Goal: Transaction & Acquisition: Purchase product/service

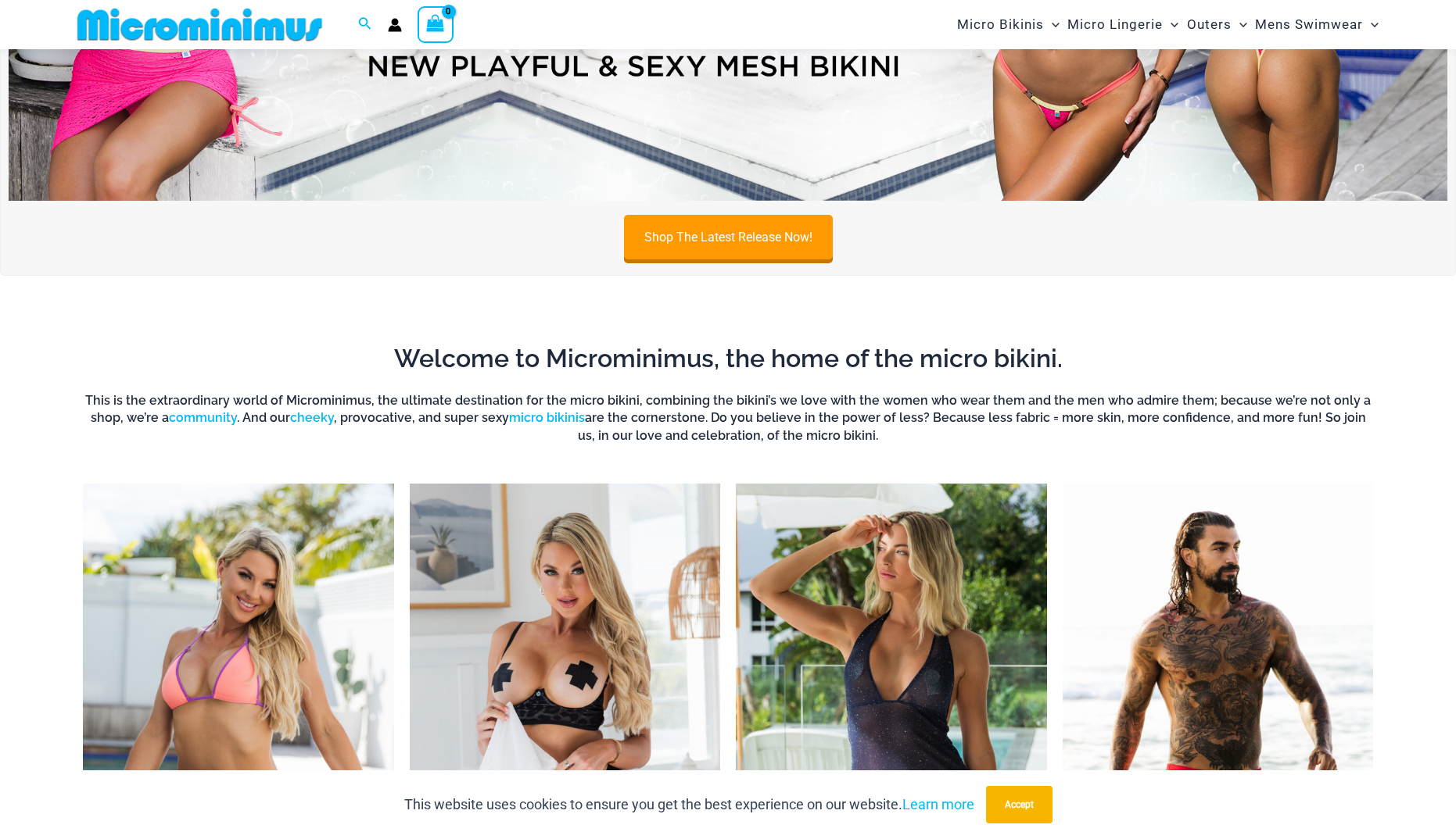
scroll to position [611, 0]
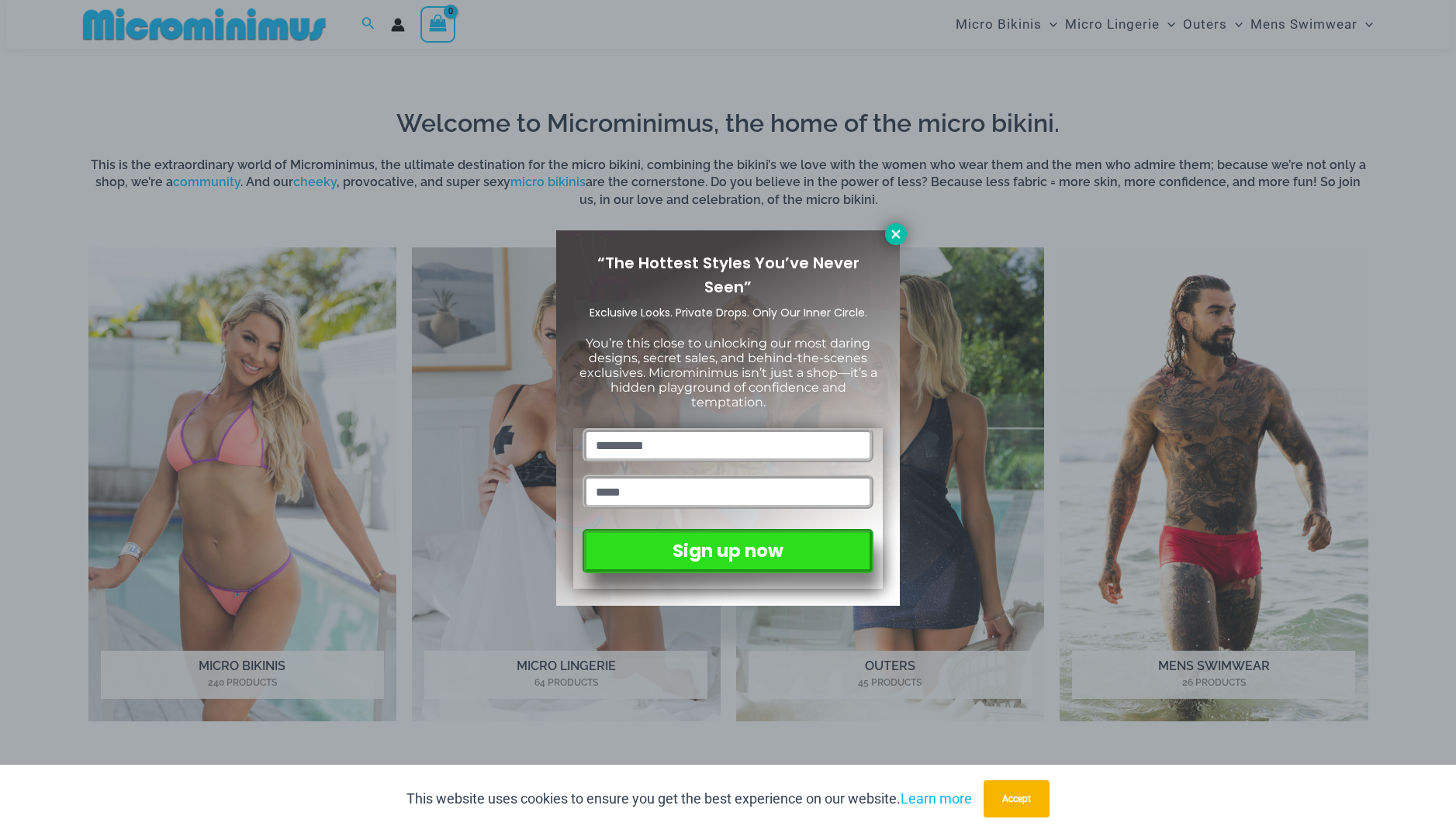
click at [895, 231] on icon at bounding box center [895, 233] width 8 height 8
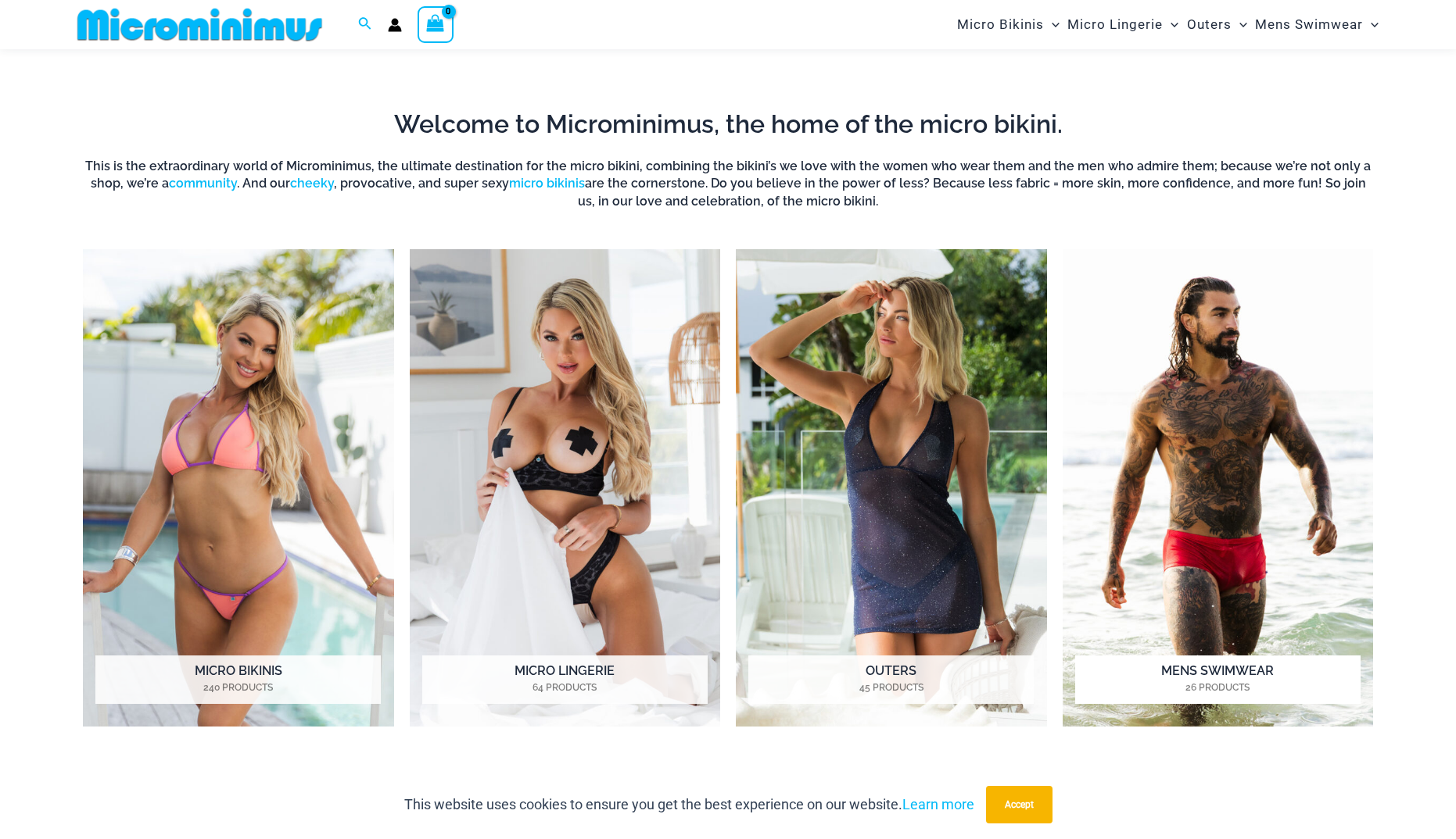
click at [1155, 367] on img "Visit product category Mens Swimwear" at bounding box center [1218, 488] width 311 height 477
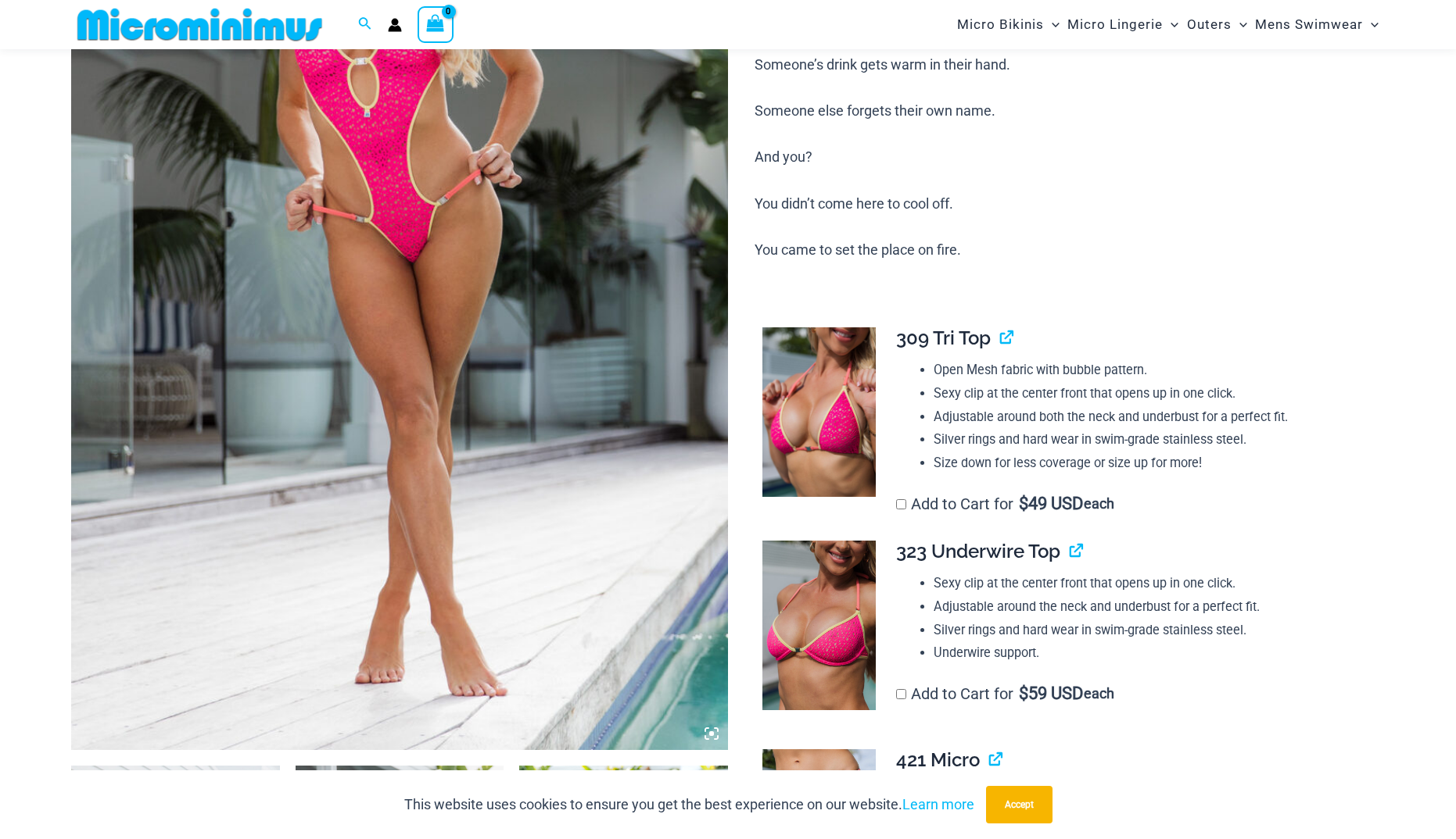
scroll to position [533, 0]
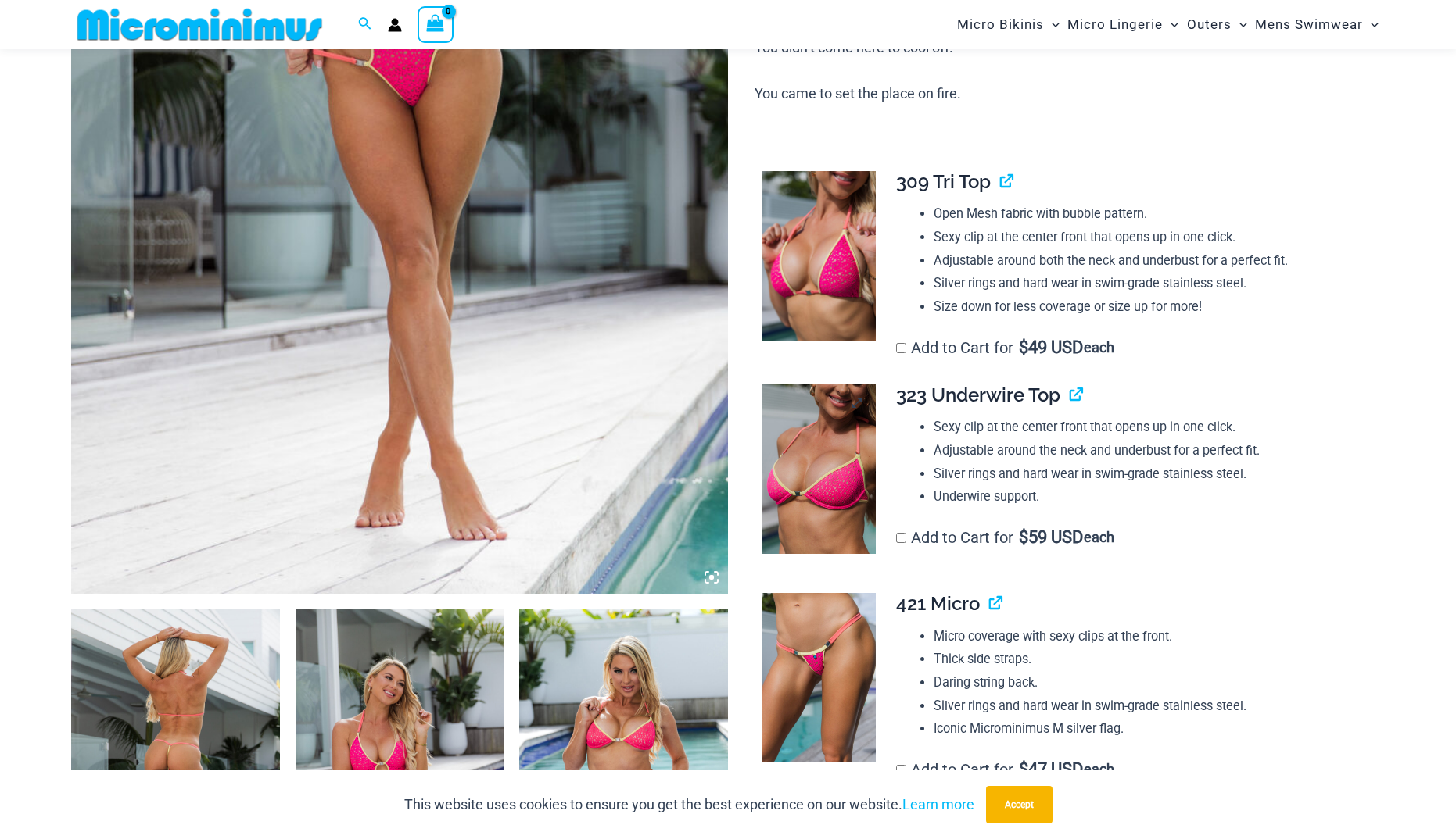
click at [818, 447] on img at bounding box center [819, 470] width 114 height 170
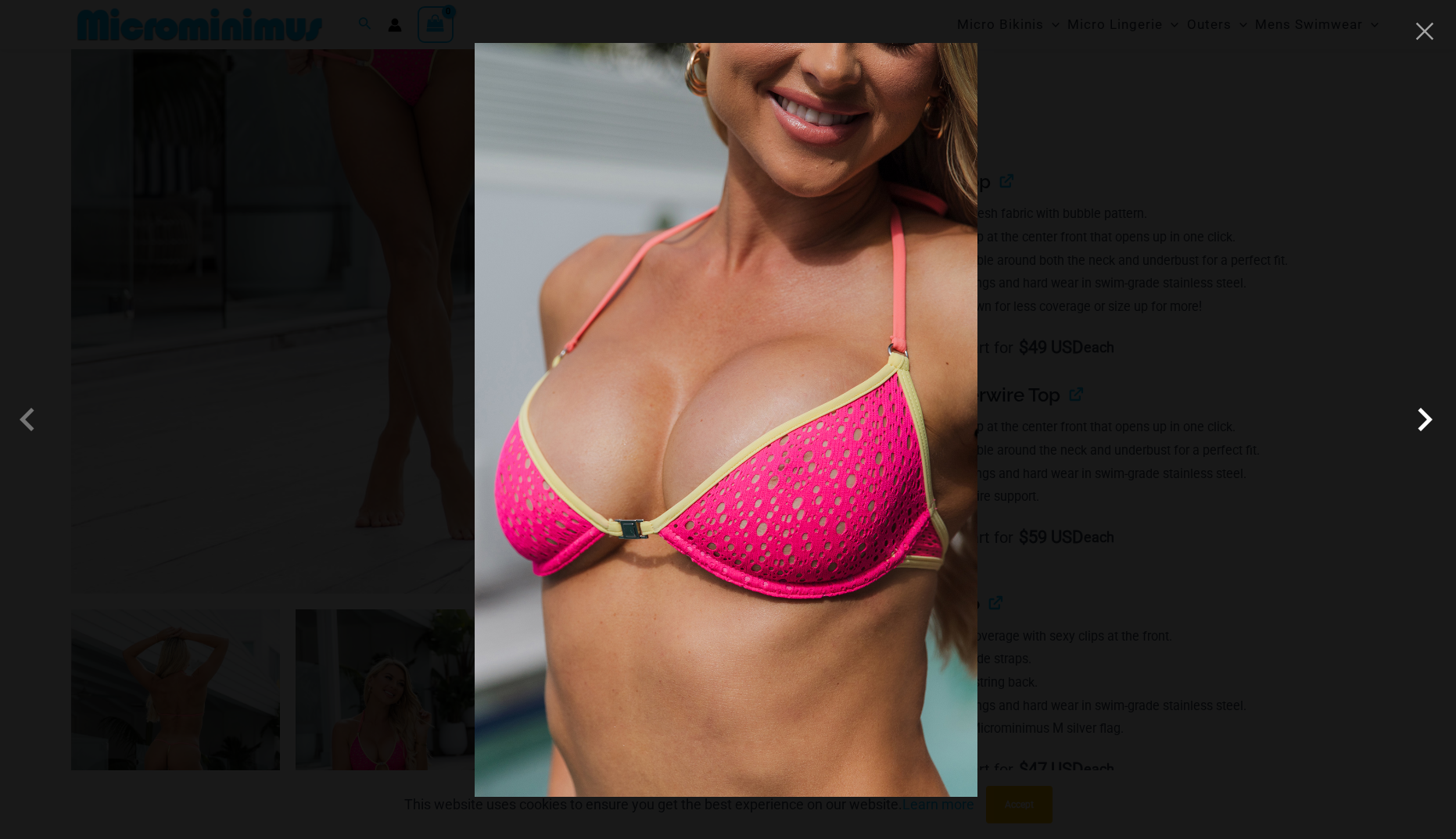
click at [1424, 410] on span at bounding box center [1425, 420] width 47 height 47
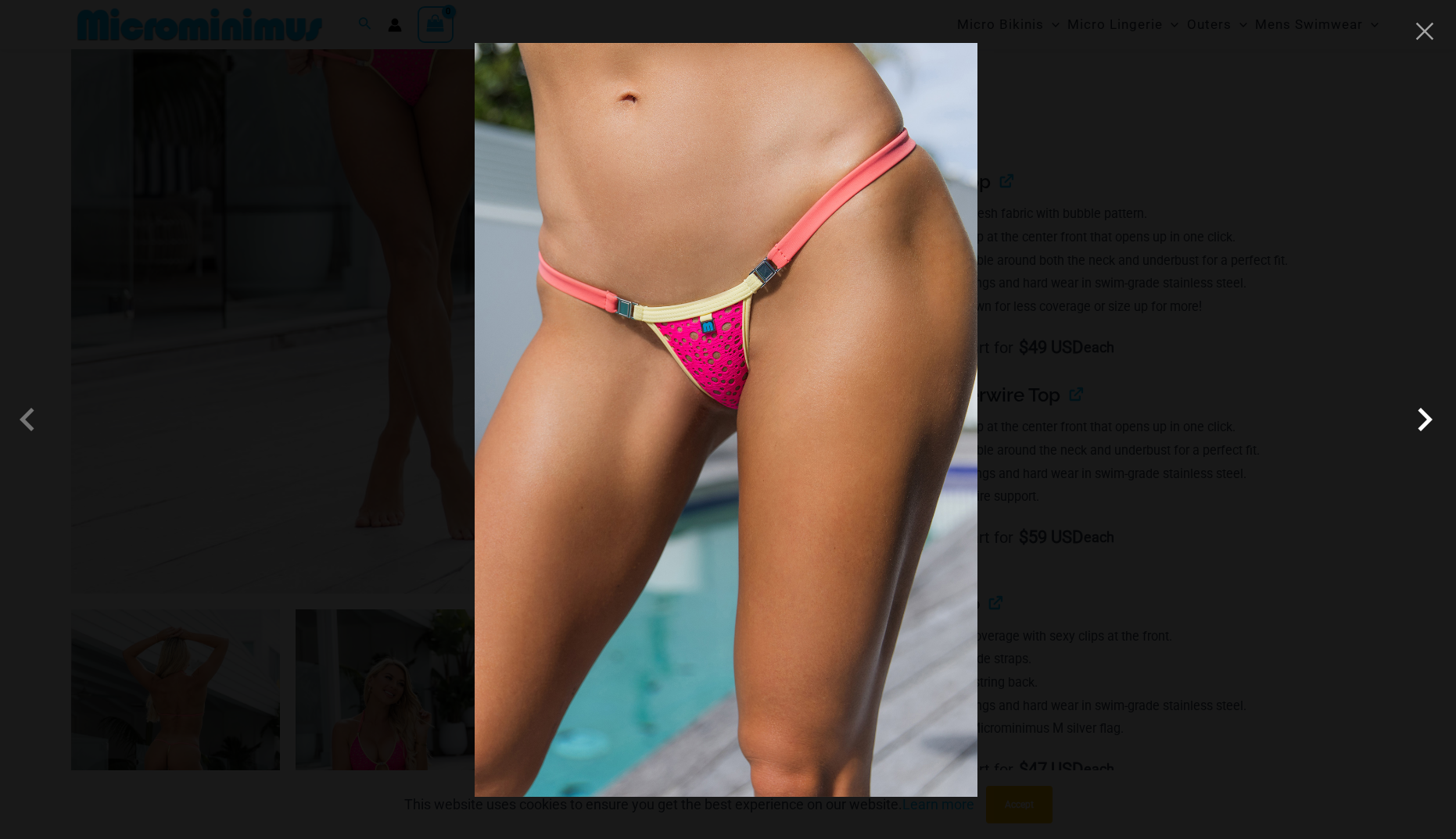
click at [1424, 410] on span at bounding box center [1425, 420] width 47 height 47
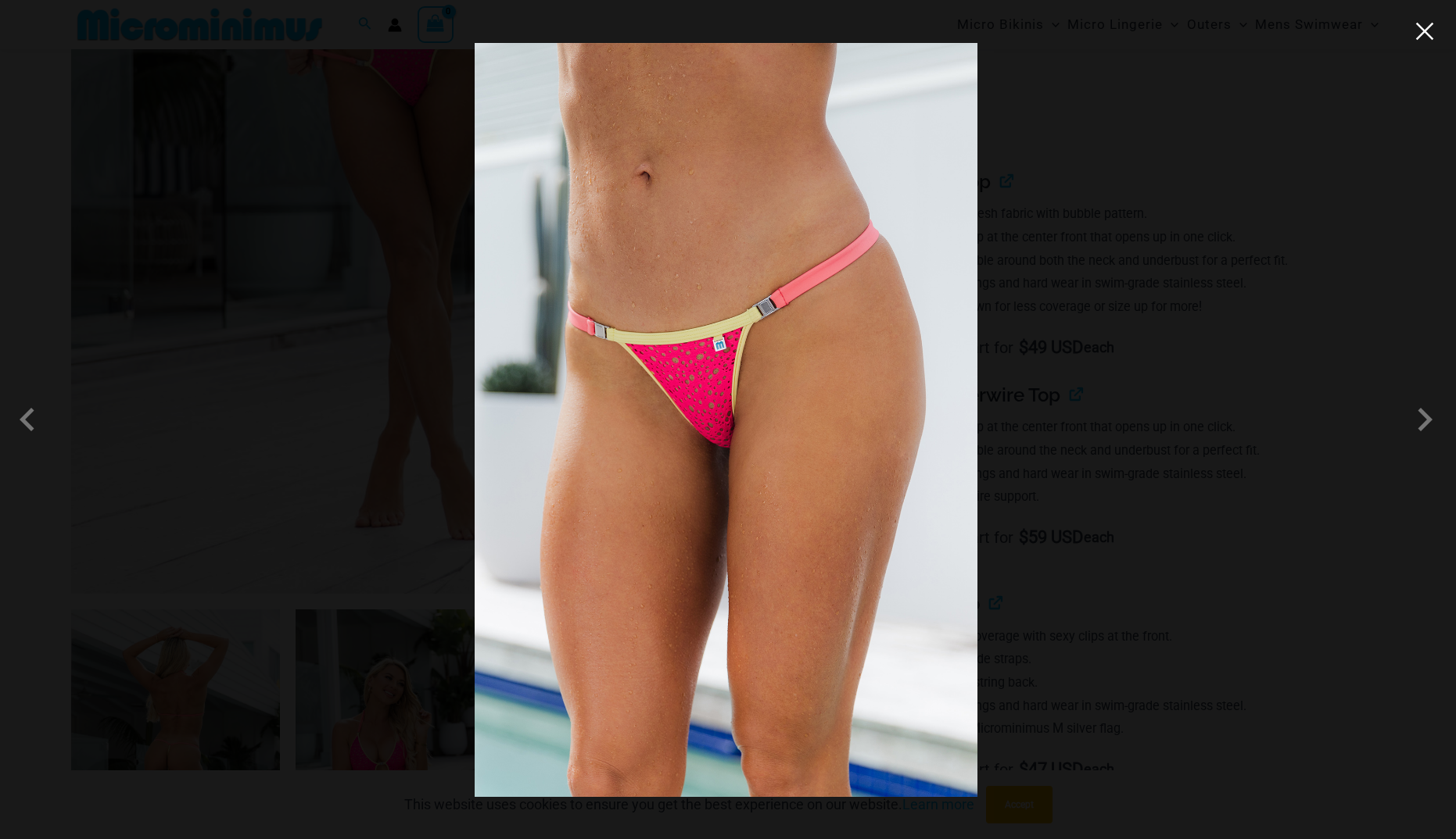
click at [1419, 30] on button "Close" at bounding box center [1424, 31] width 24 height 24
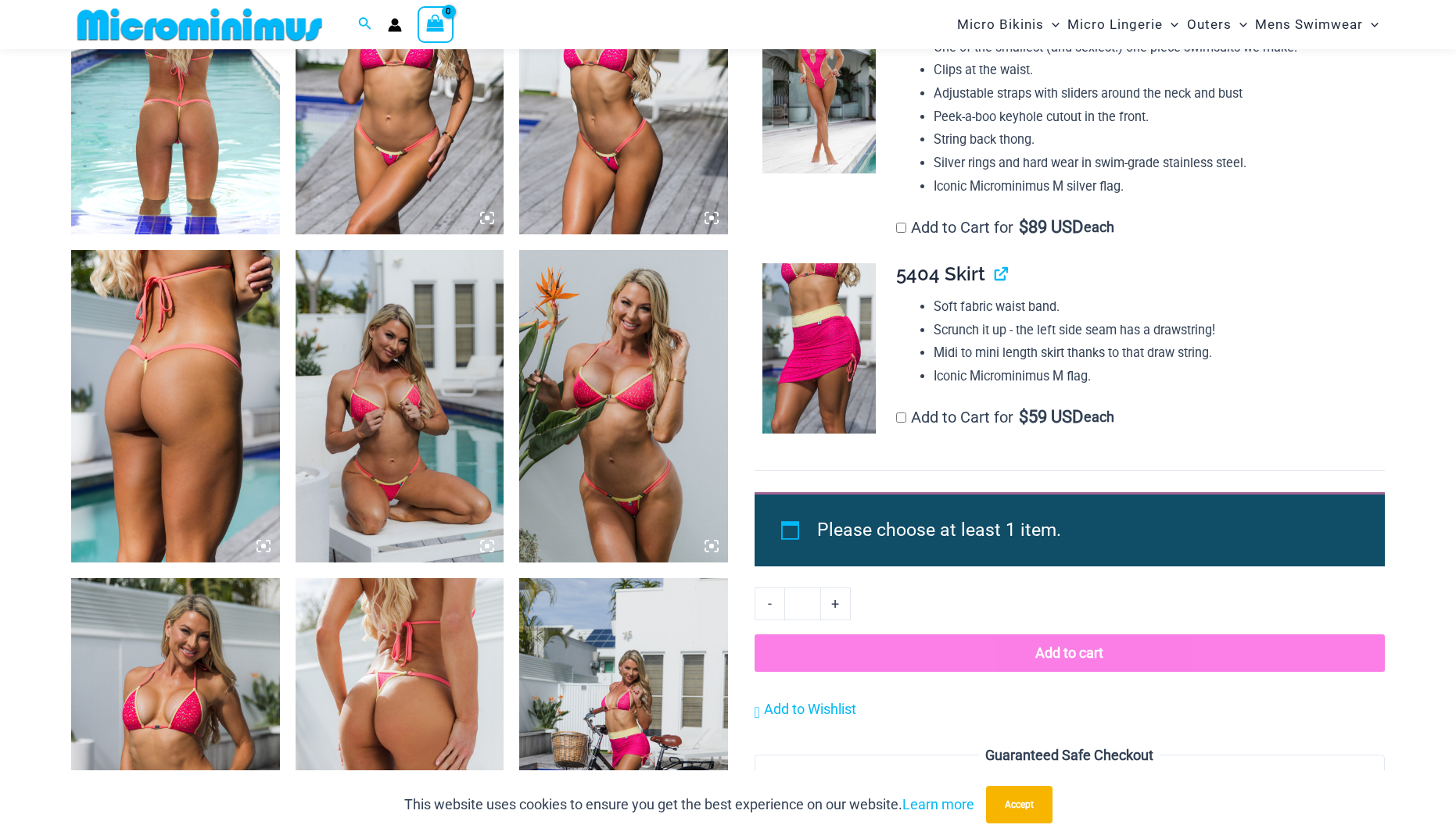
scroll to position [1314, 0]
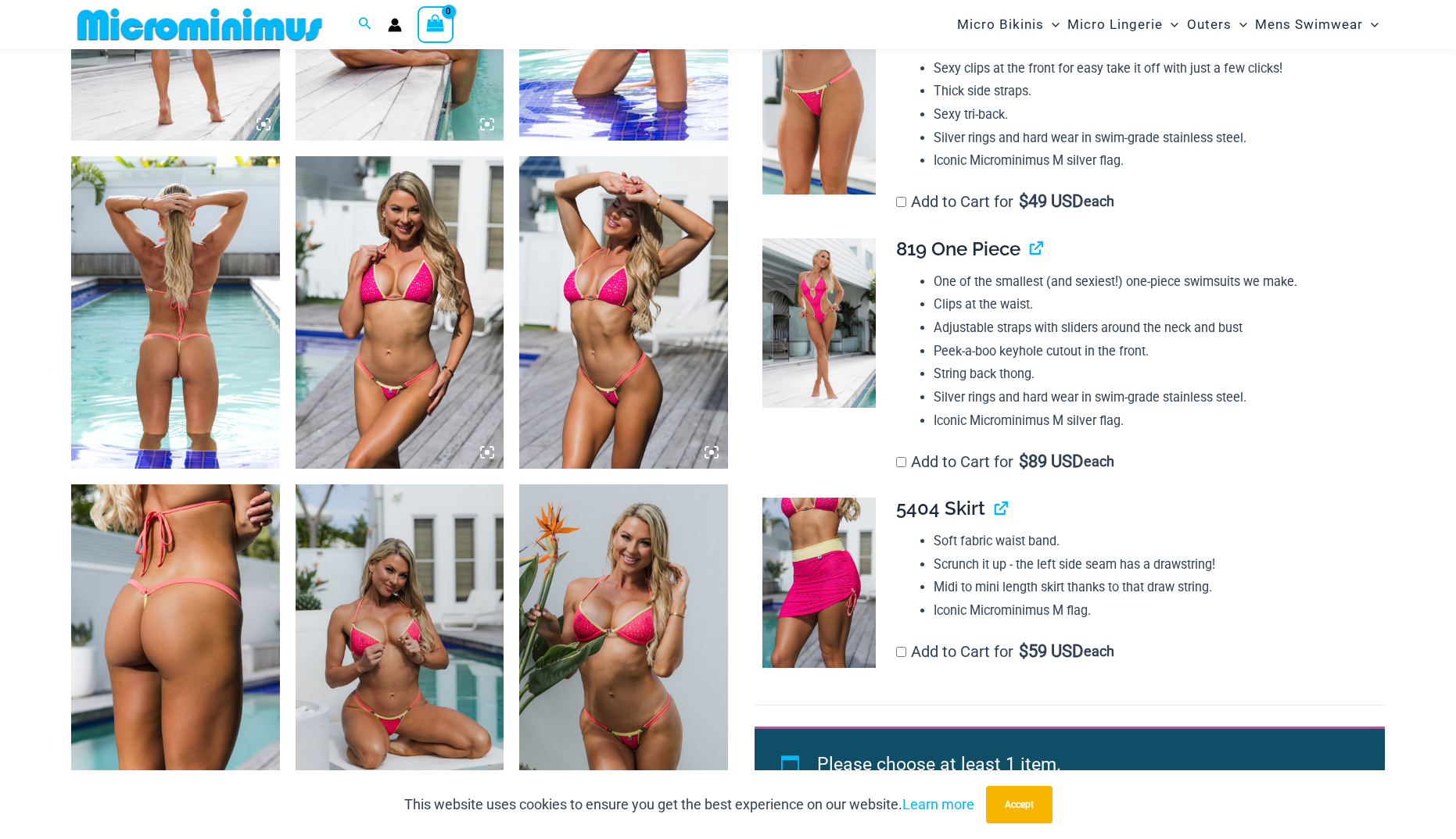
click at [201, 356] on img at bounding box center [175, 312] width 208 height 312
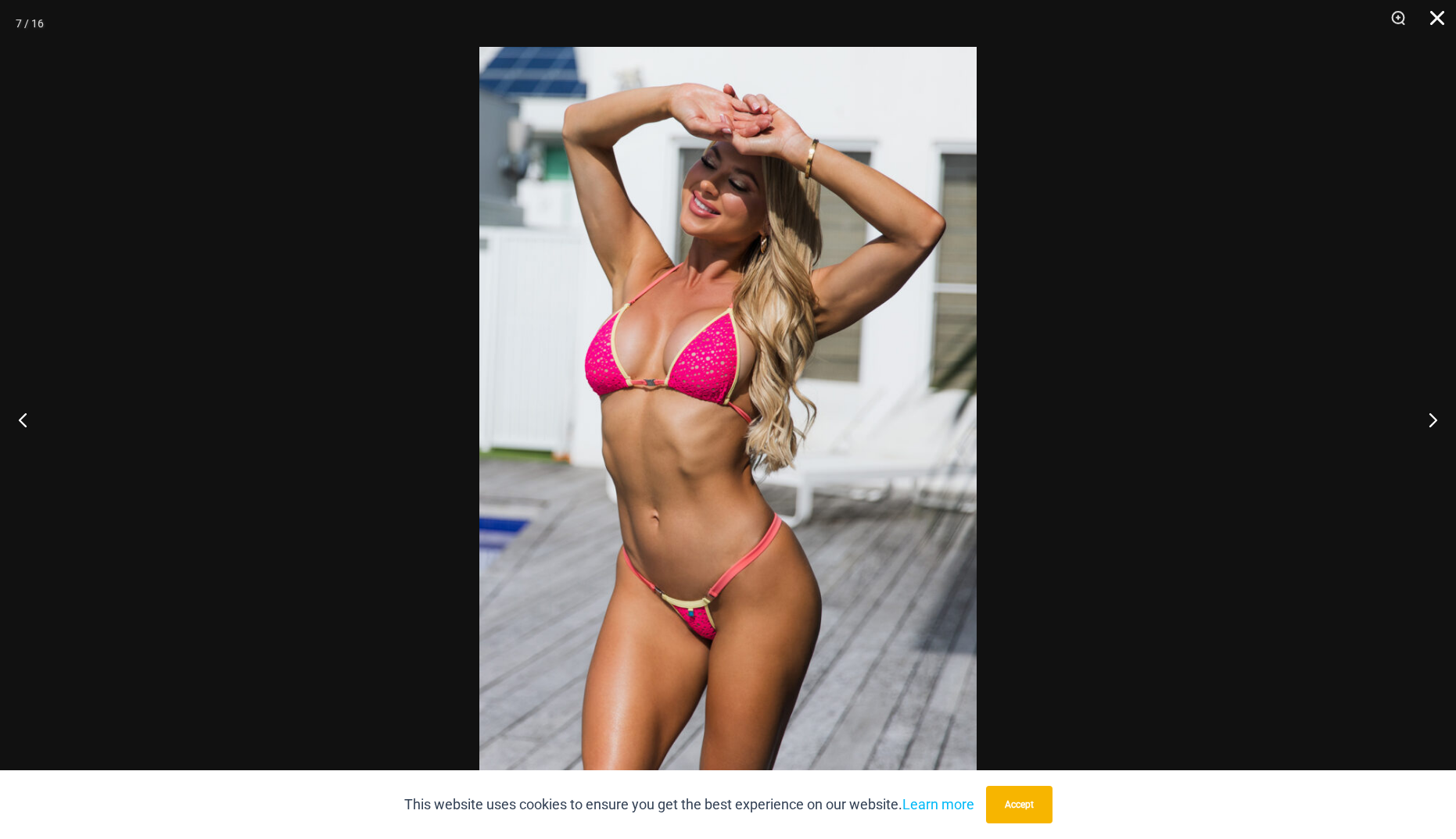
click at [1436, 23] on button "Close" at bounding box center [1431, 24] width 39 height 47
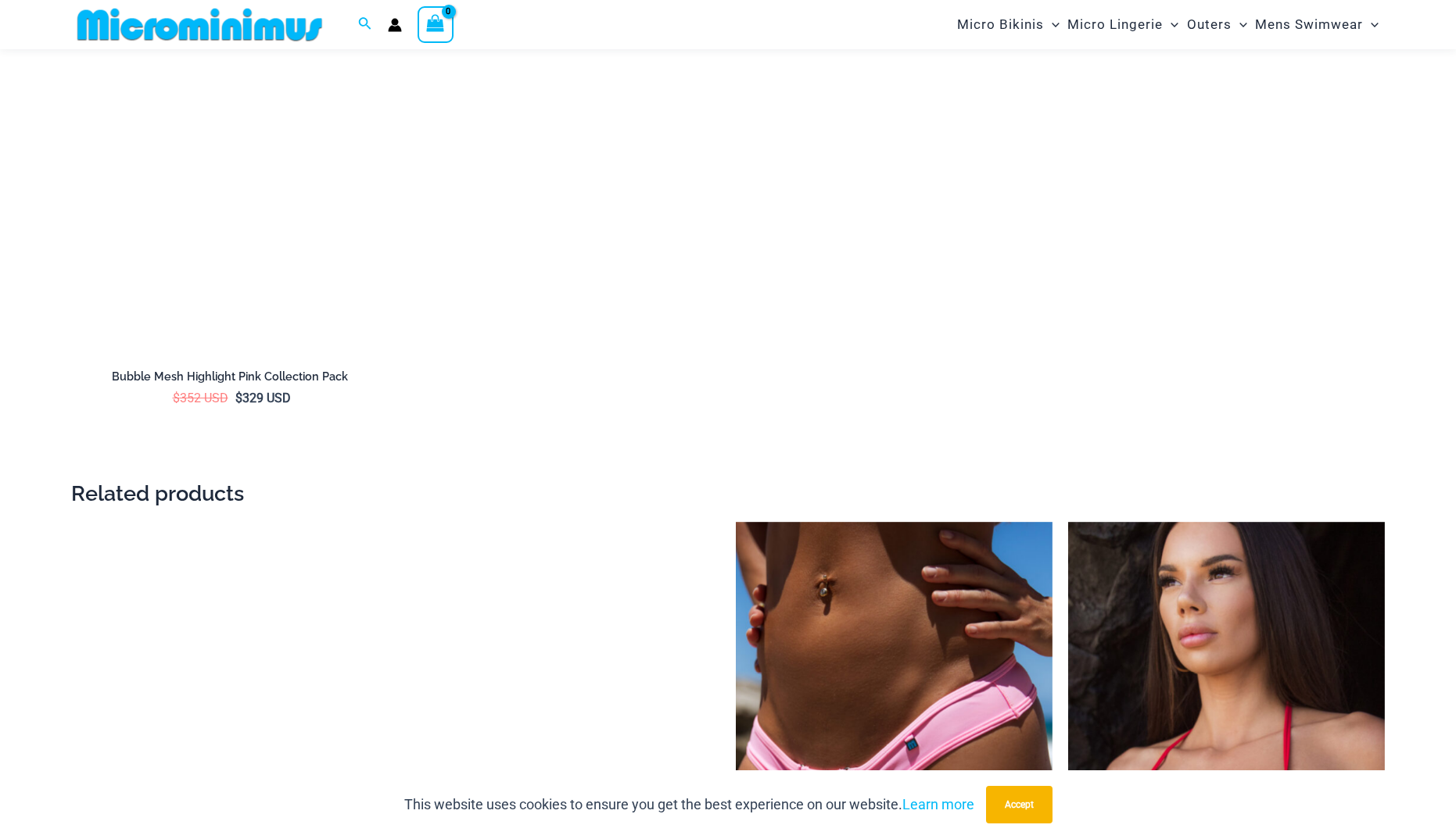
scroll to position [3269, 0]
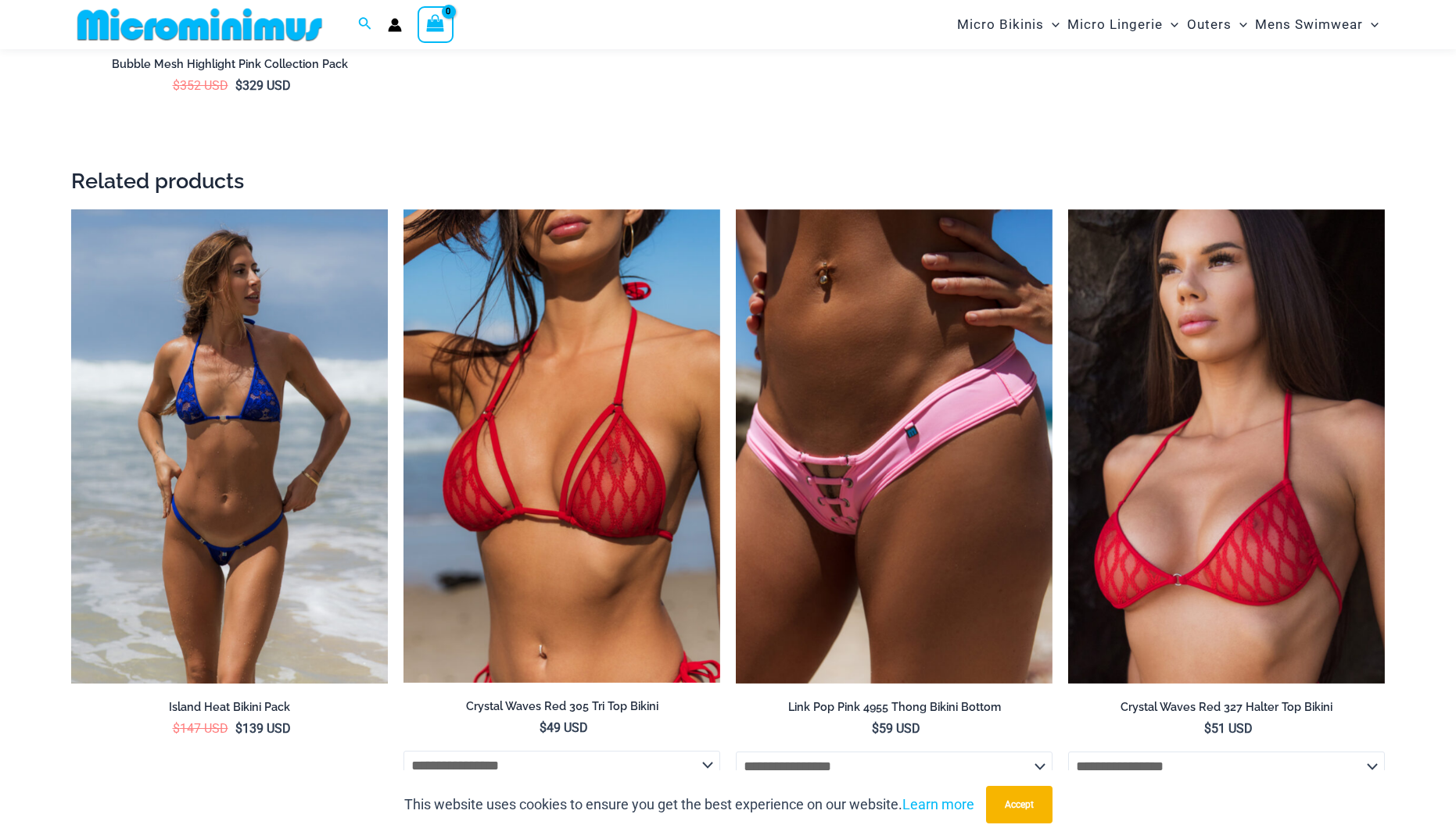
click at [247, 432] on img at bounding box center [229, 447] width 316 height 475
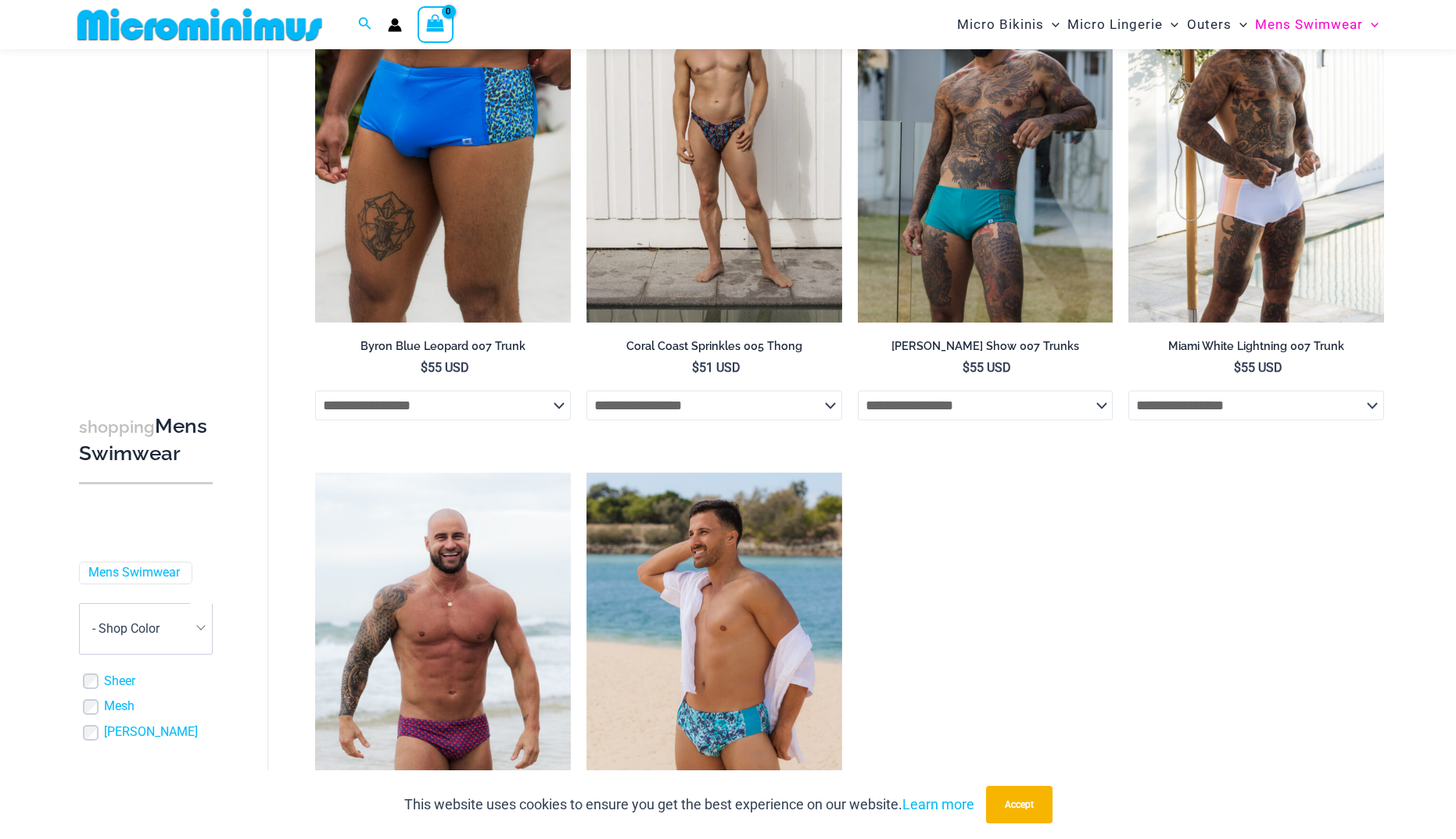
scroll to position [3269, 0]
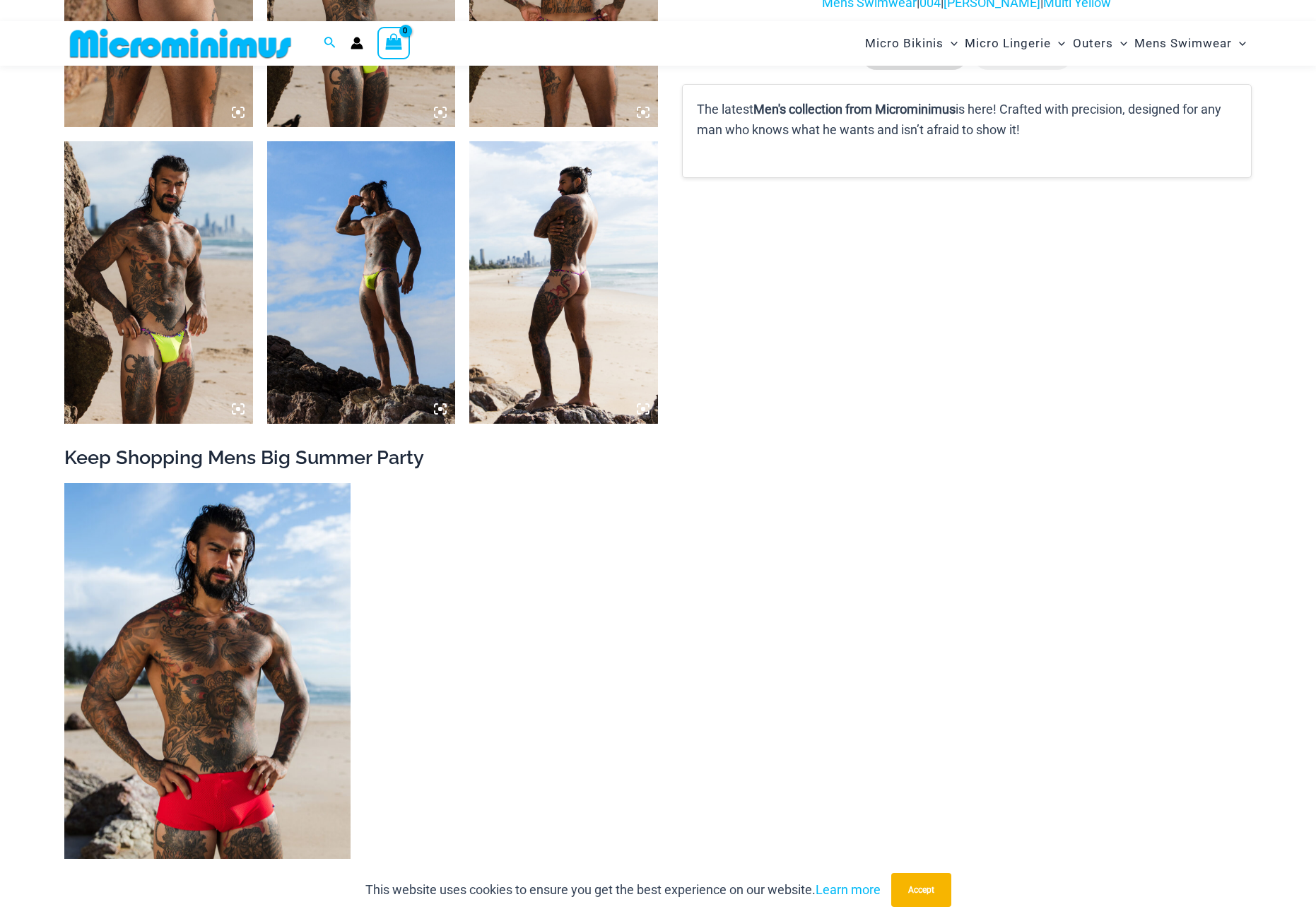
scroll to position [1329, 0]
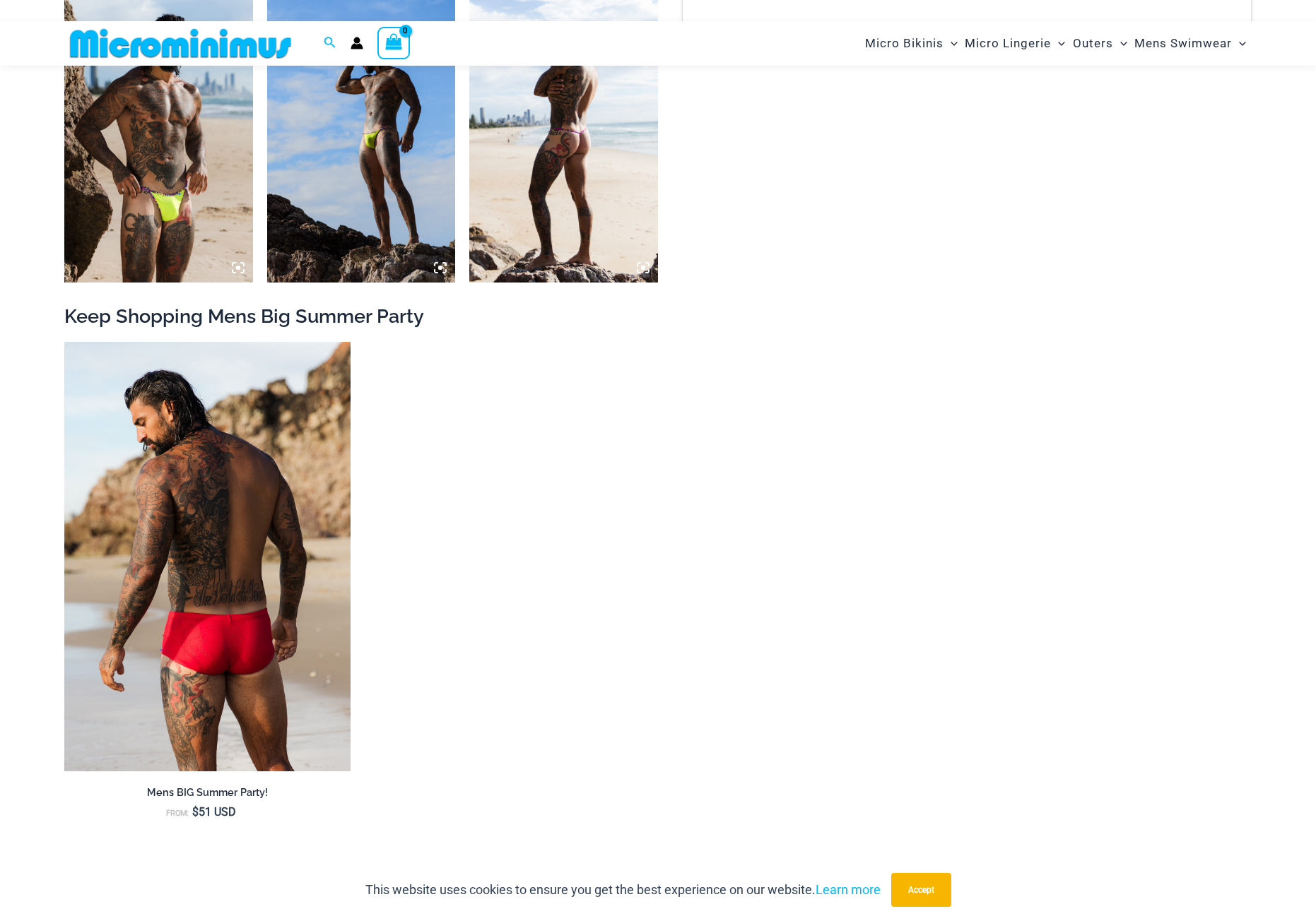
click at [279, 645] on img at bounding box center [207, 556] width 286 height 430
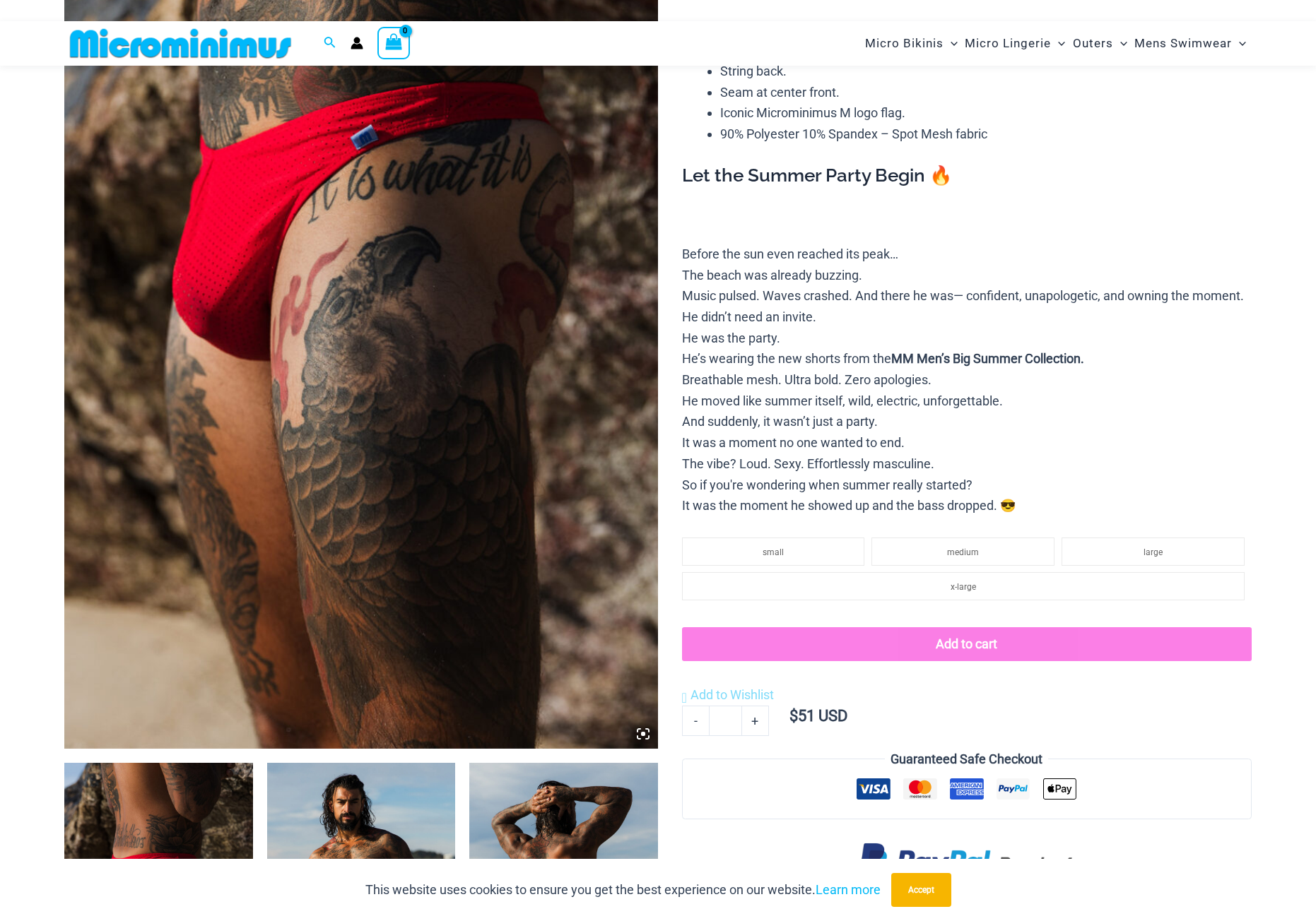
scroll to position [552, 0]
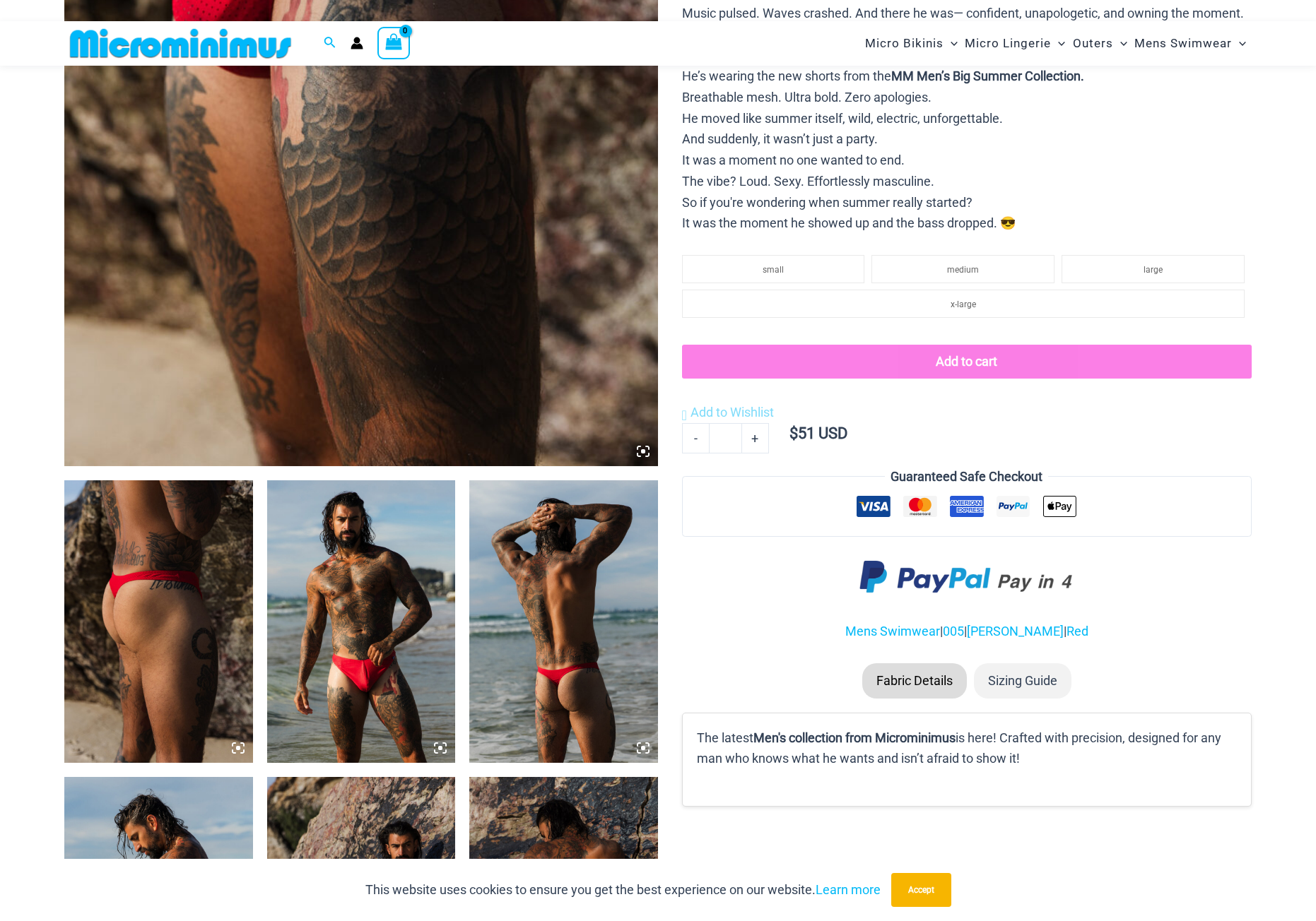
click at [350, 614] on img at bounding box center [361, 621] width 188 height 282
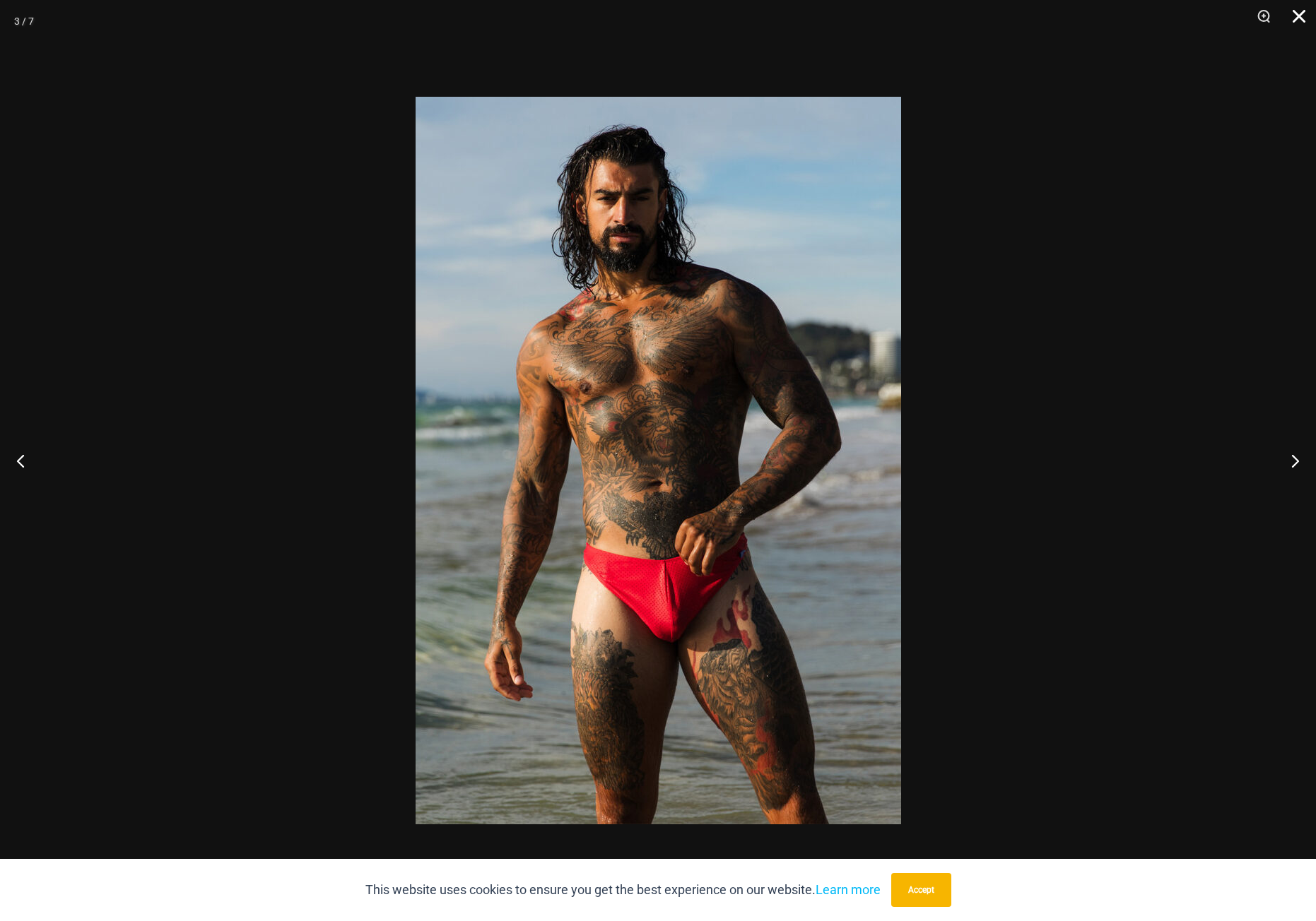
click at [1296, 10] on button "Close" at bounding box center [1294, 21] width 35 height 43
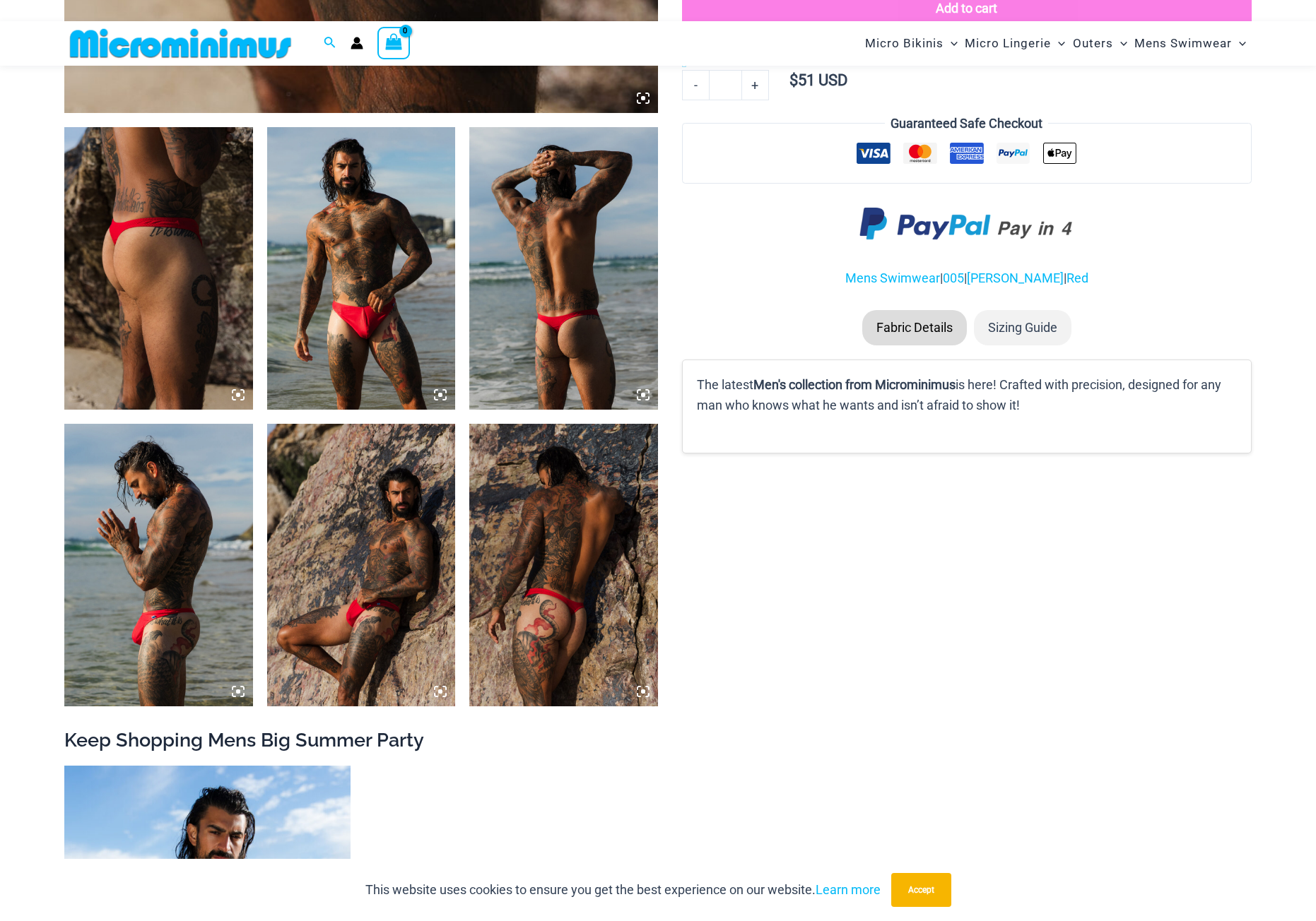
scroll to position [1259, 0]
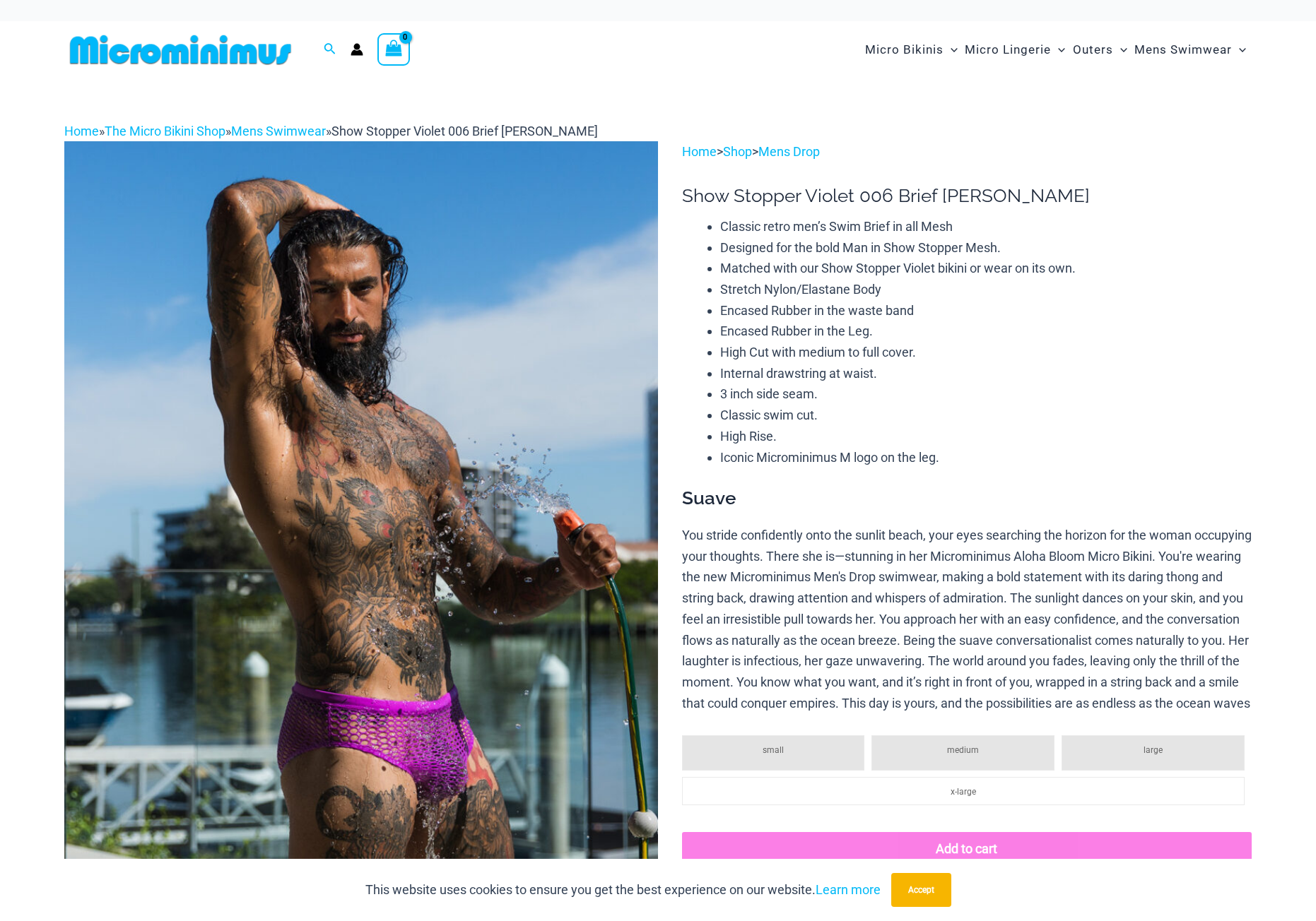
click at [385, 726] on img at bounding box center [360, 586] width 593 height 890
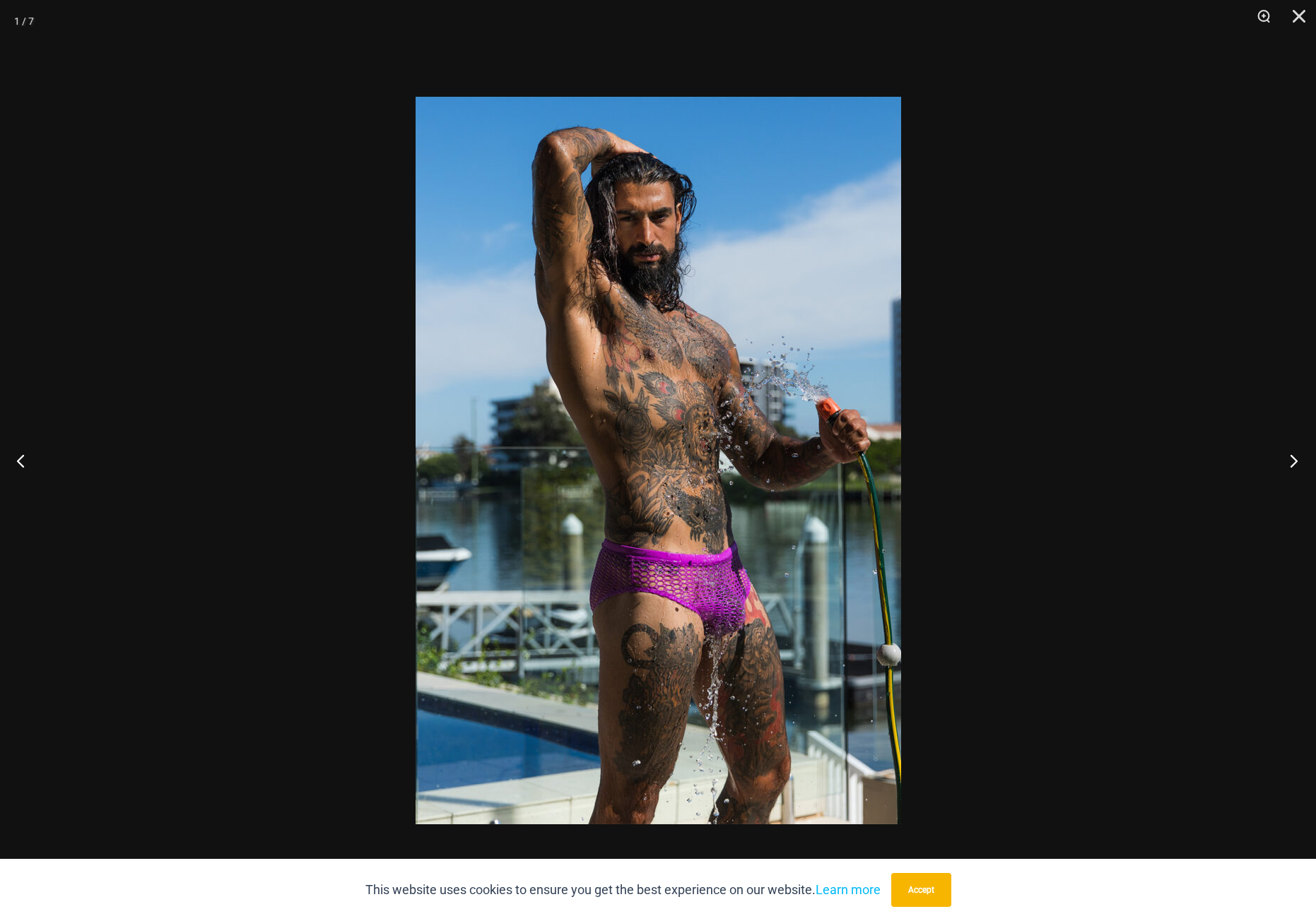
click at [1293, 461] on button "Next" at bounding box center [1289, 460] width 53 height 71
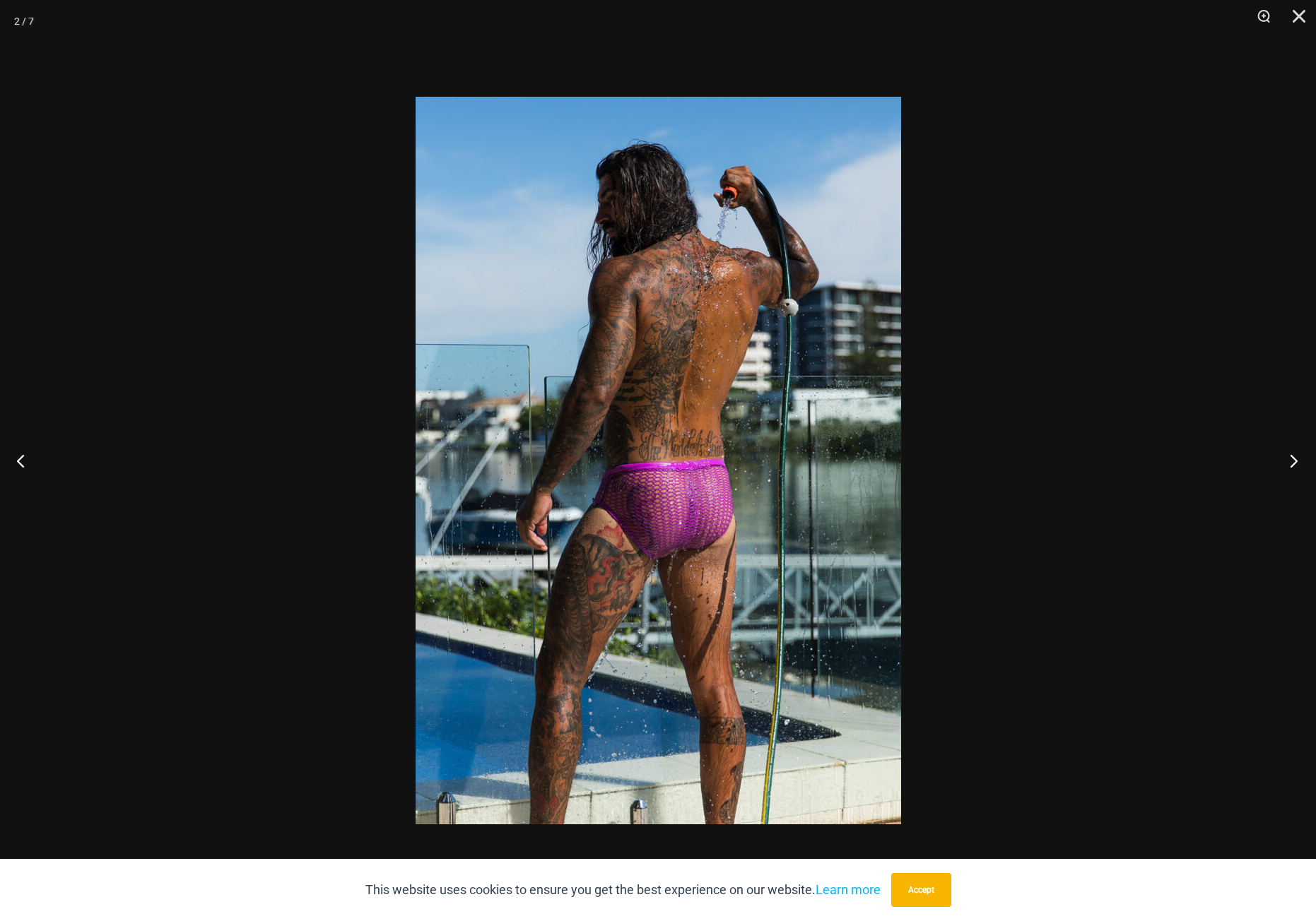
click at [1293, 462] on button "Next" at bounding box center [1289, 460] width 53 height 71
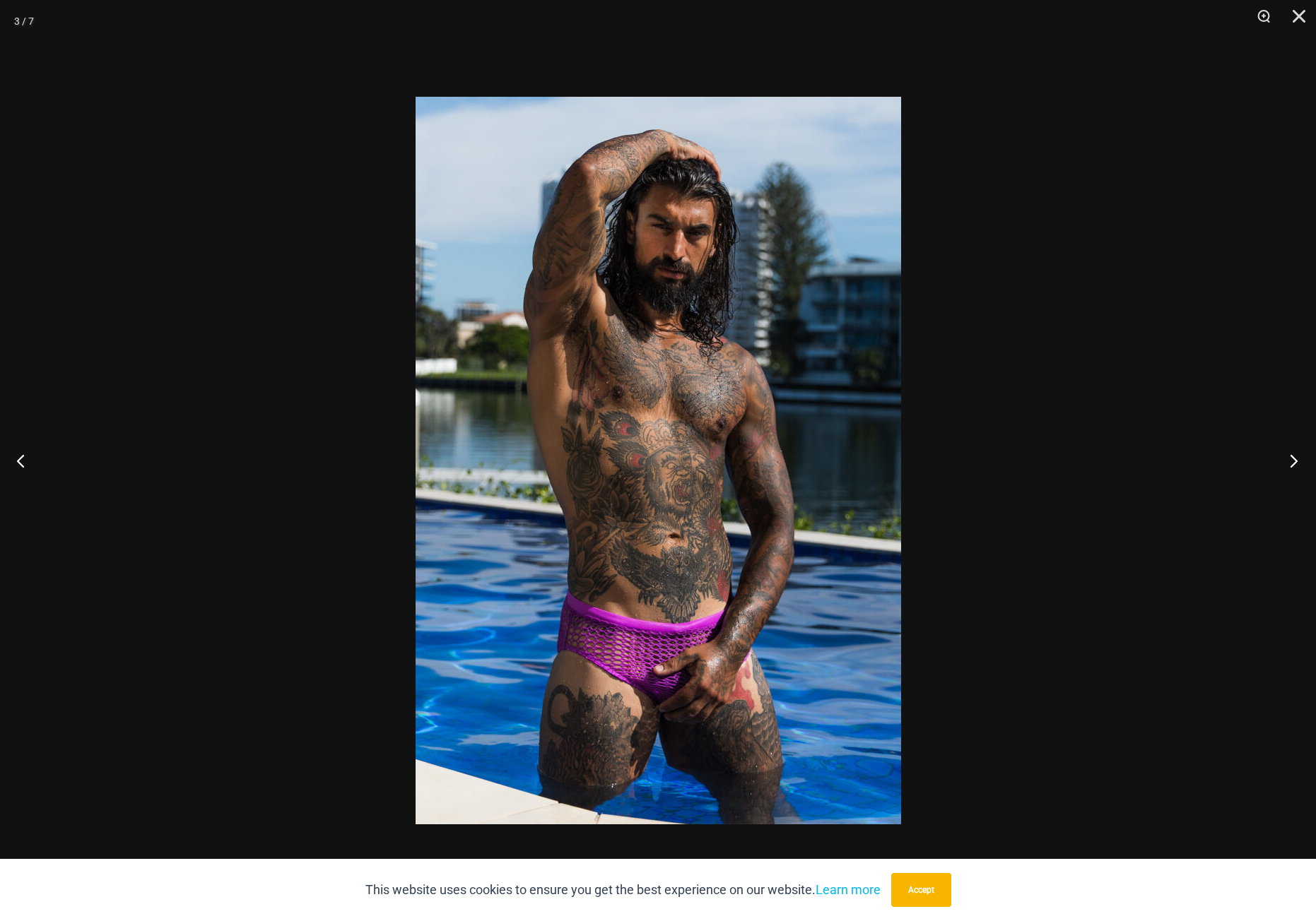
click at [1293, 462] on button "Next" at bounding box center [1289, 460] width 53 height 71
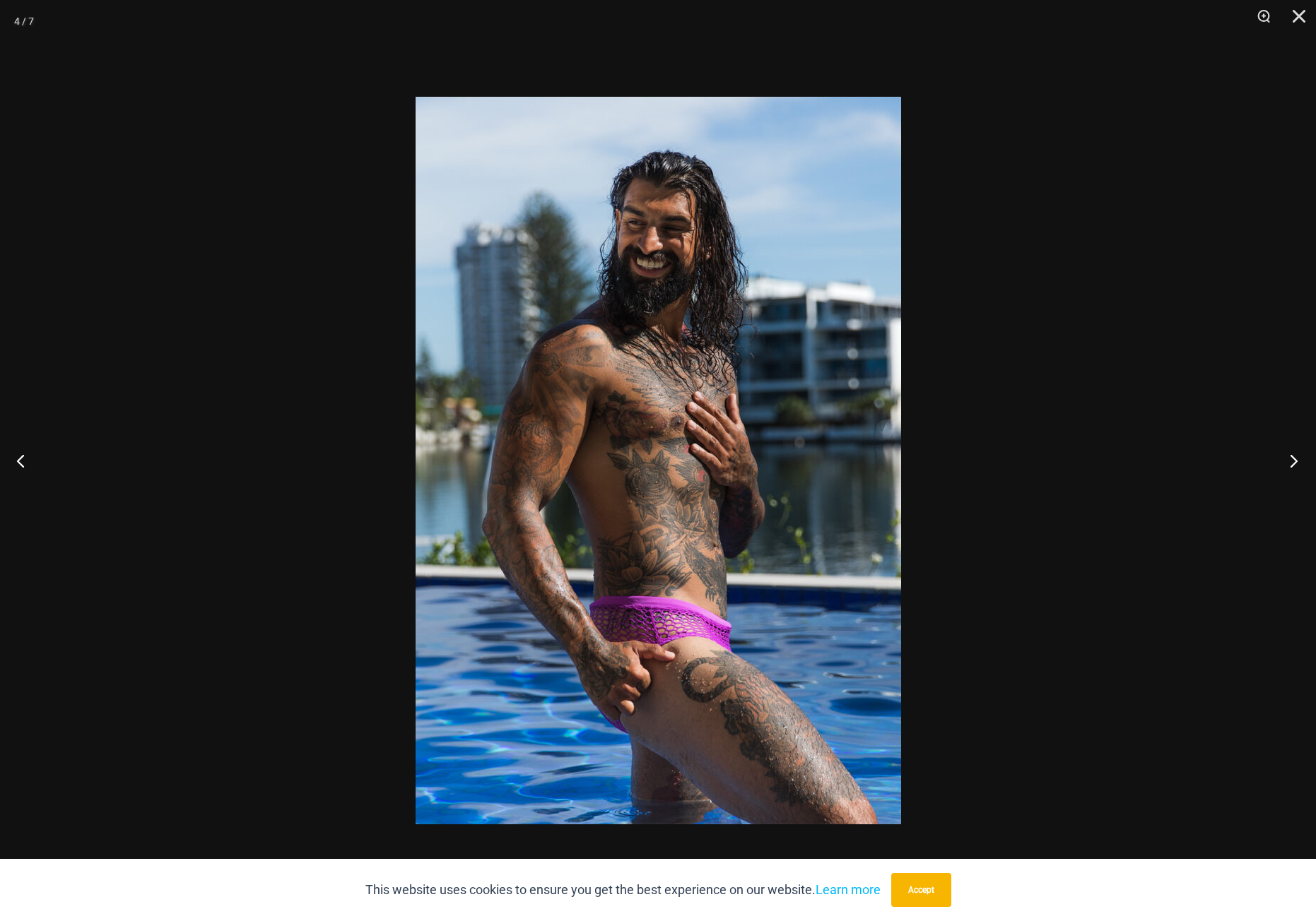
click at [1293, 462] on button "Next" at bounding box center [1289, 460] width 53 height 71
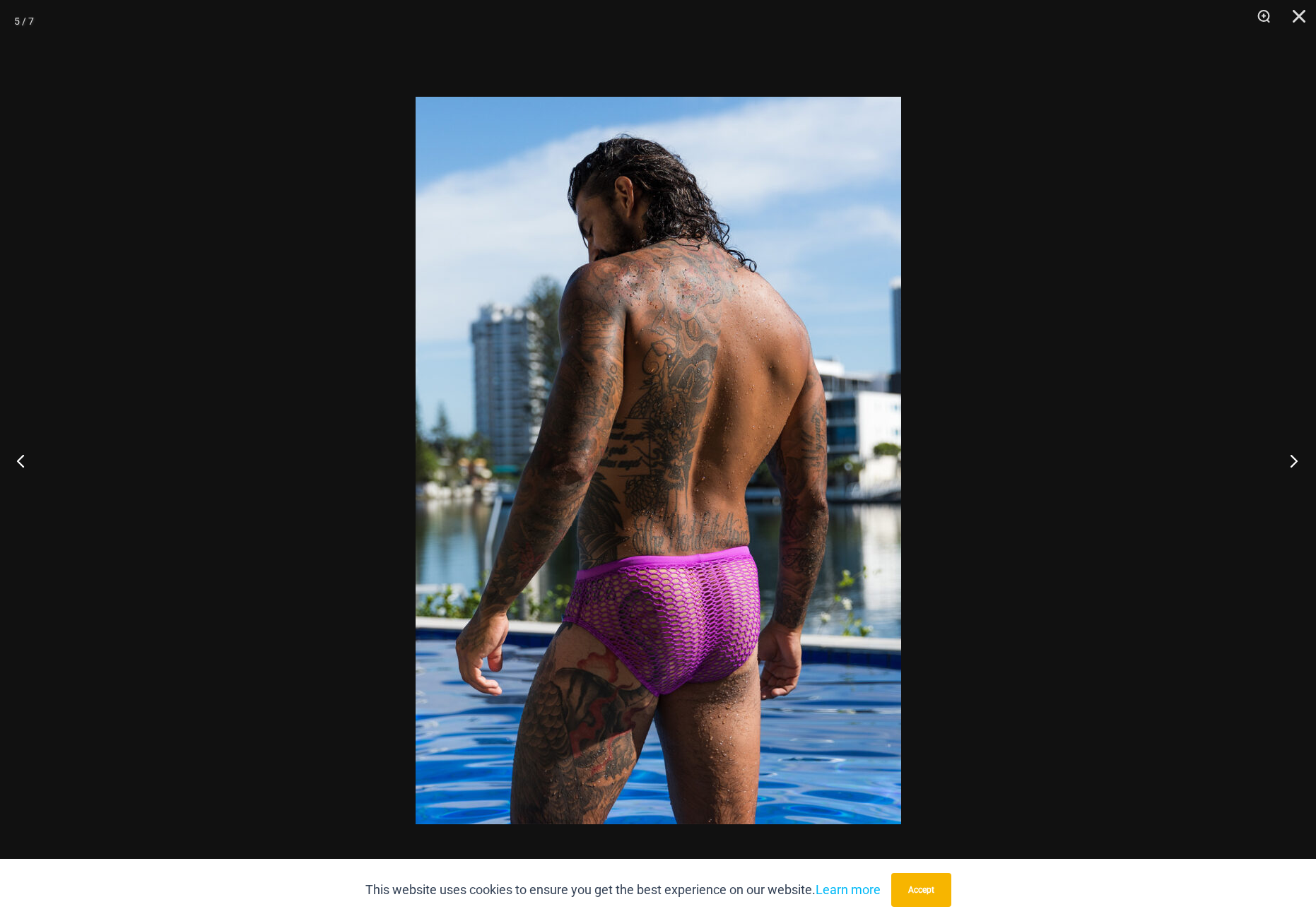
click at [1293, 462] on button "Next" at bounding box center [1289, 460] width 53 height 71
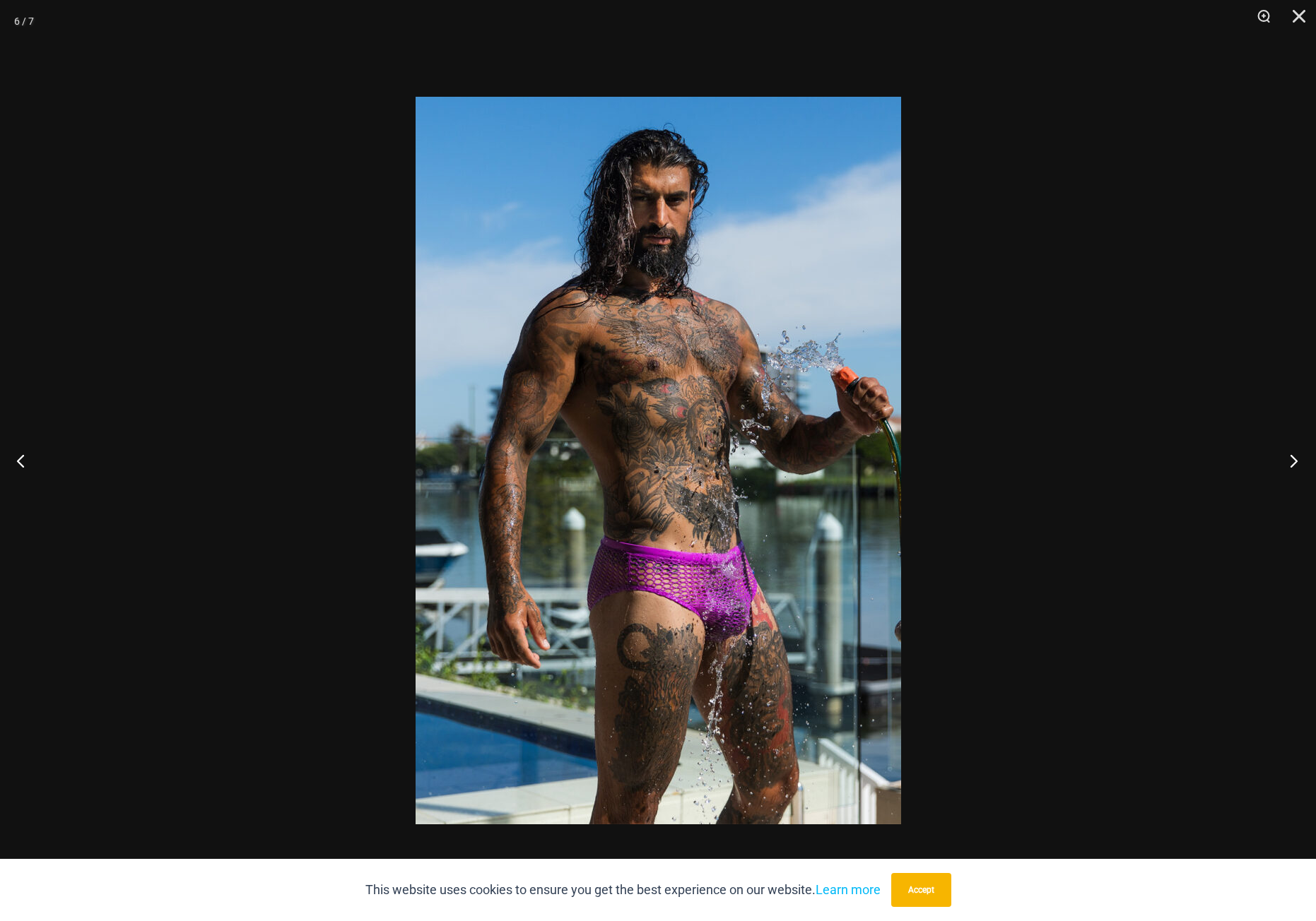
click at [1293, 462] on button "Next" at bounding box center [1289, 460] width 53 height 71
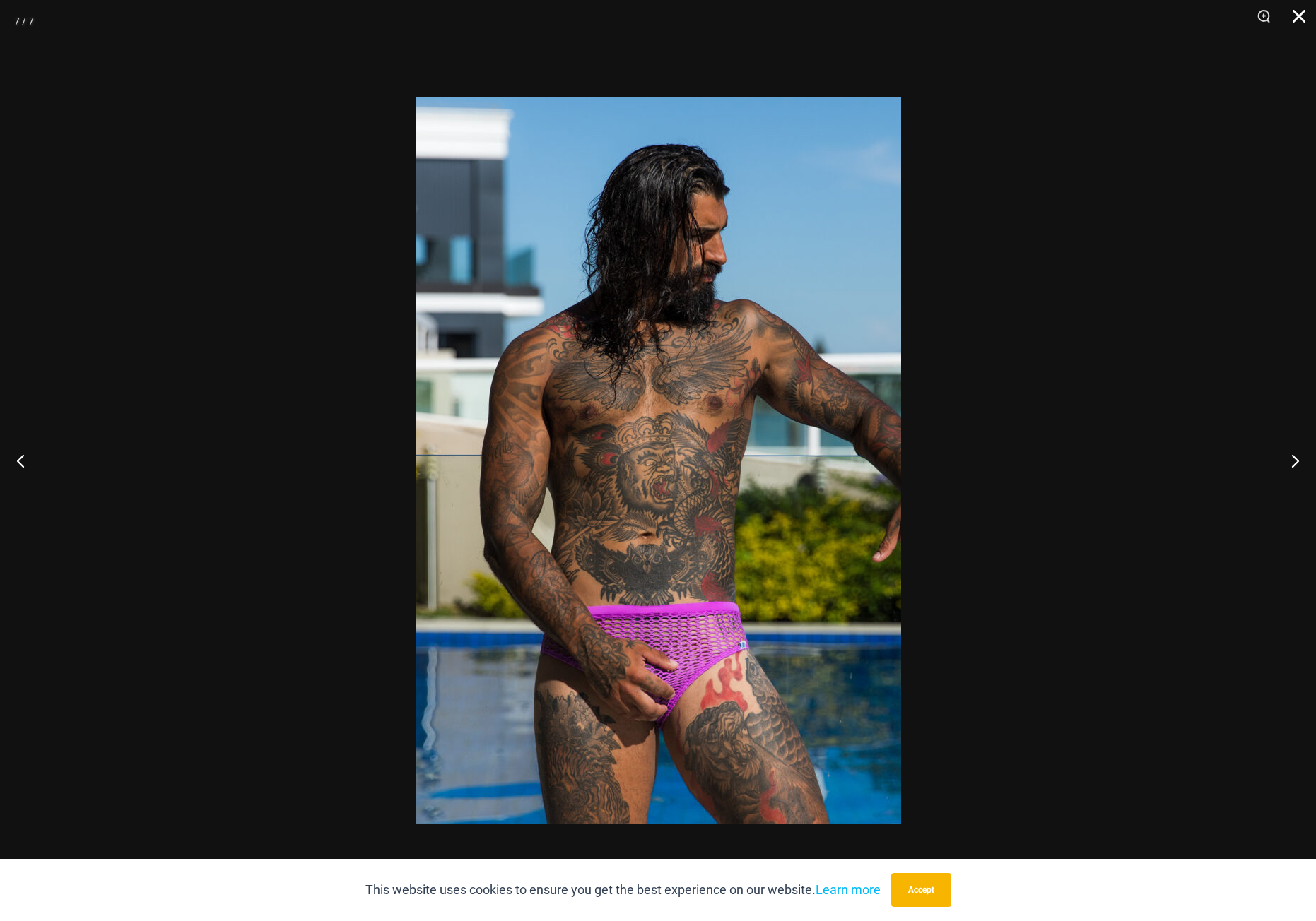
click at [1295, 11] on button "Close" at bounding box center [1294, 21] width 35 height 43
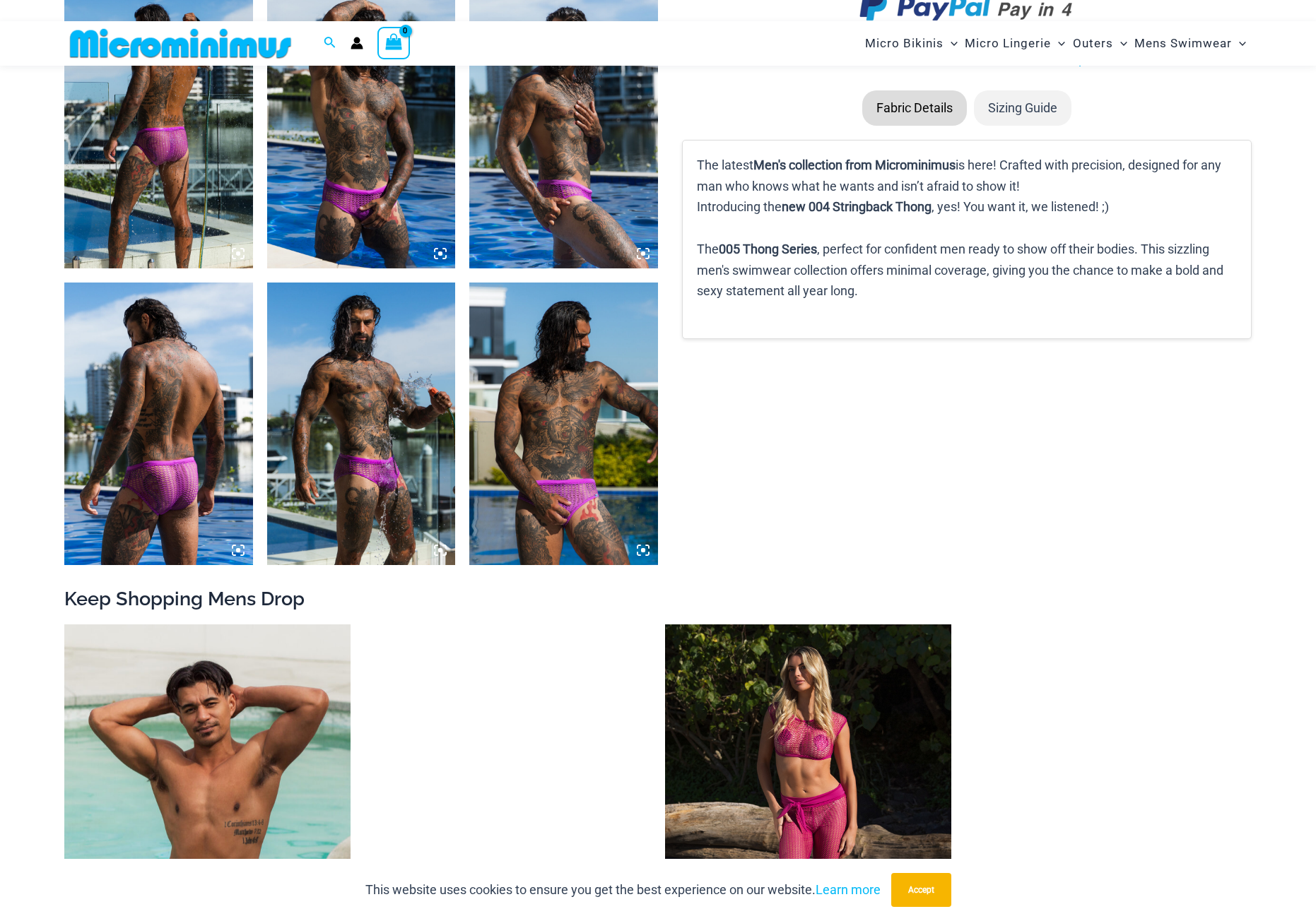
scroll to position [1400, 0]
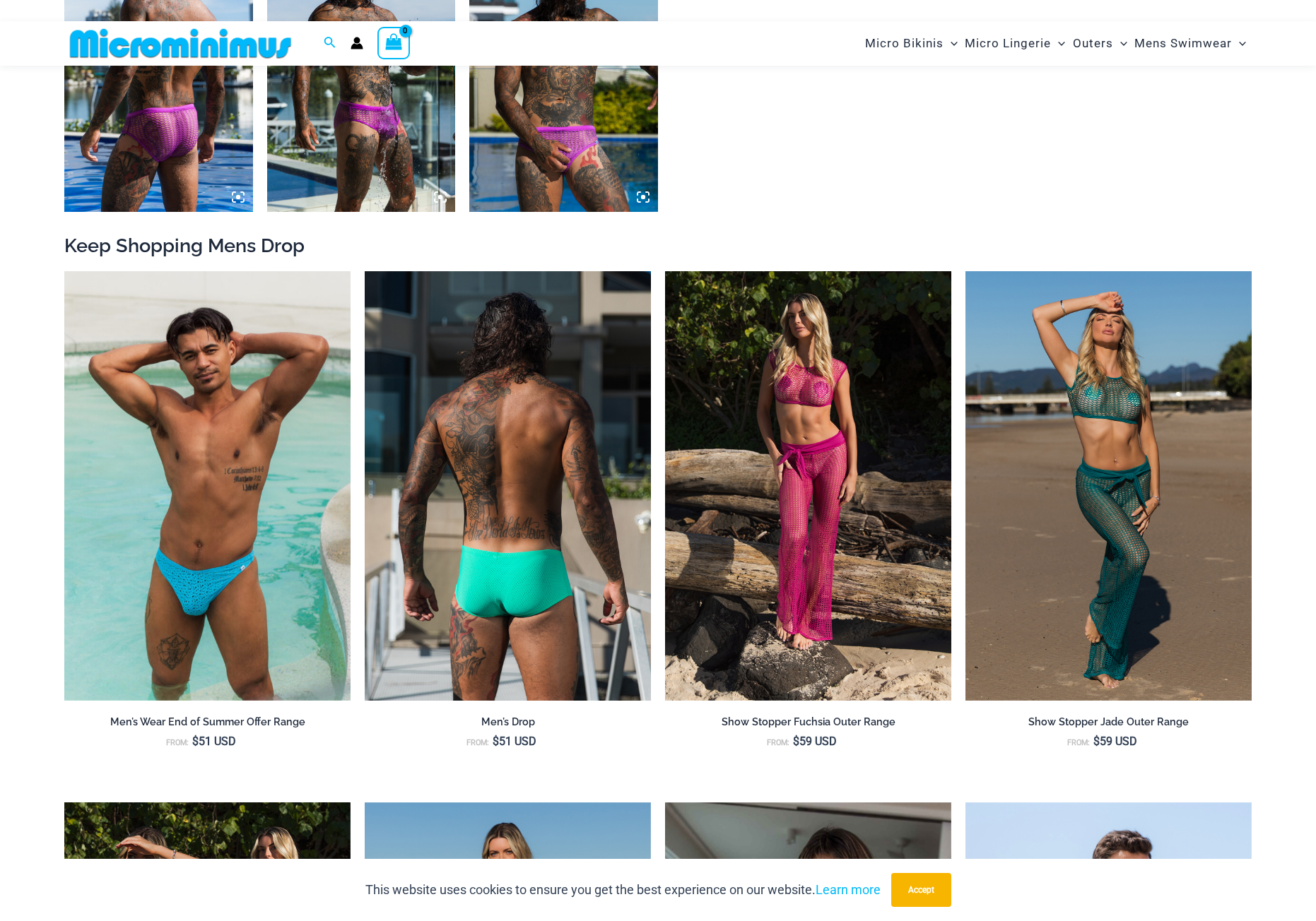
click at [514, 520] on img at bounding box center [508, 486] width 286 height 430
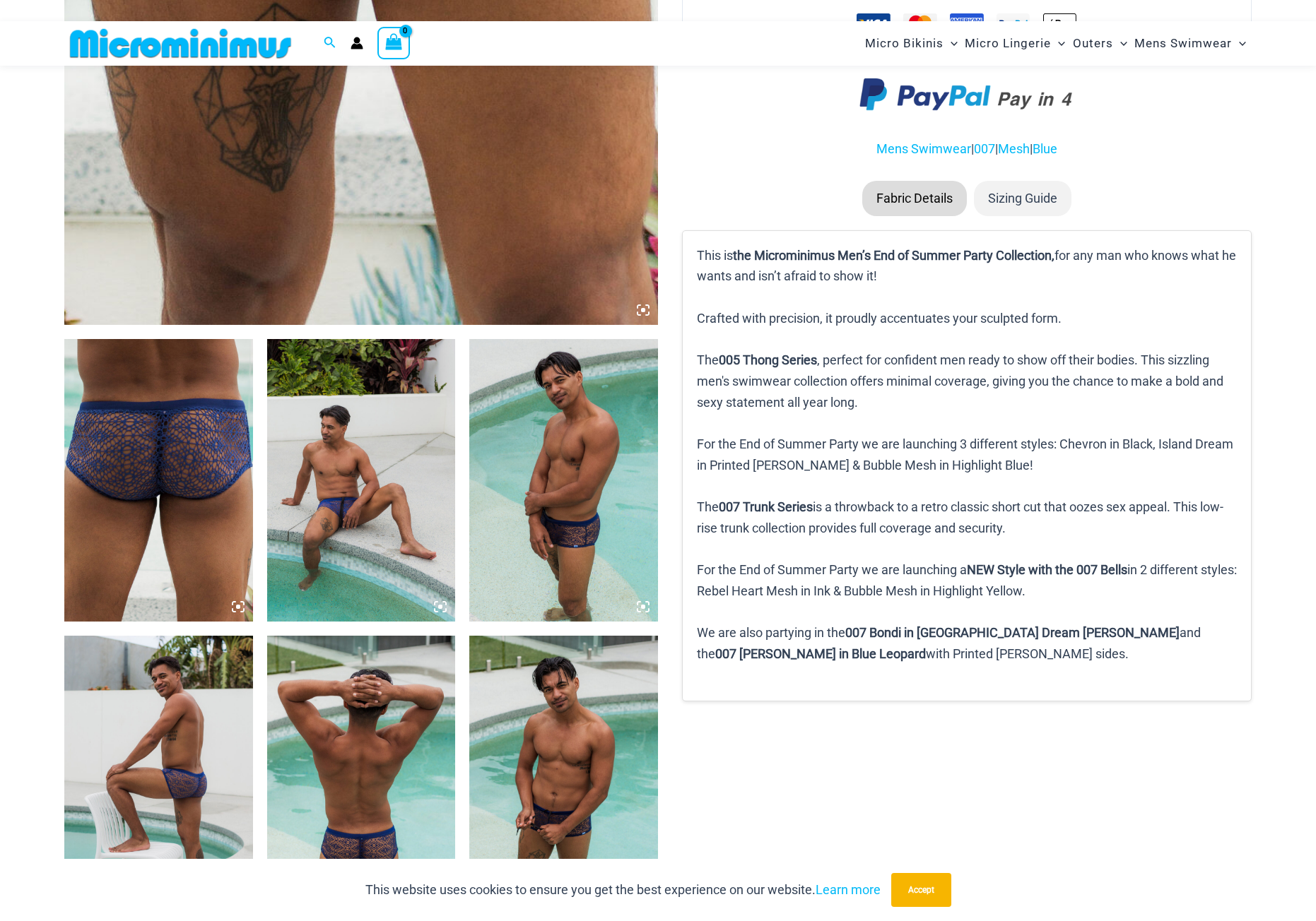
scroll to position [835, 0]
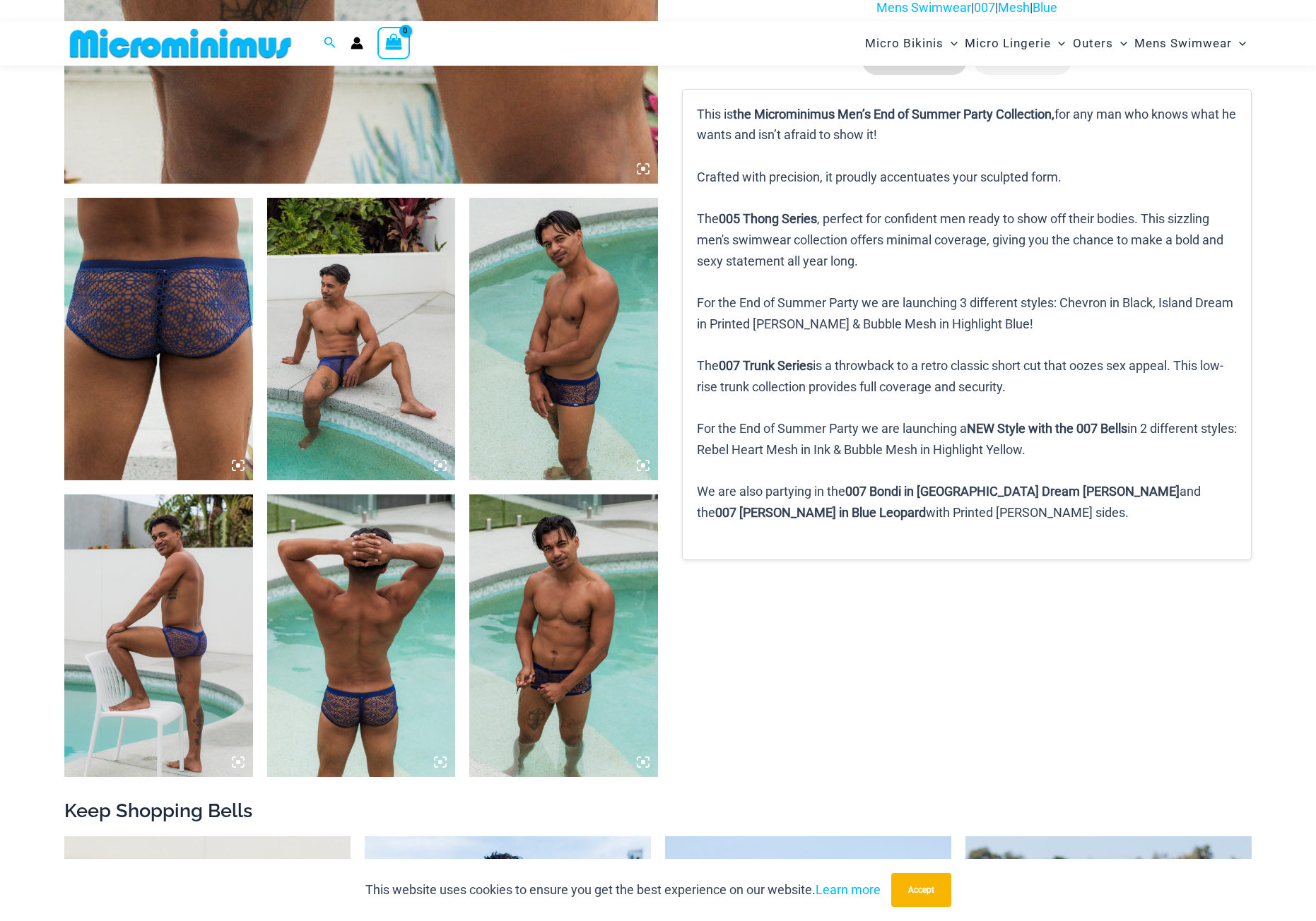
click at [369, 349] on img at bounding box center [361, 339] width 188 height 282
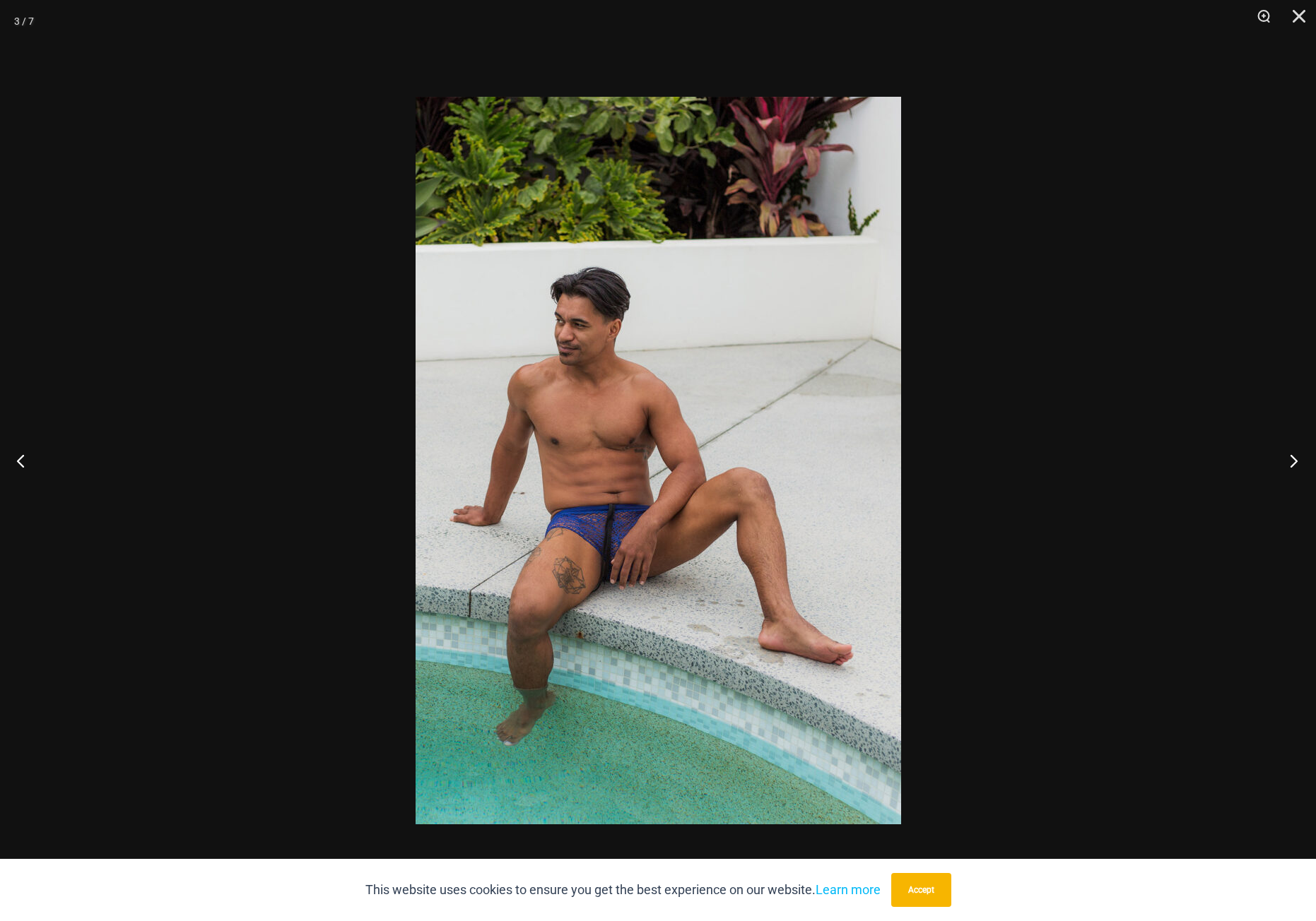
click at [1295, 460] on button "Next" at bounding box center [1289, 460] width 53 height 71
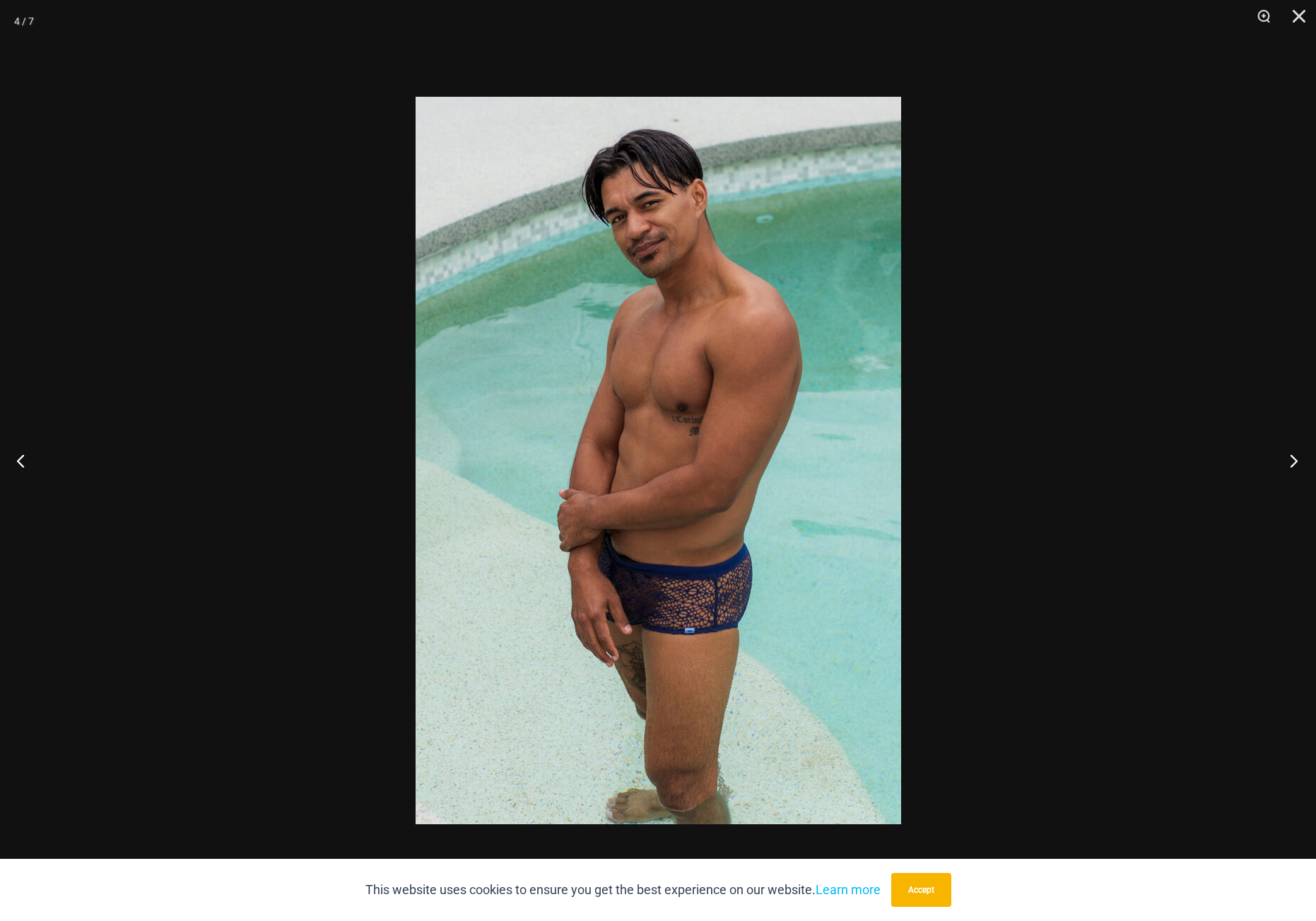
click at [1295, 460] on button "Next" at bounding box center [1289, 460] width 53 height 71
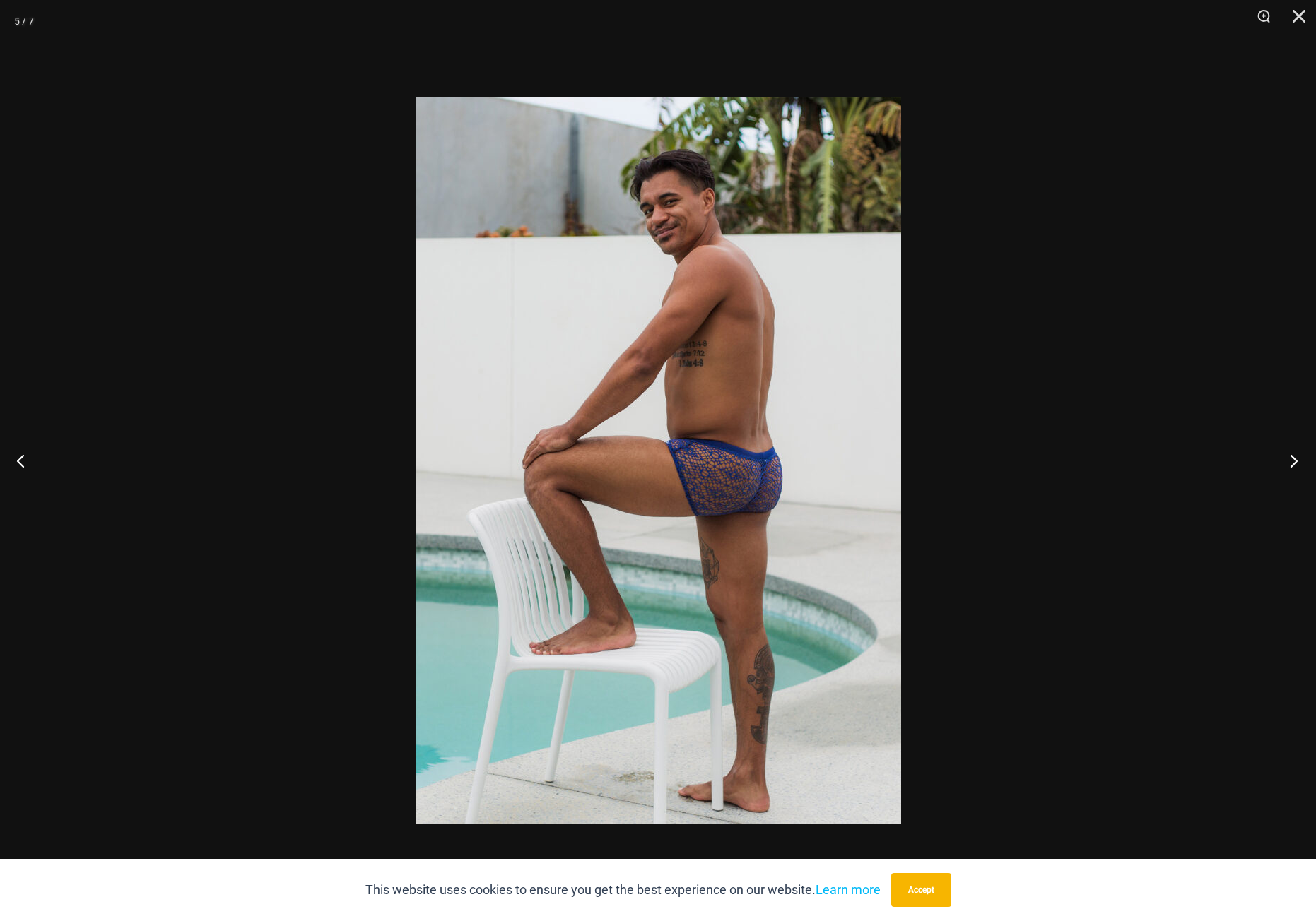
click at [1295, 460] on button "Next" at bounding box center [1289, 460] width 53 height 71
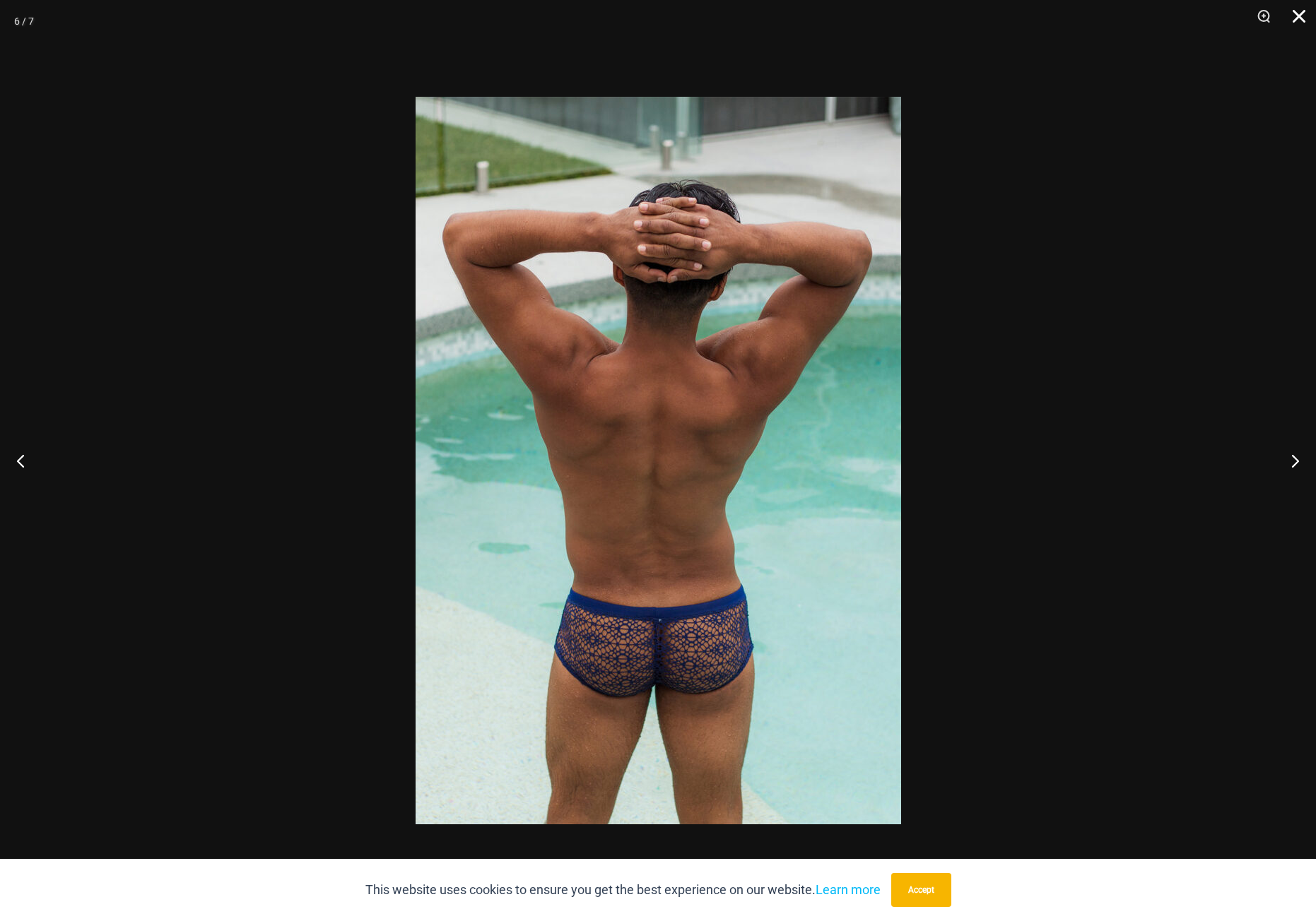
click at [1299, 13] on button "Close" at bounding box center [1294, 21] width 35 height 43
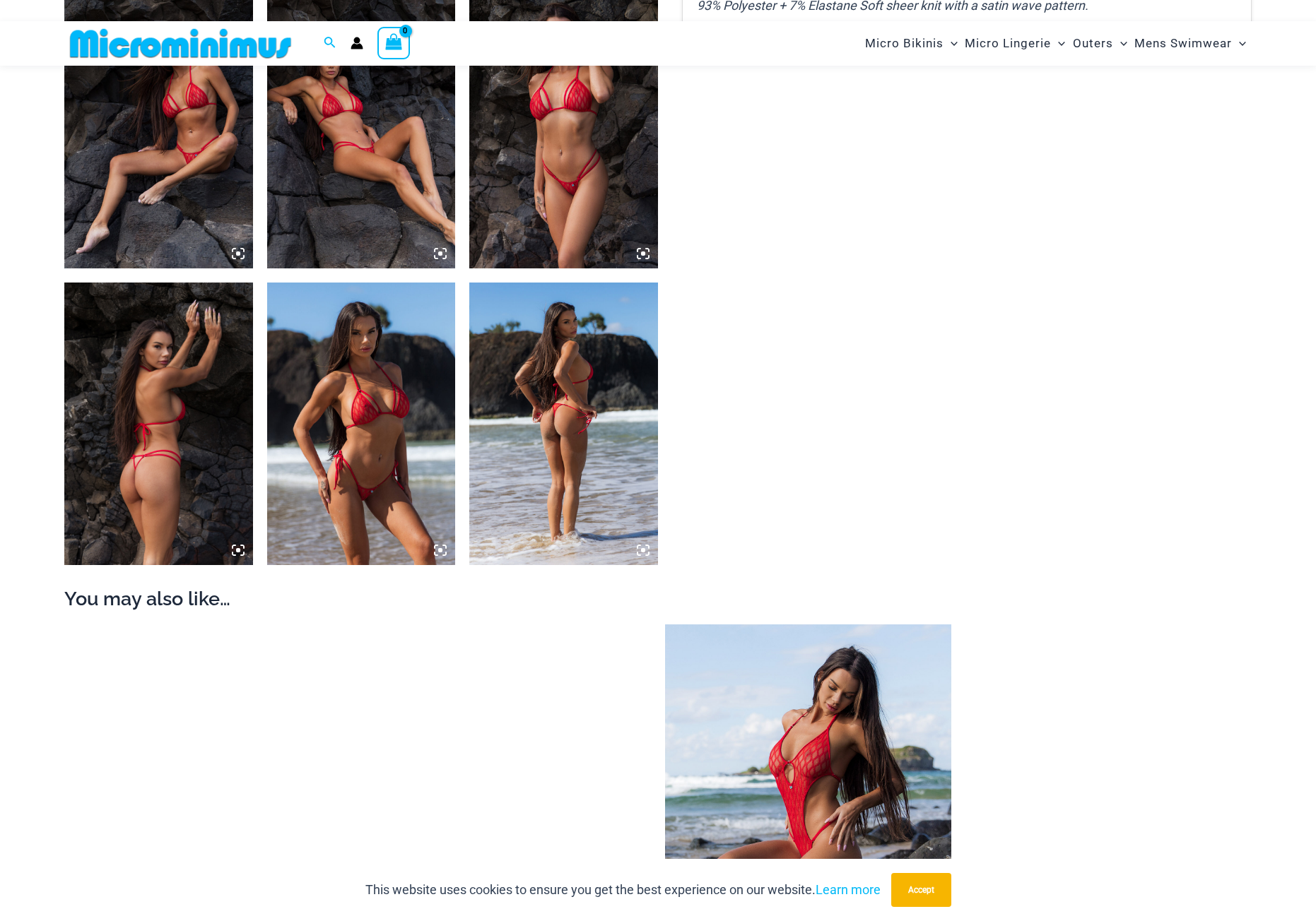
scroll to position [1259, 0]
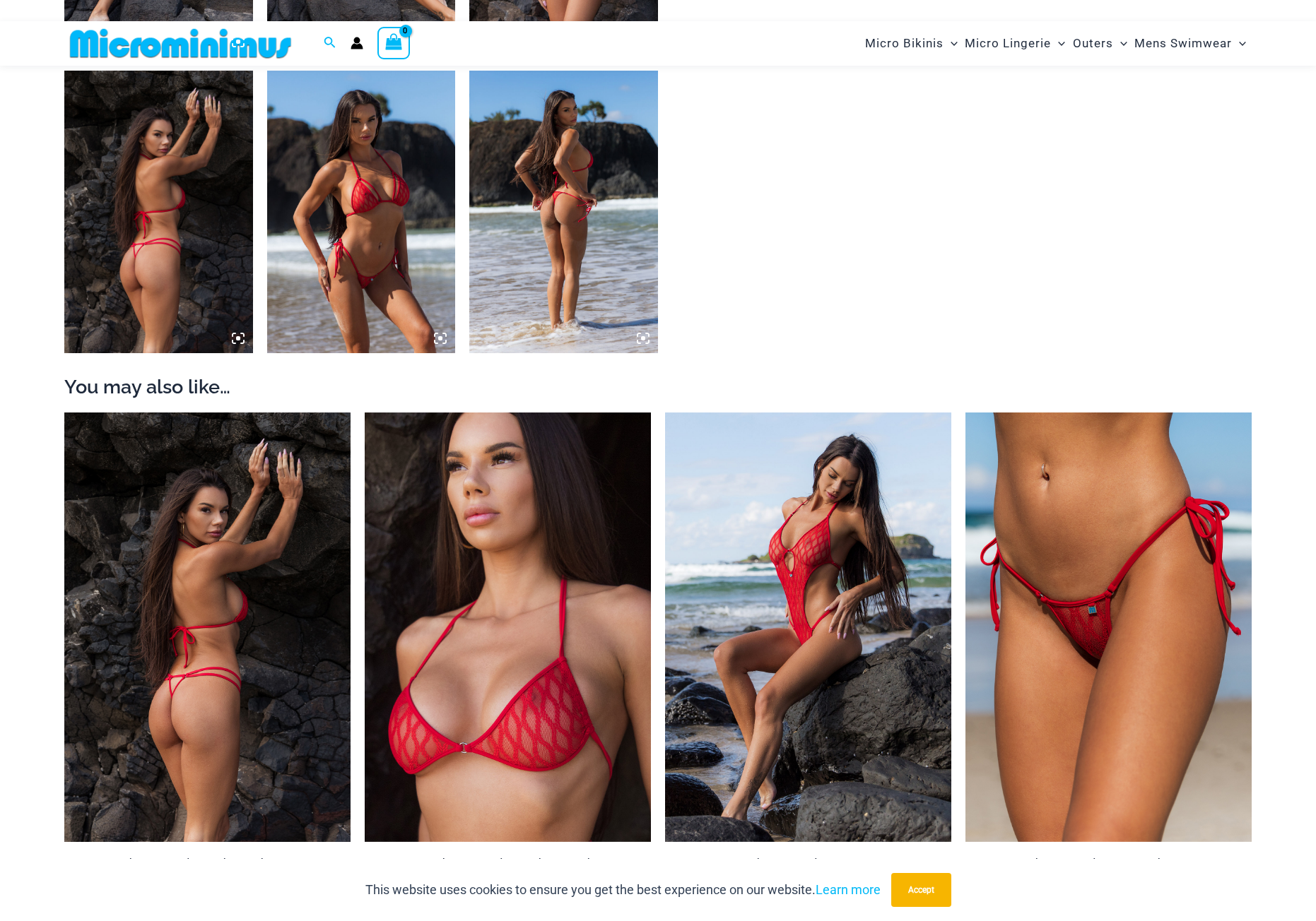
click at [211, 603] on img at bounding box center [207, 627] width 286 height 430
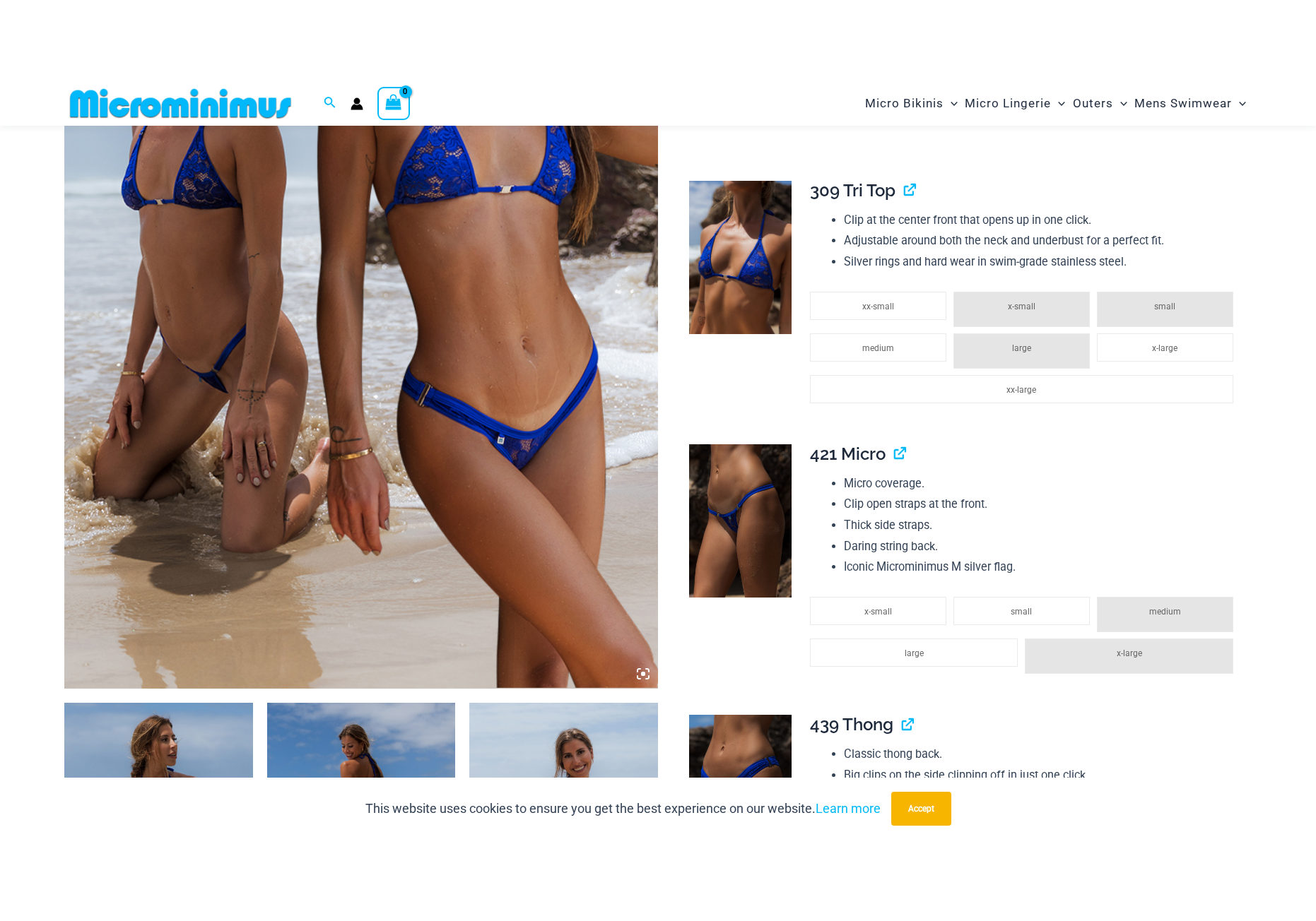
scroll to position [199, 0]
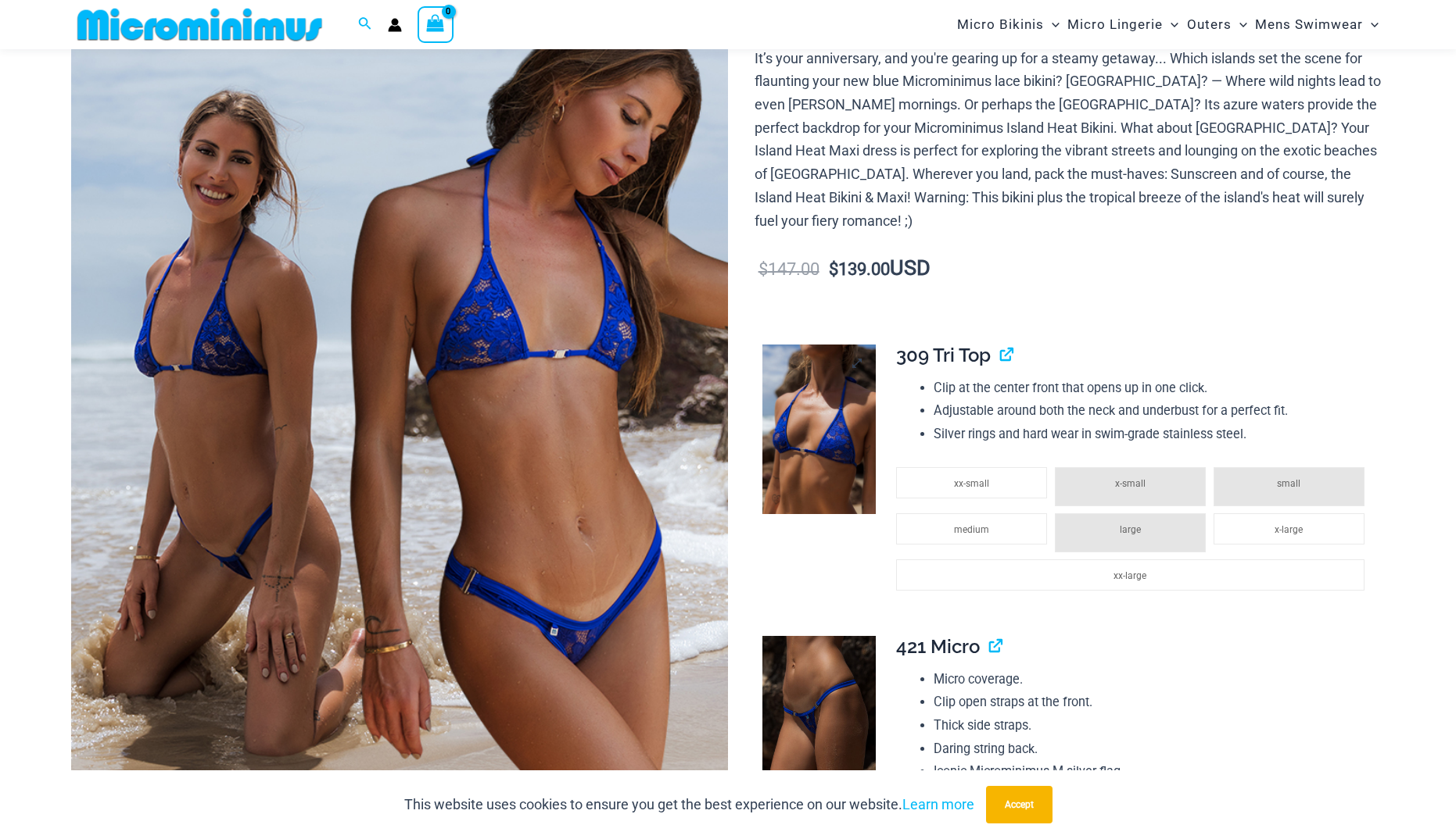
click at [844, 384] on img at bounding box center [819, 430] width 114 height 170
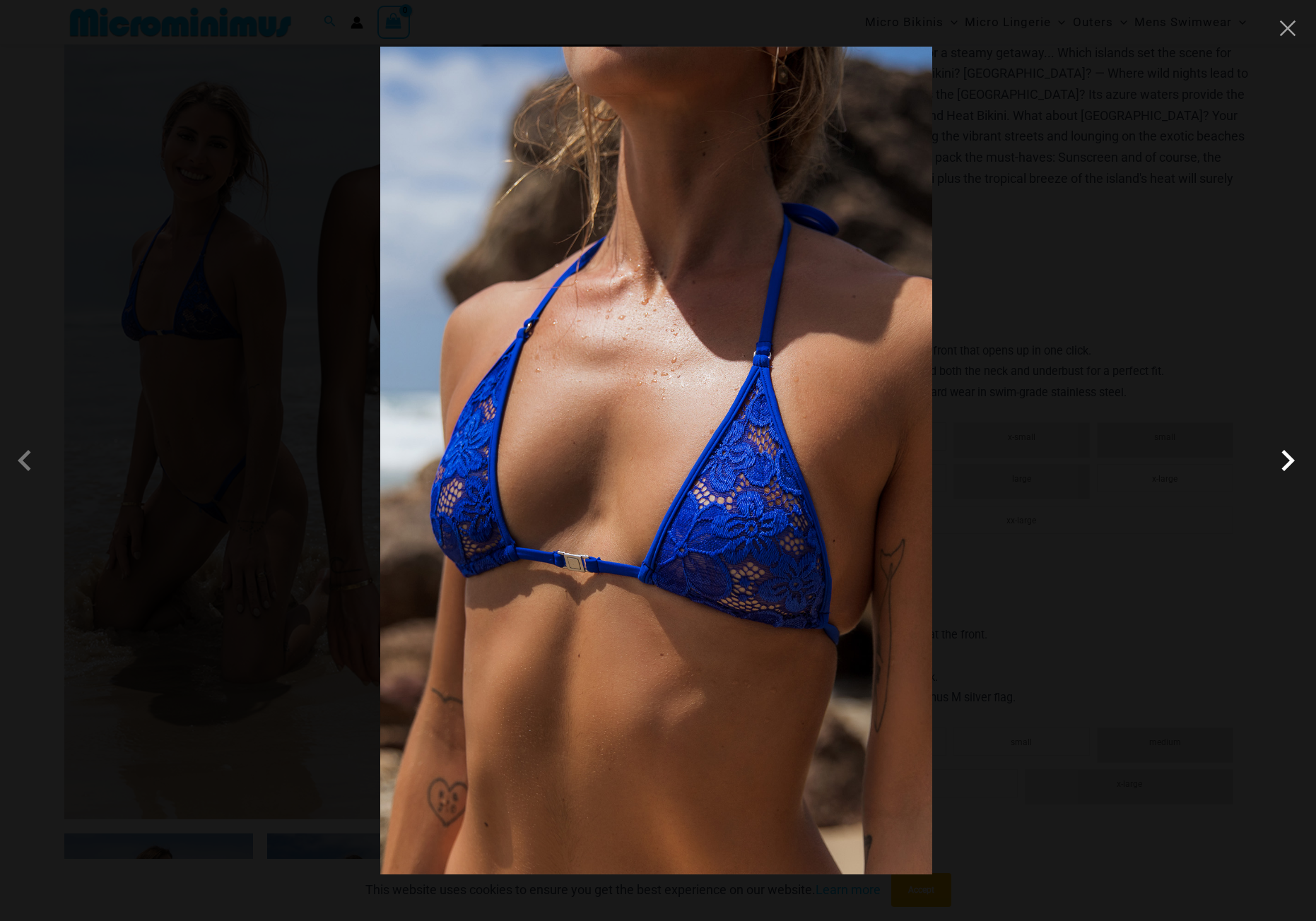
click at [1283, 463] on span at bounding box center [1288, 460] width 43 height 43
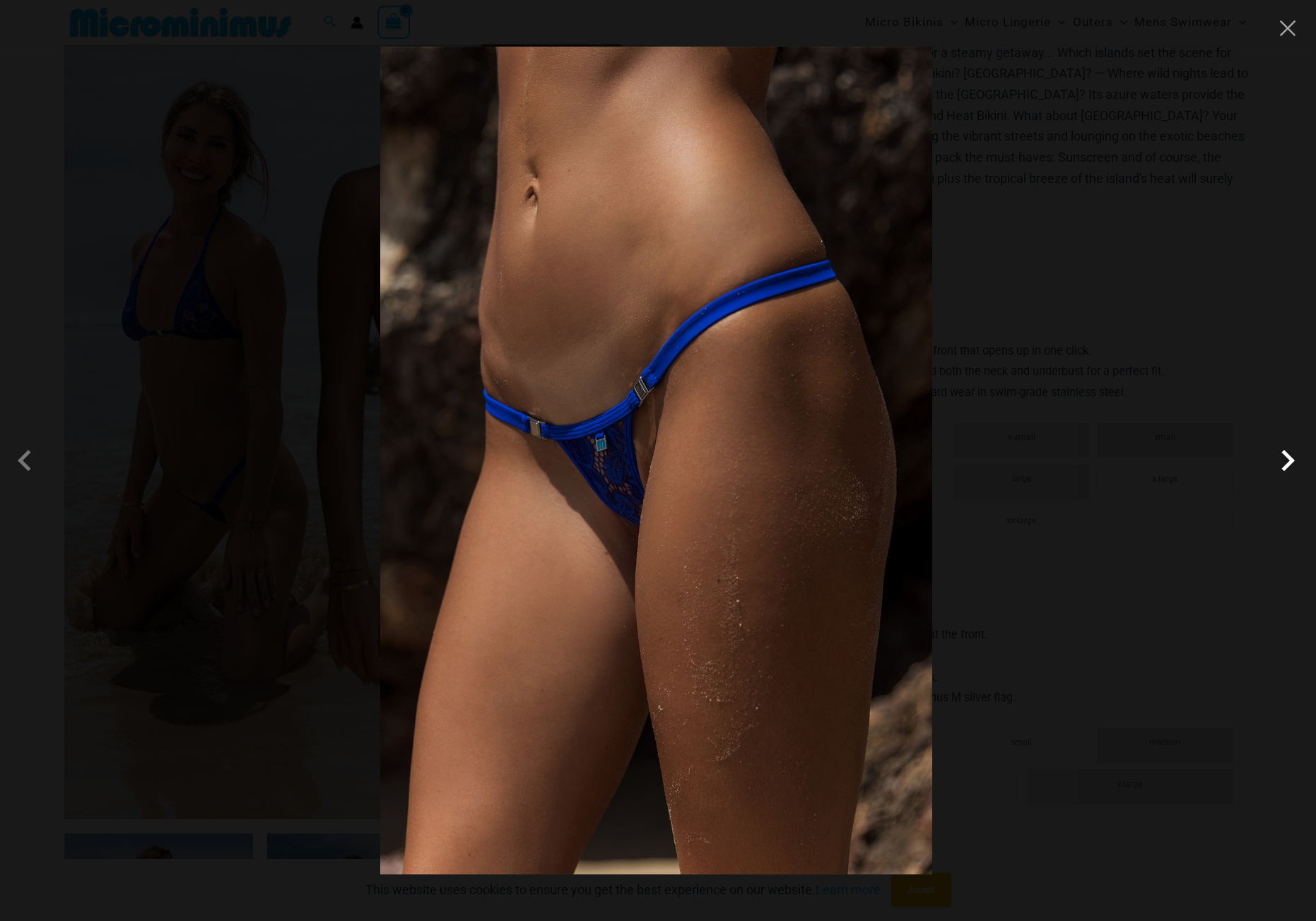
click at [1283, 463] on span at bounding box center [1288, 460] width 43 height 43
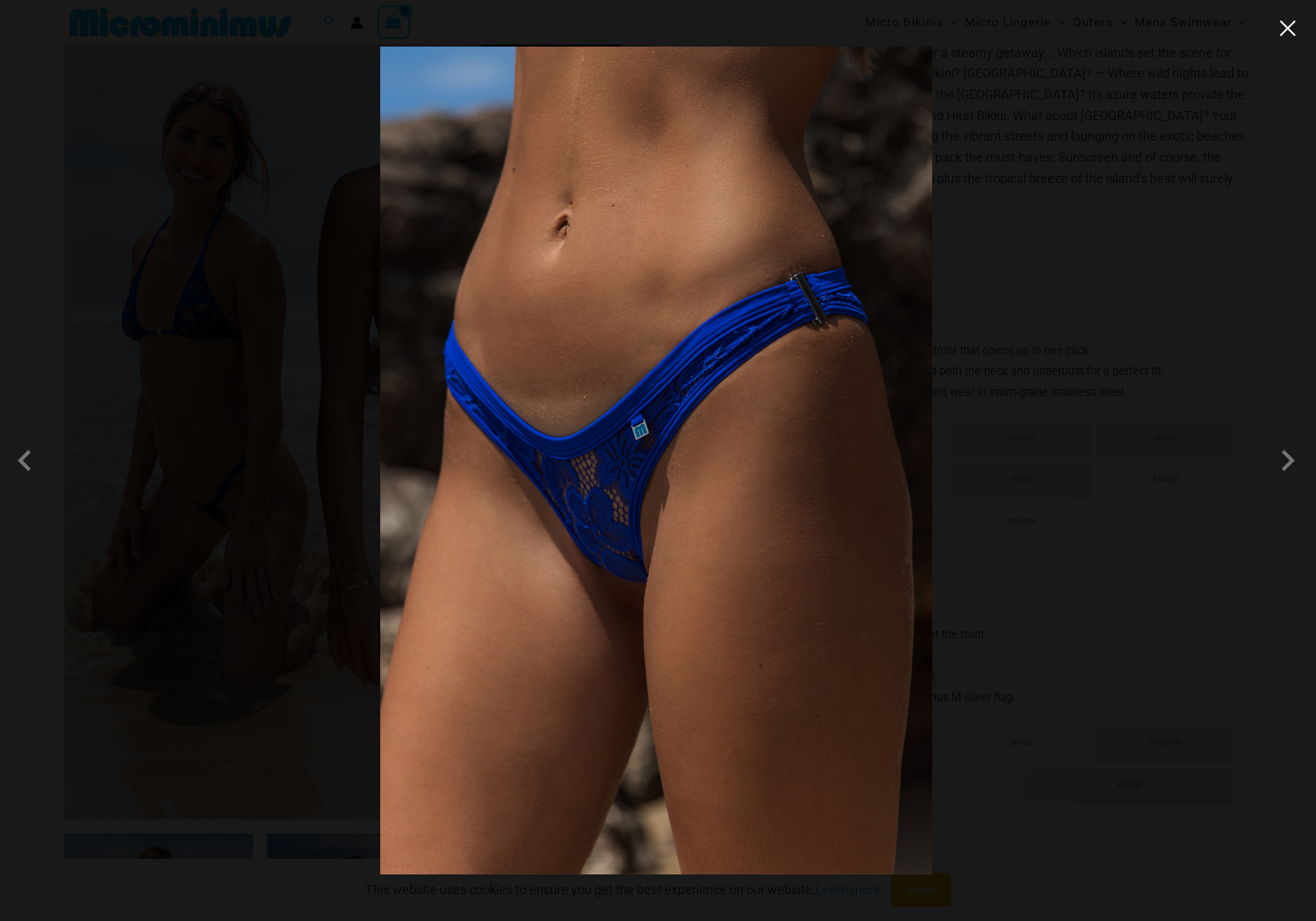
click at [1288, 26] on button "Close" at bounding box center [1287, 28] width 21 height 21
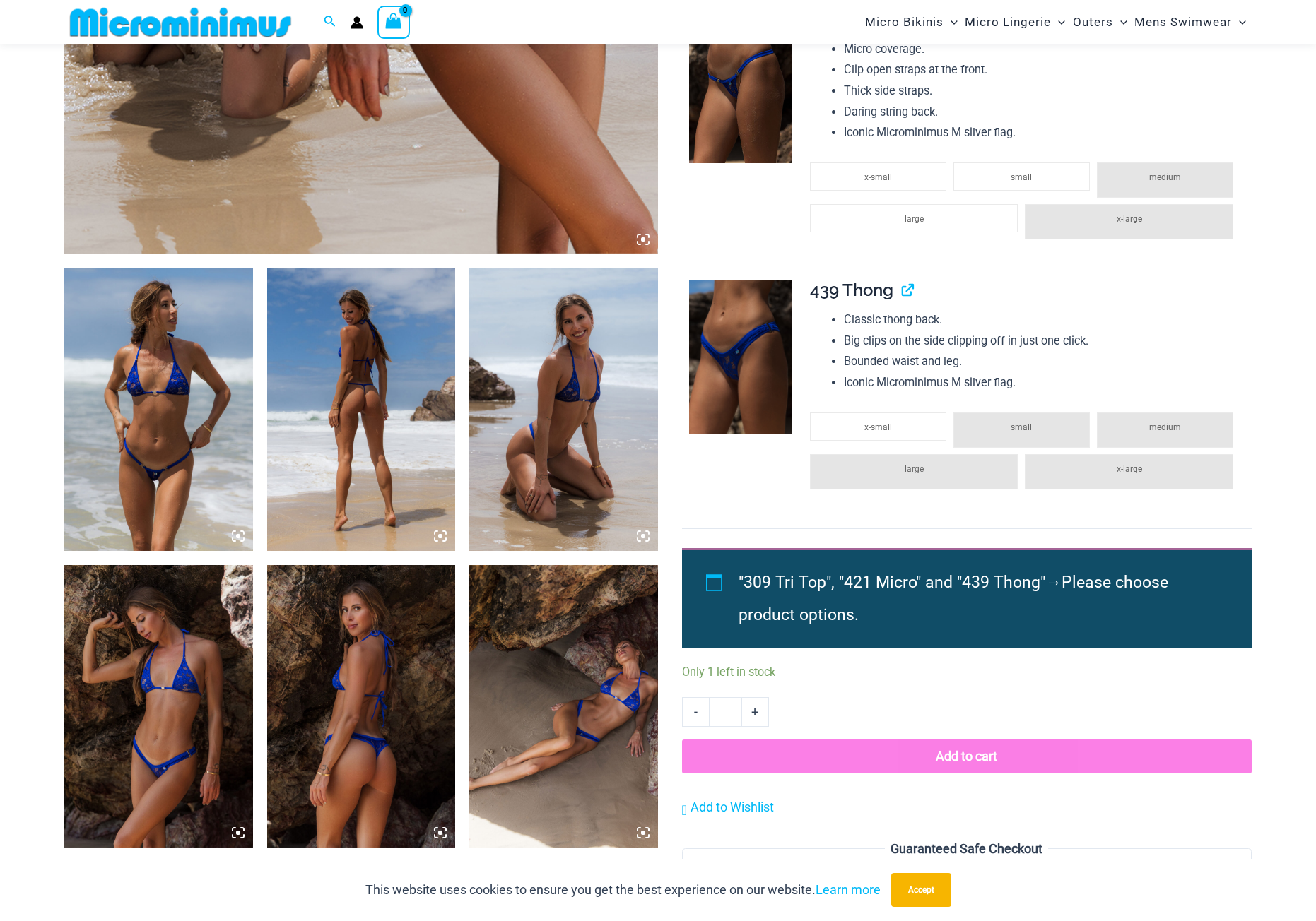
scroll to position [906, 0]
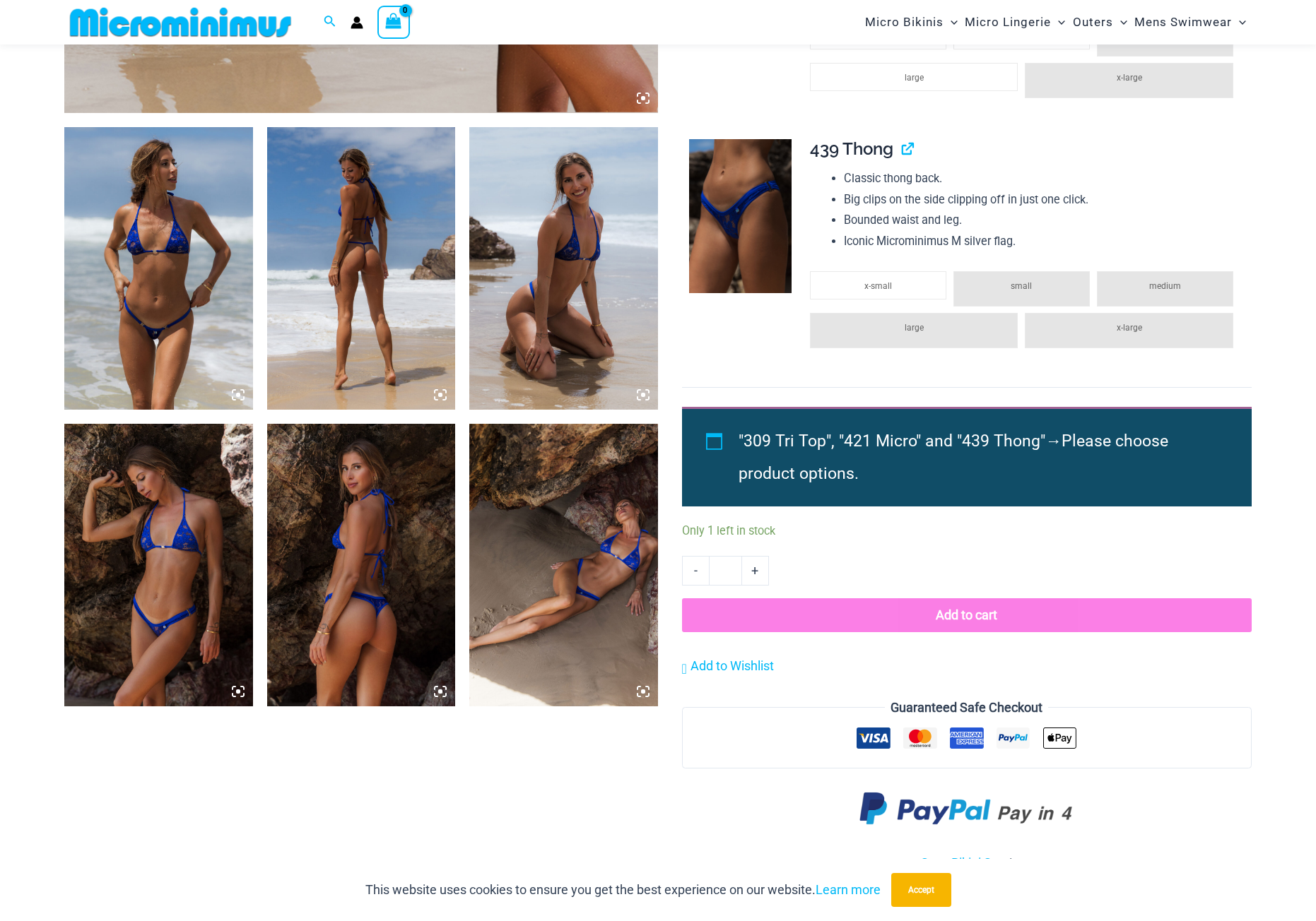
click at [160, 334] on img at bounding box center [158, 269] width 188 height 282
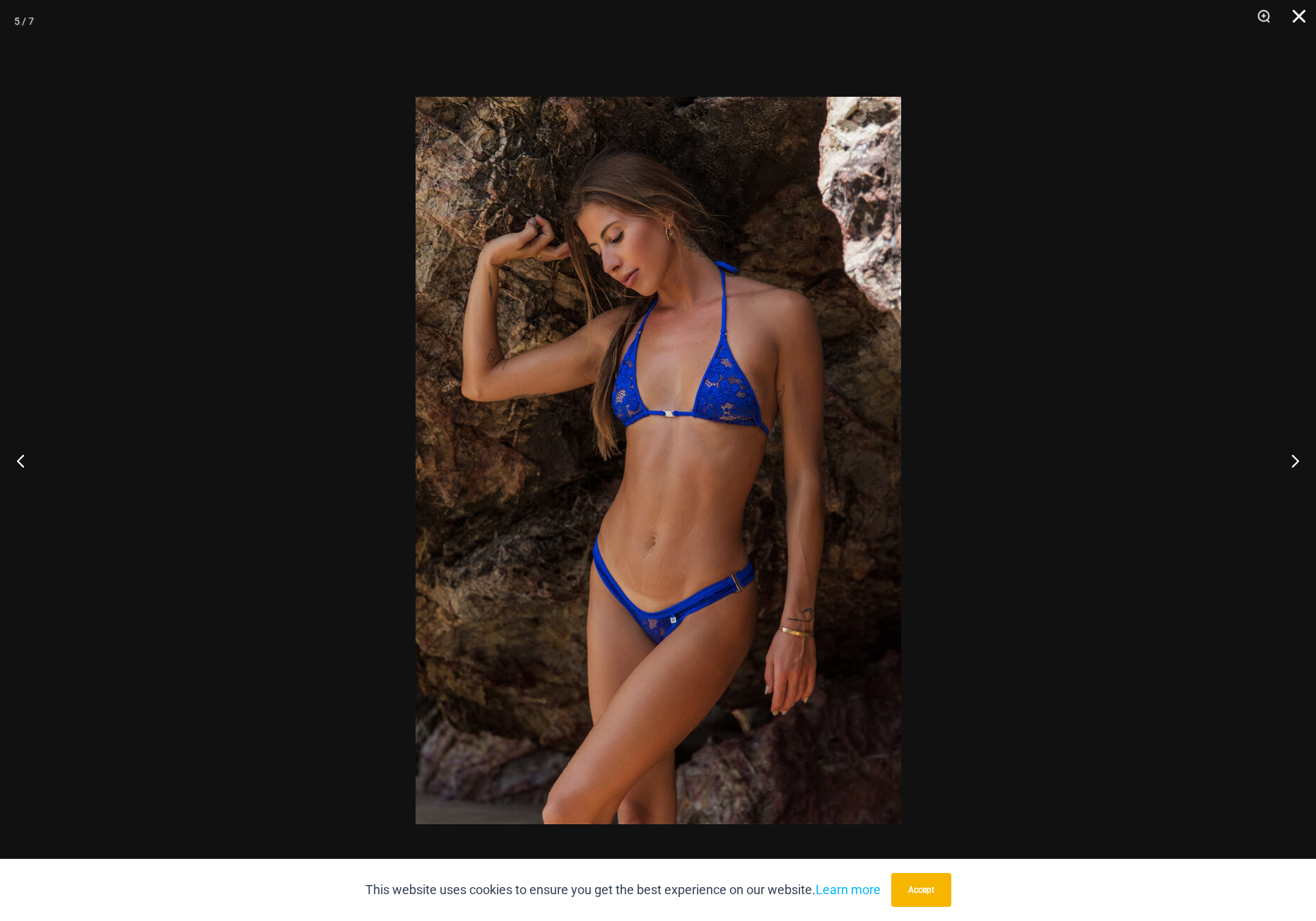
click at [1304, 18] on button "Close" at bounding box center [1294, 21] width 35 height 43
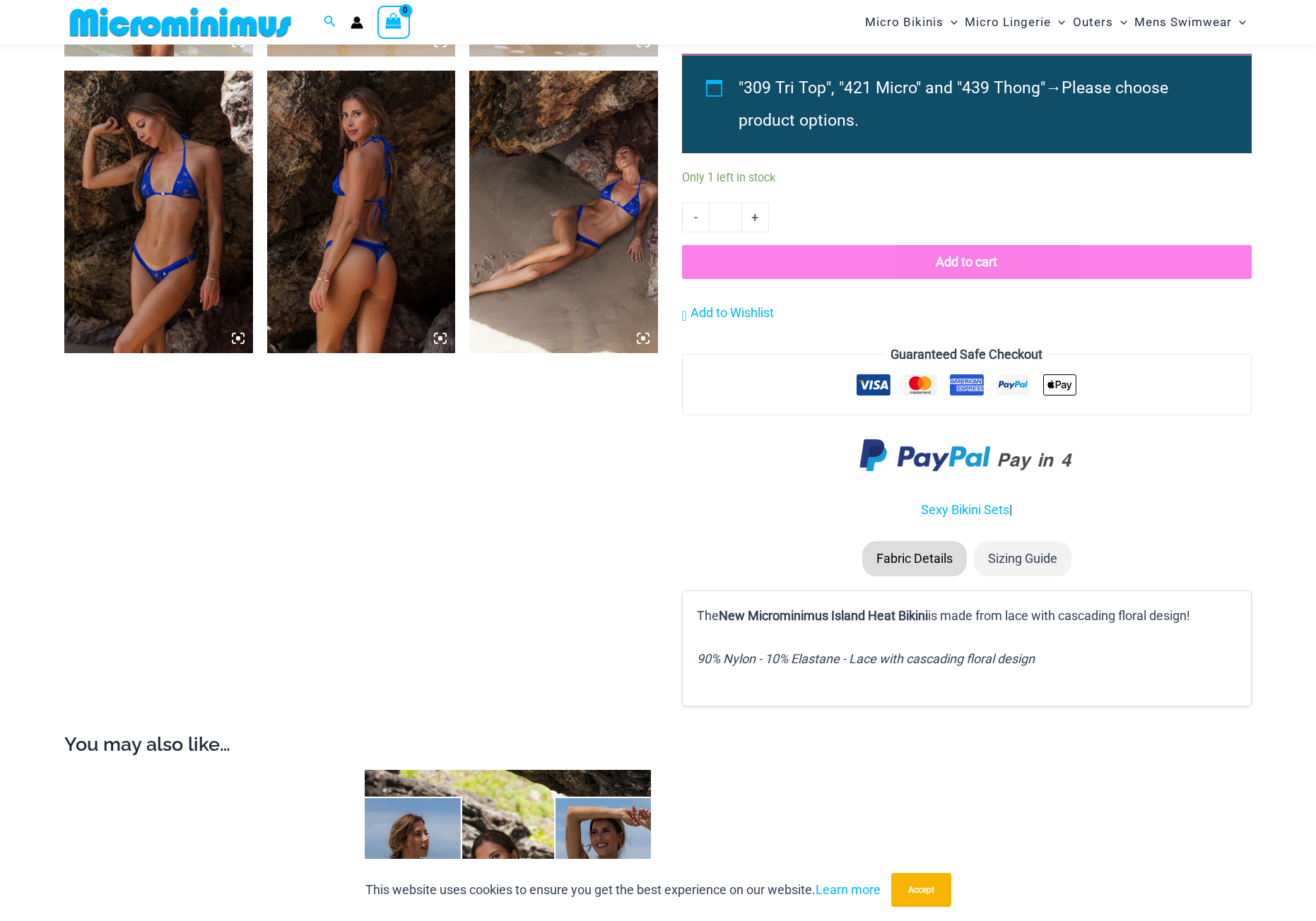
scroll to position [1612, 0]
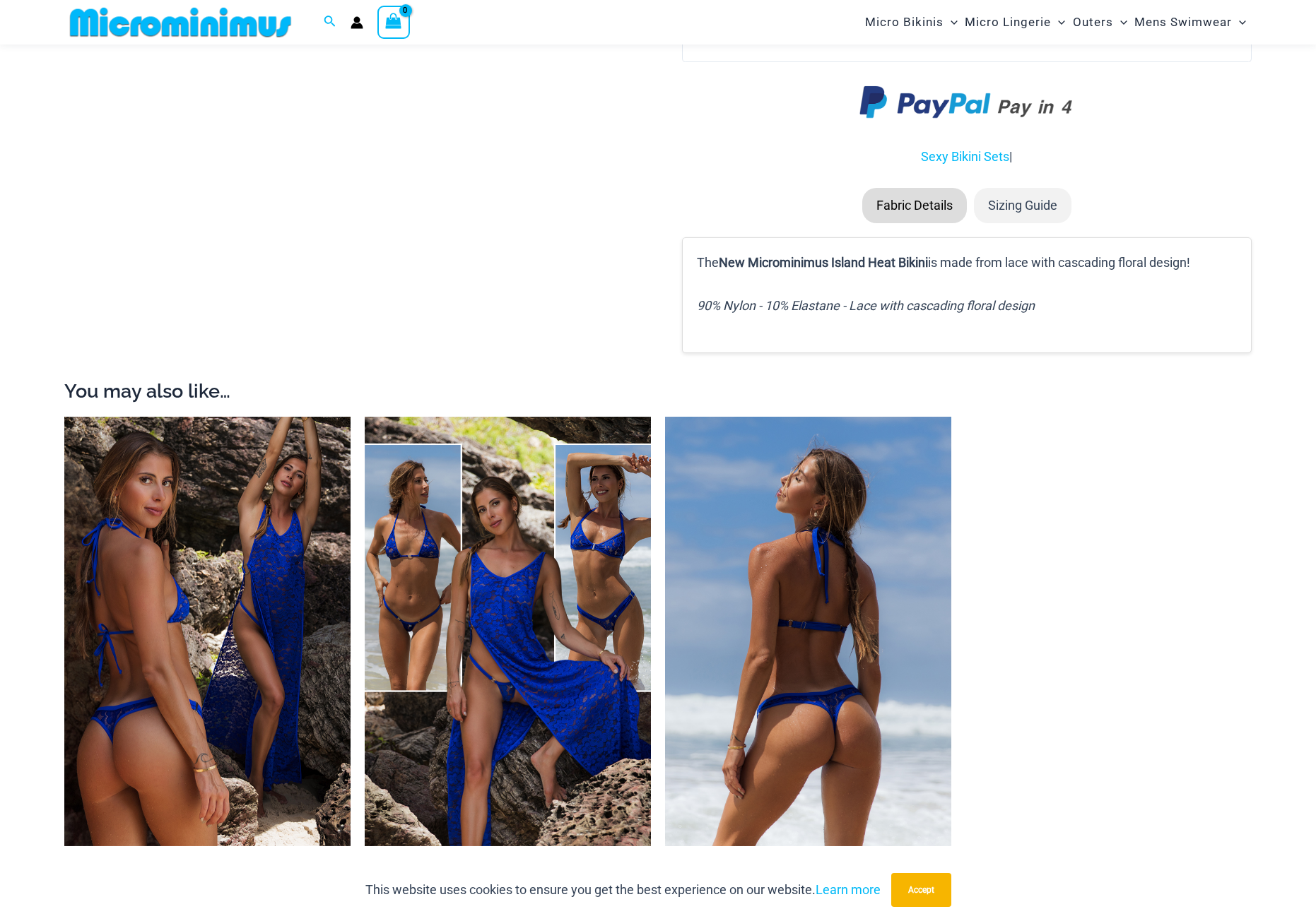
click at [801, 567] on img at bounding box center [808, 632] width 286 height 430
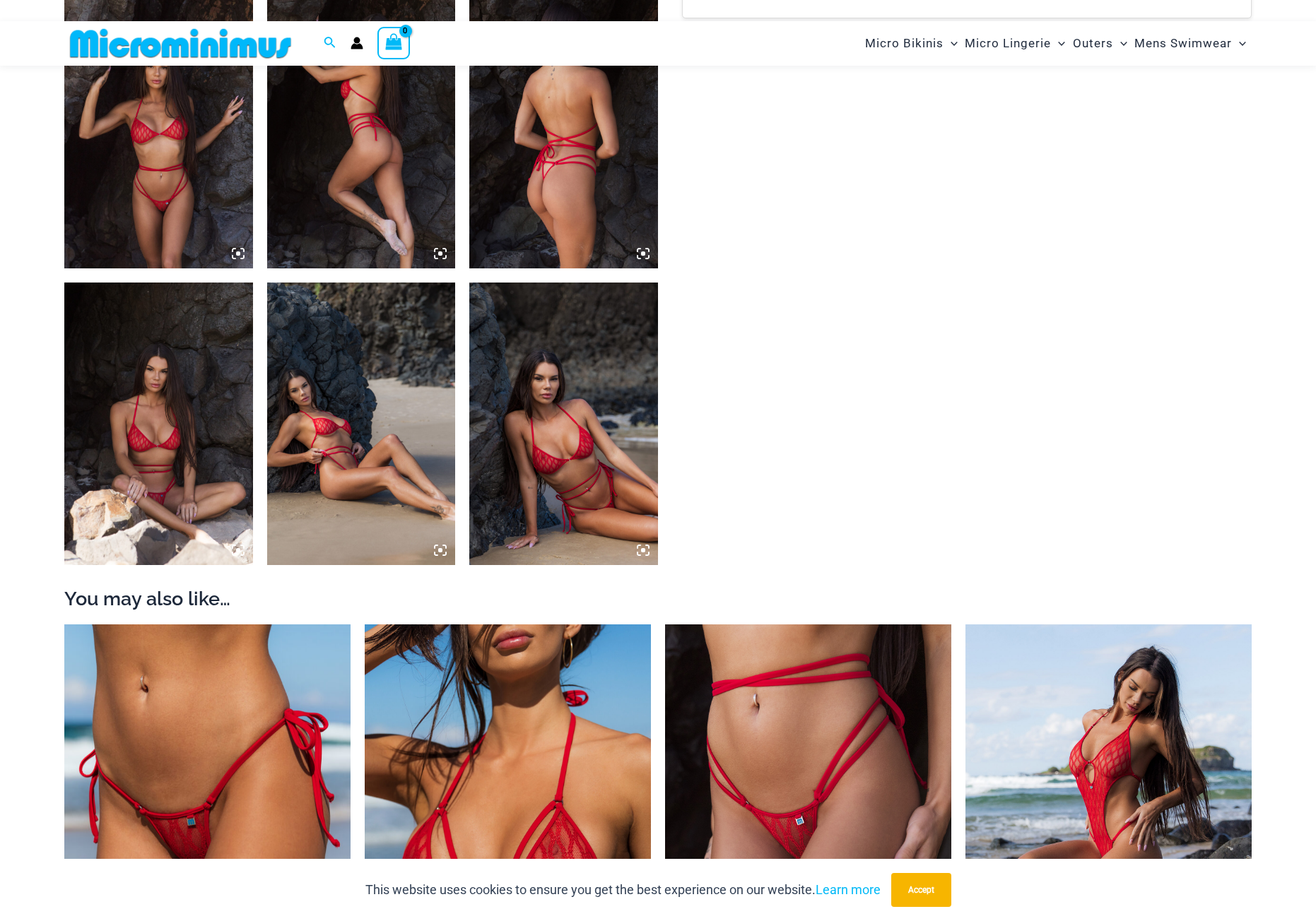
scroll to position [1400, 0]
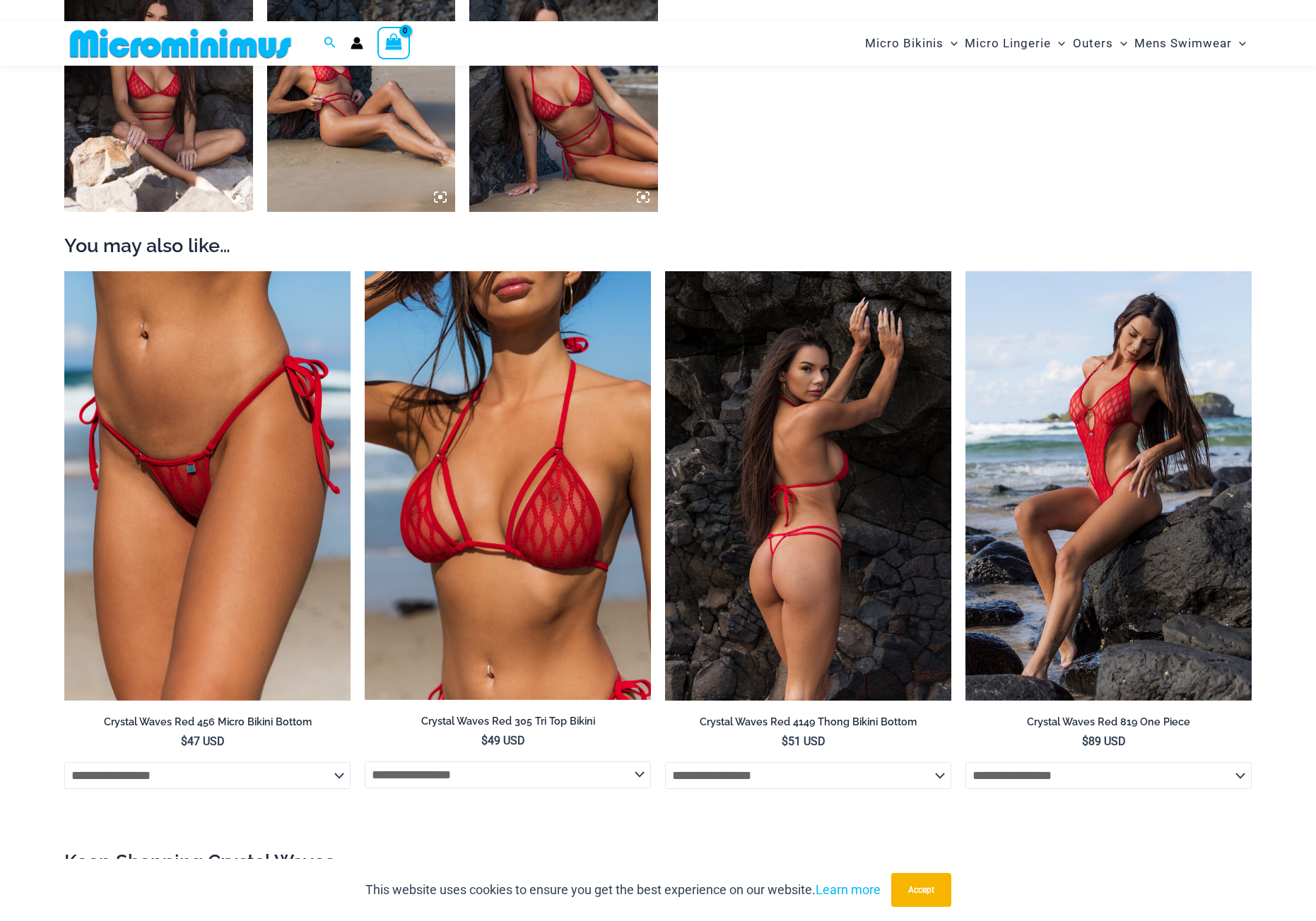
click at [784, 491] on img at bounding box center [808, 486] width 286 height 430
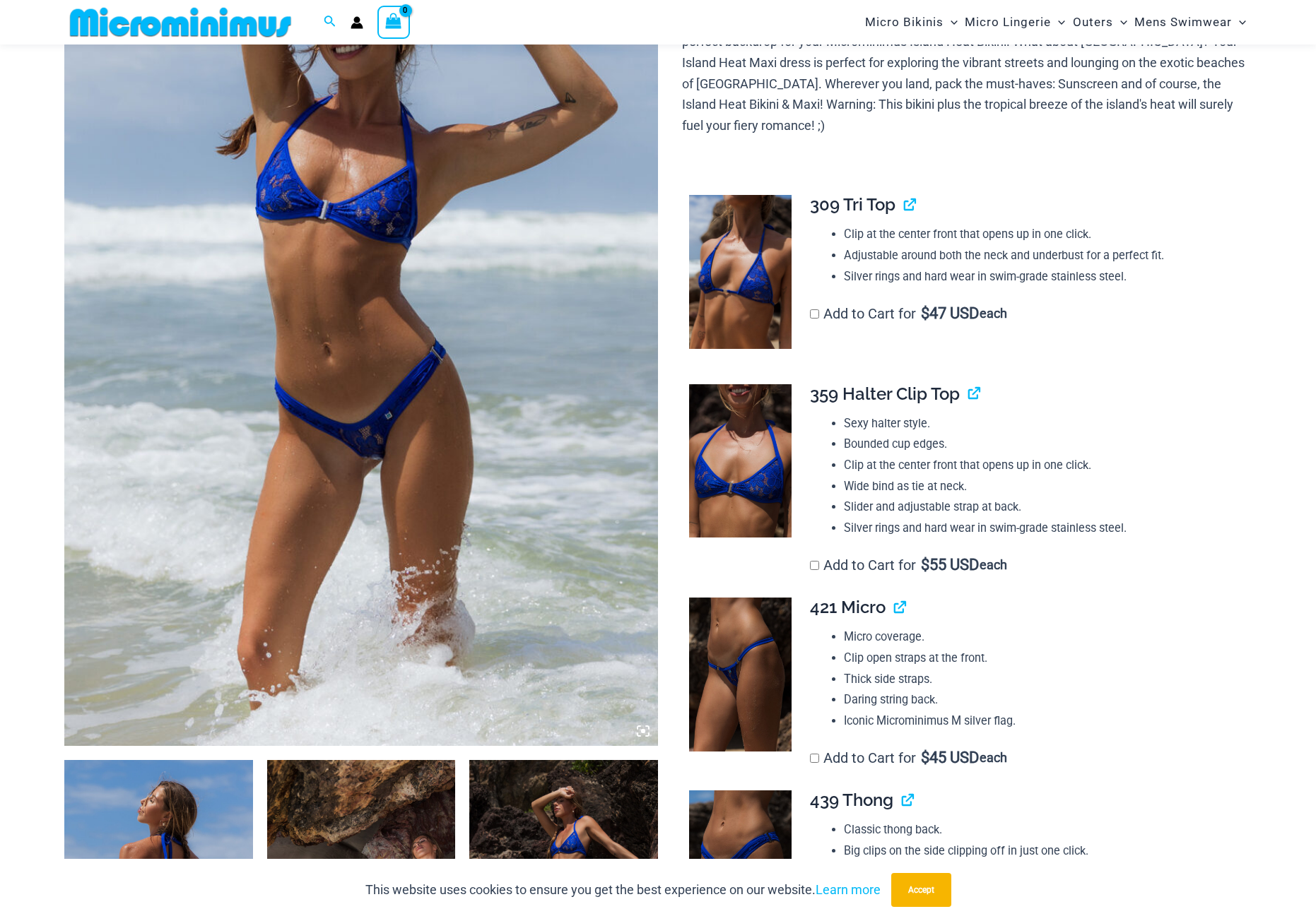
scroll to position [341, 0]
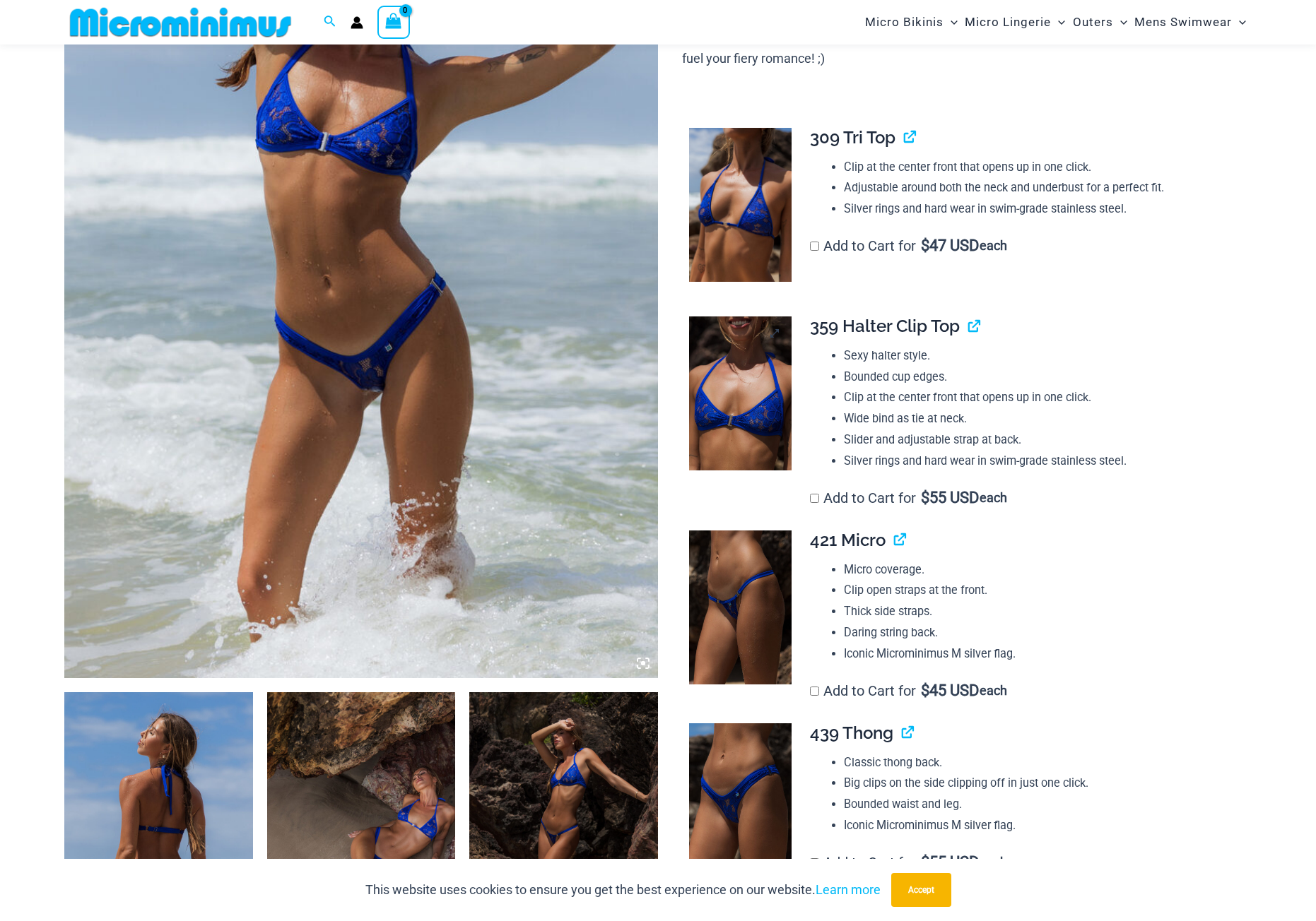
click at [727, 395] on img at bounding box center [741, 394] width 103 height 154
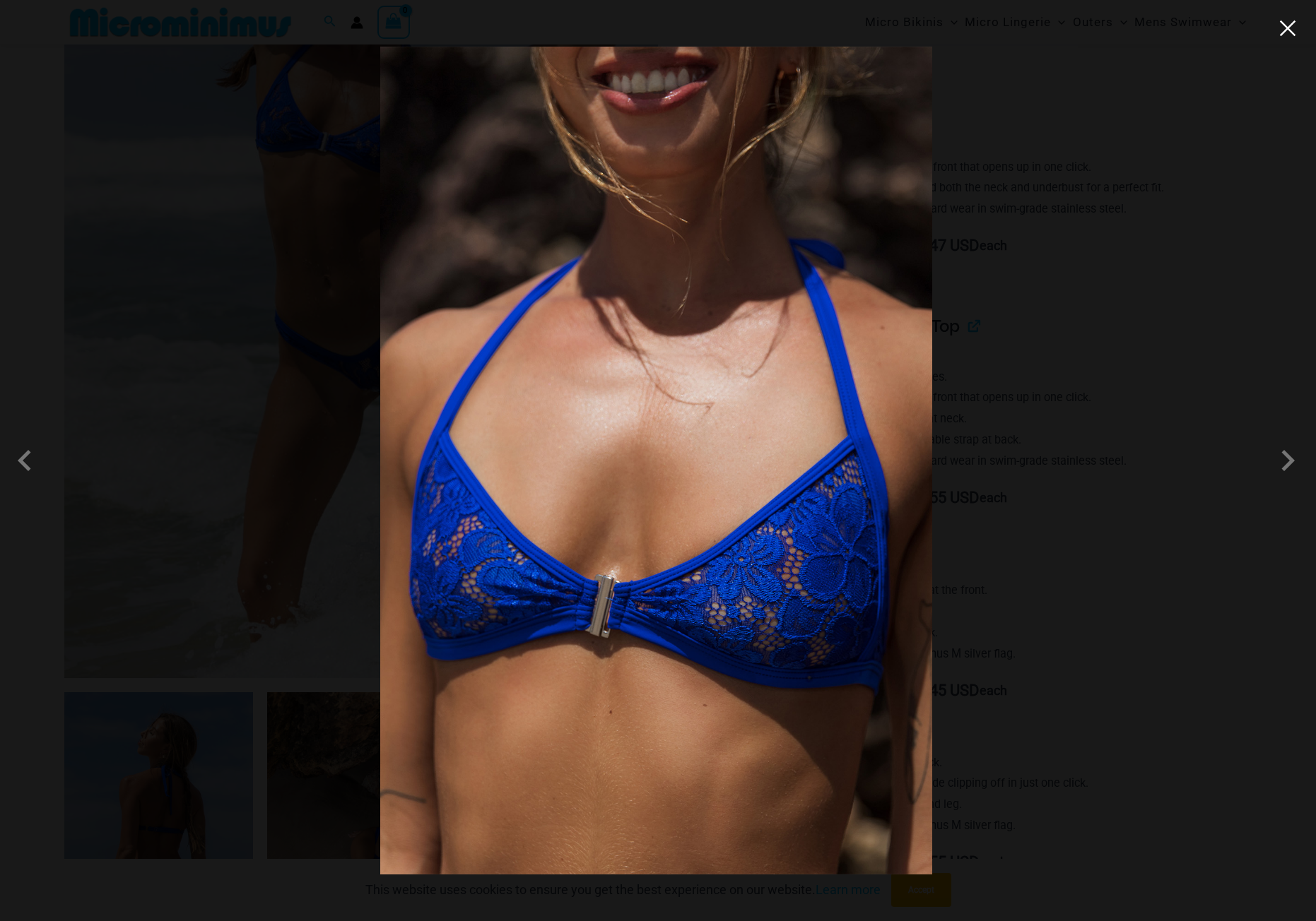
click at [1290, 27] on button "Close" at bounding box center [1287, 28] width 21 height 21
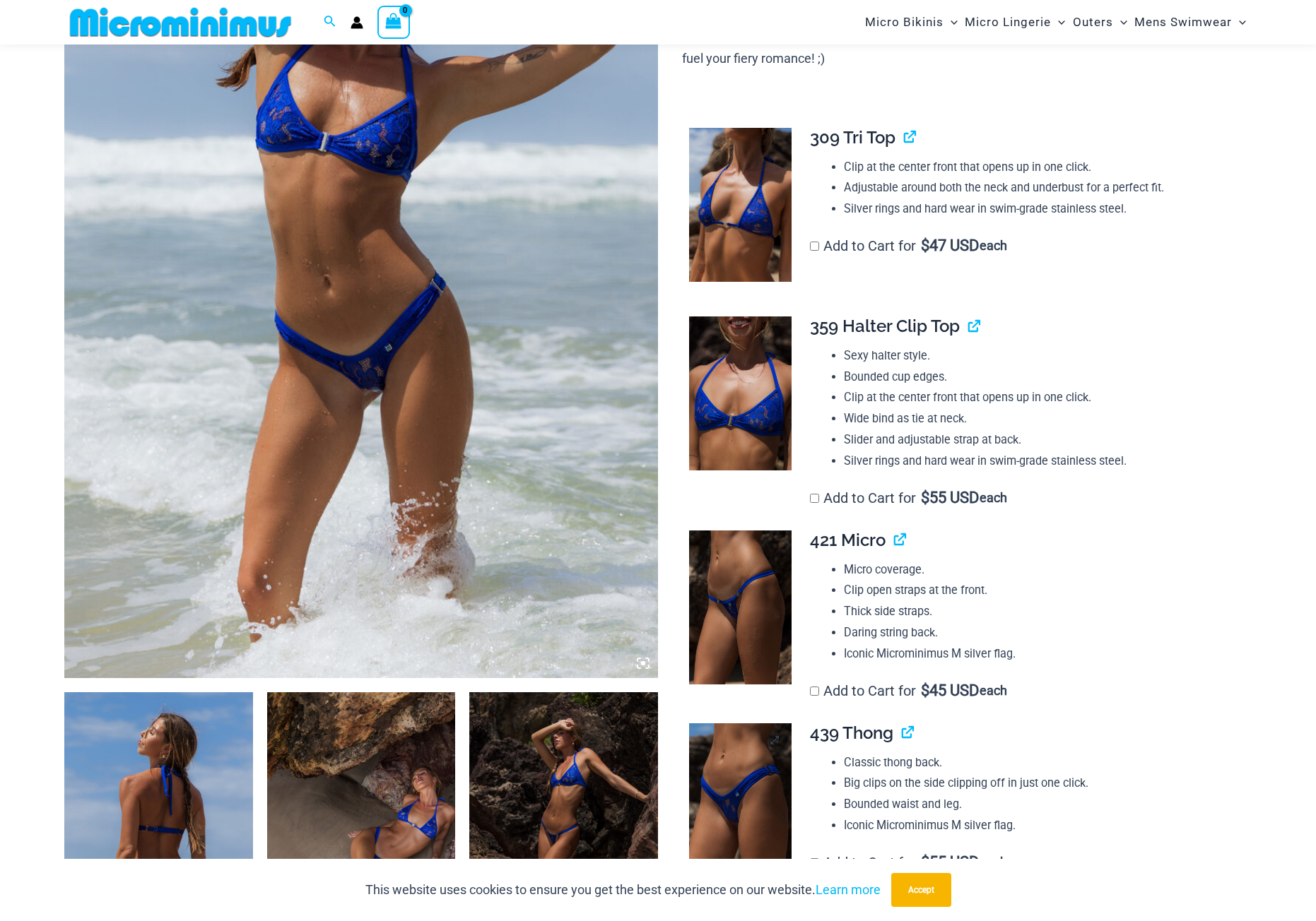
scroll to position [623, 0]
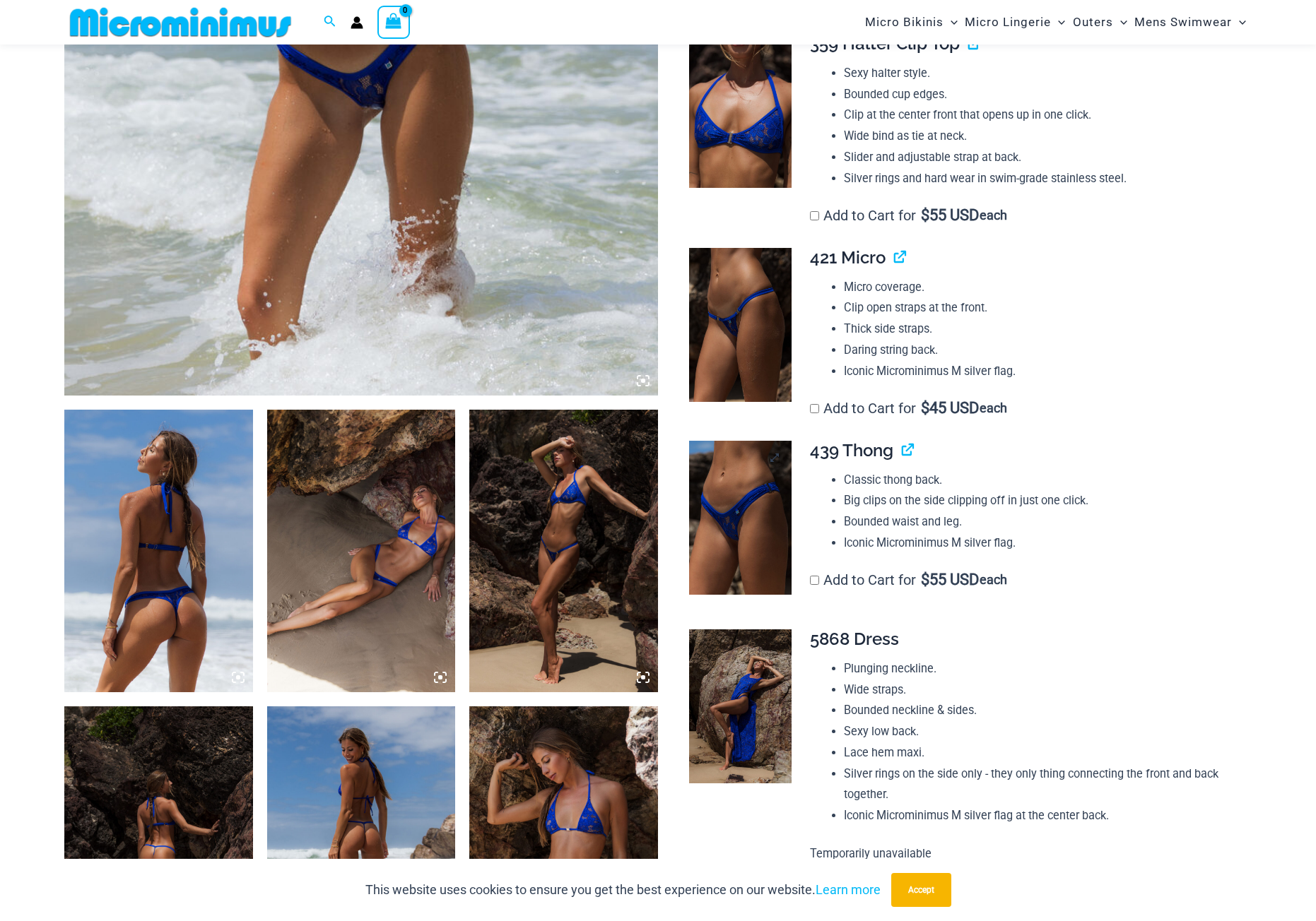
click at [741, 498] on img at bounding box center [741, 518] width 103 height 154
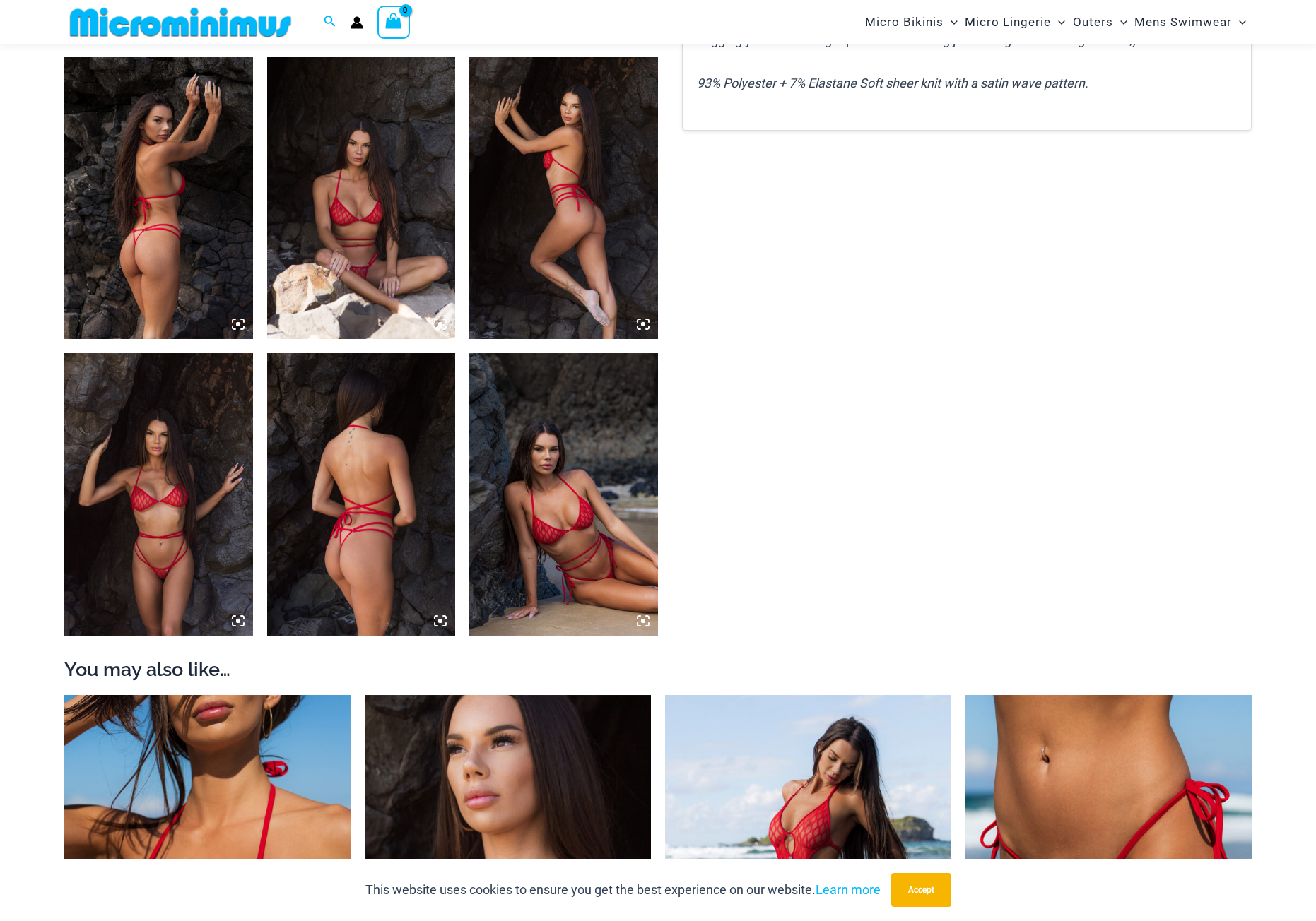
scroll to position [1259, 0]
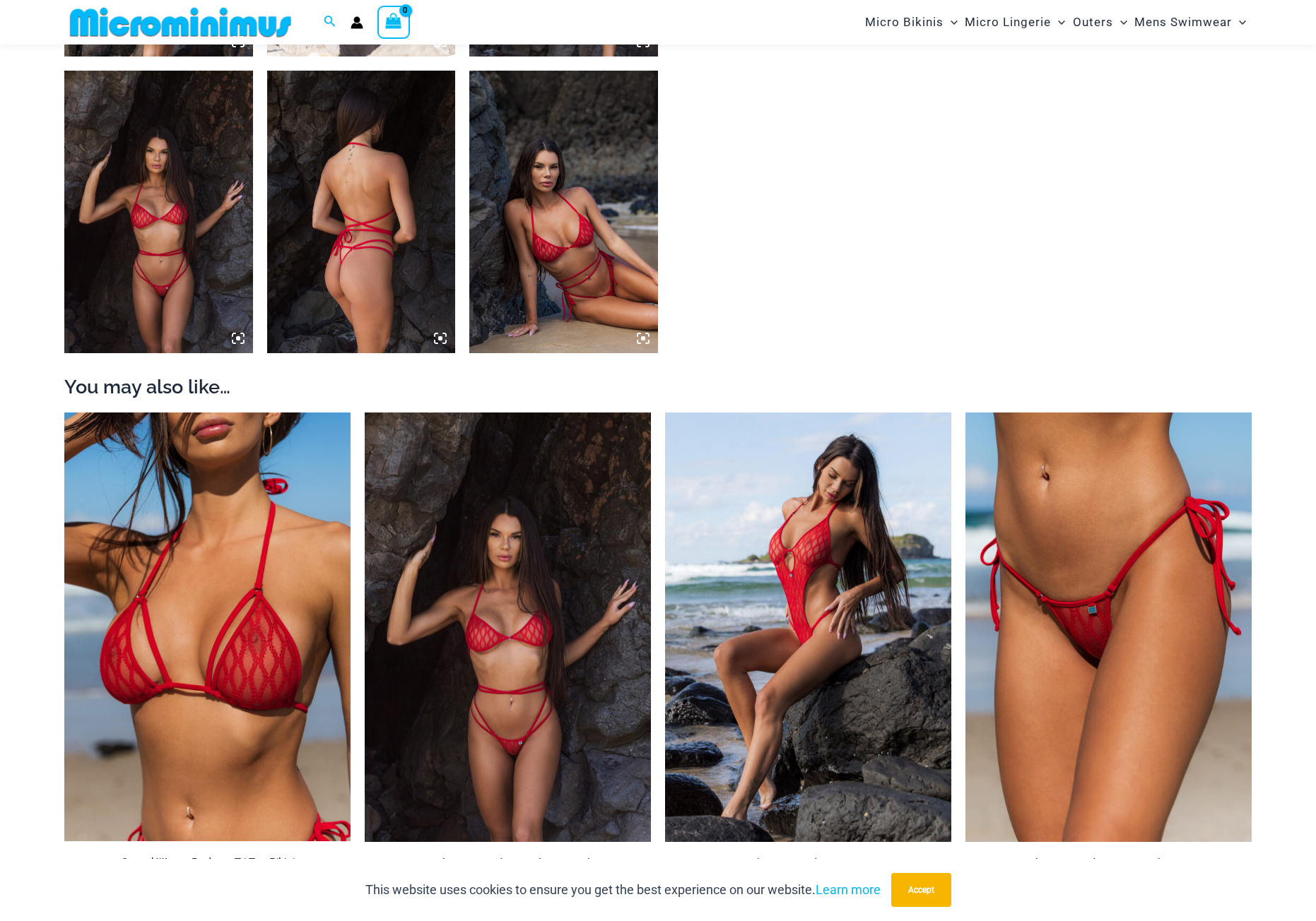
click at [529, 627] on img at bounding box center [508, 627] width 286 height 430
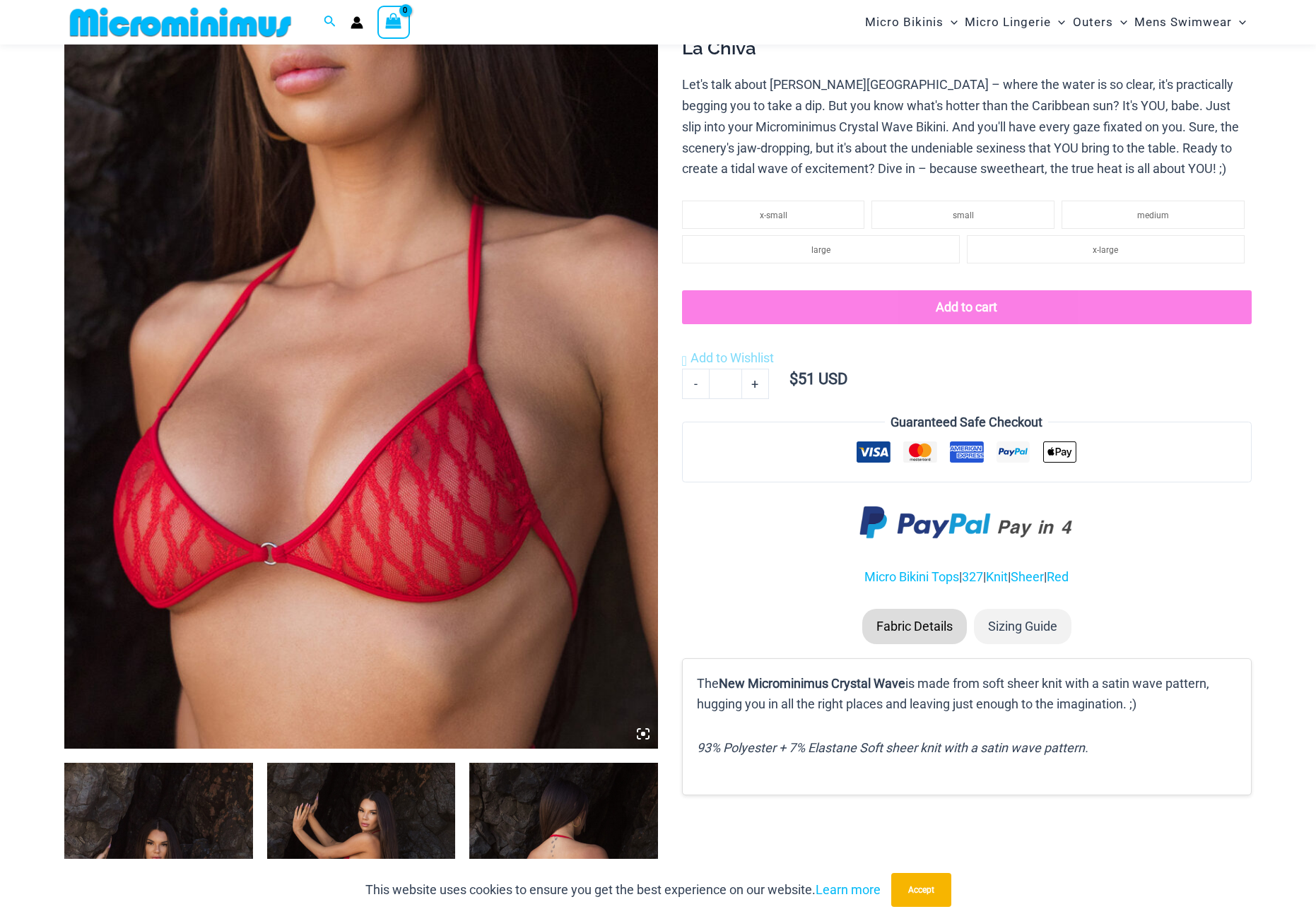
scroll to position [623, 0]
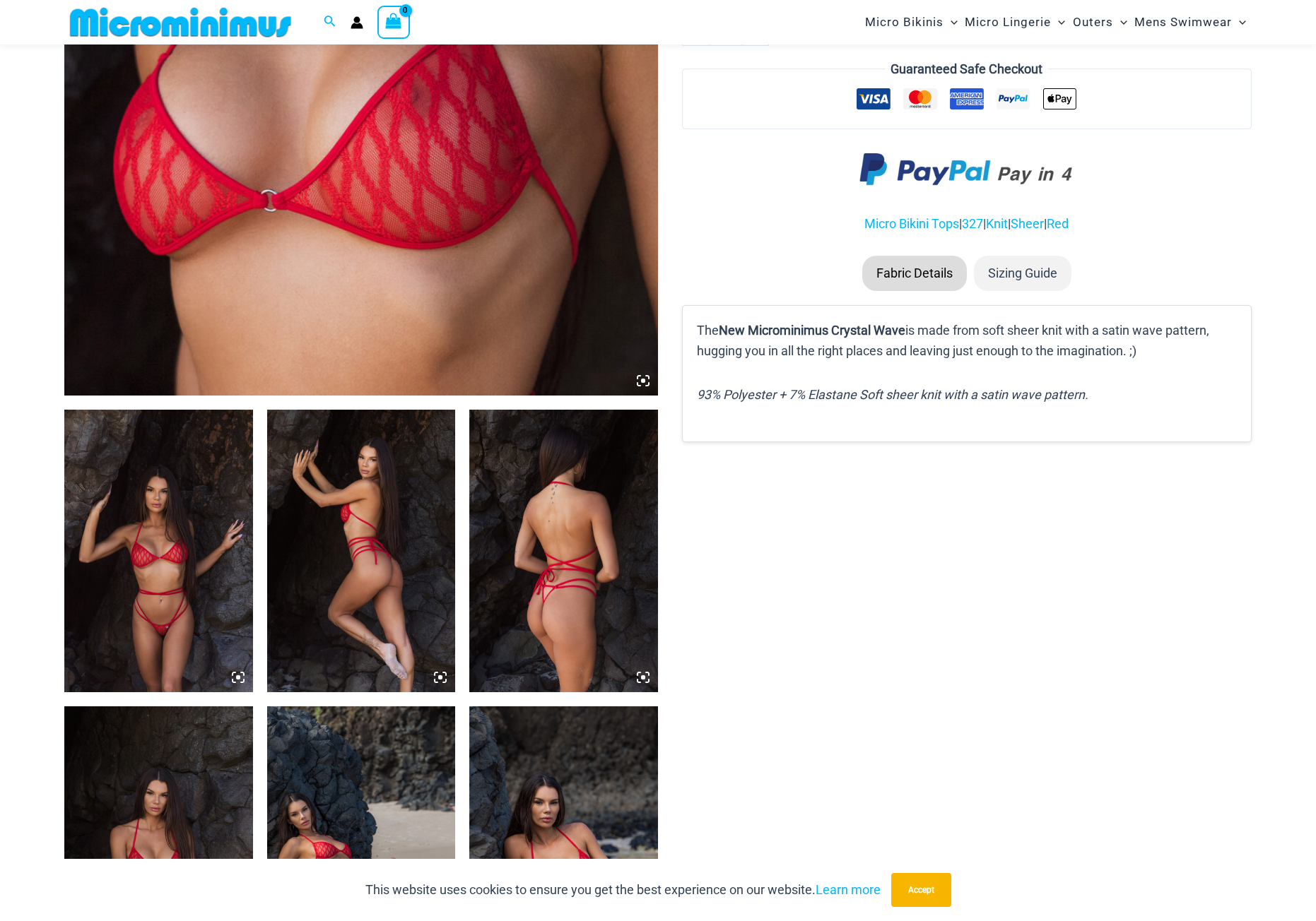
click at [533, 567] on img at bounding box center [563, 551] width 188 height 282
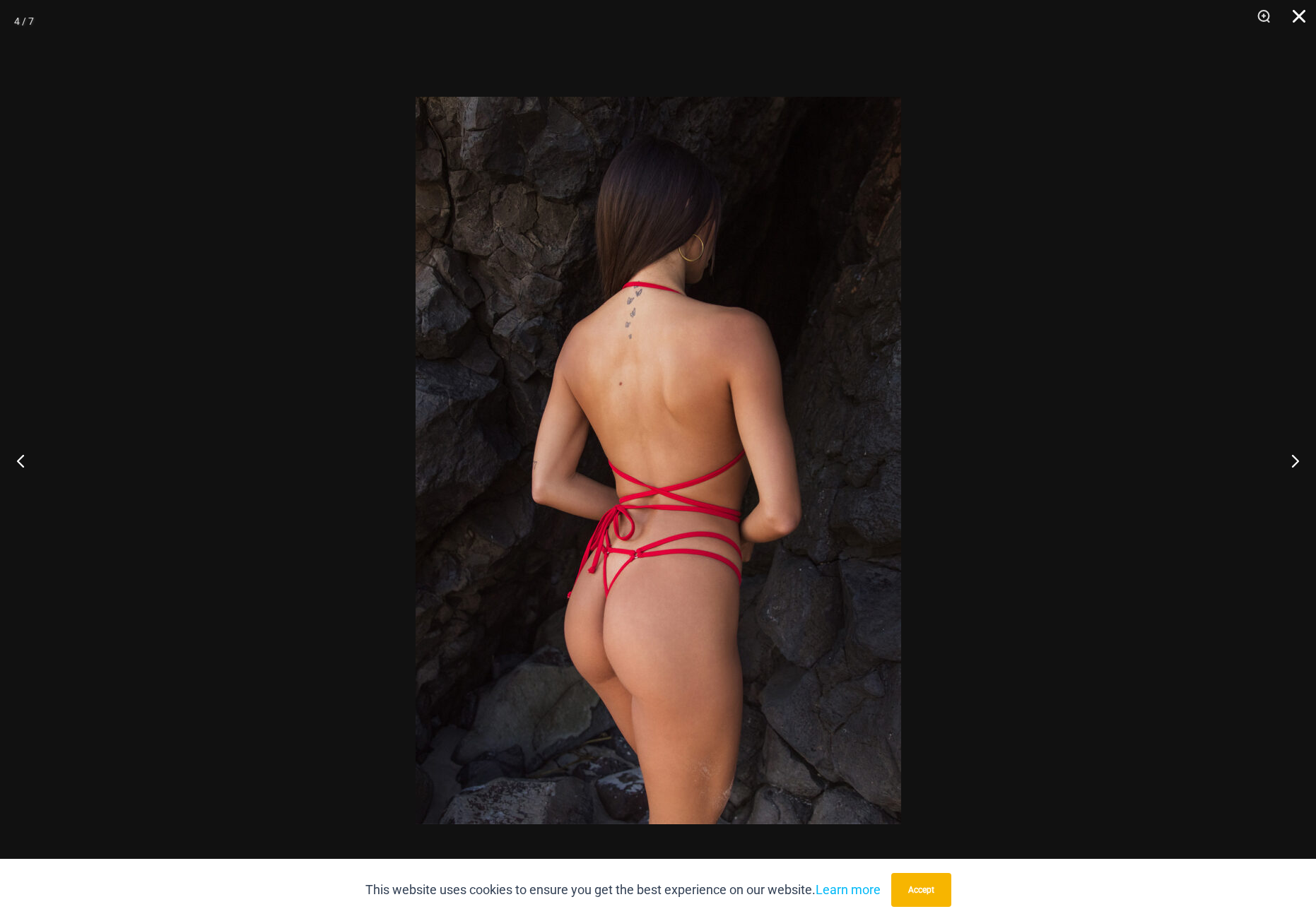
click at [1297, 17] on button "Close" at bounding box center [1294, 21] width 35 height 43
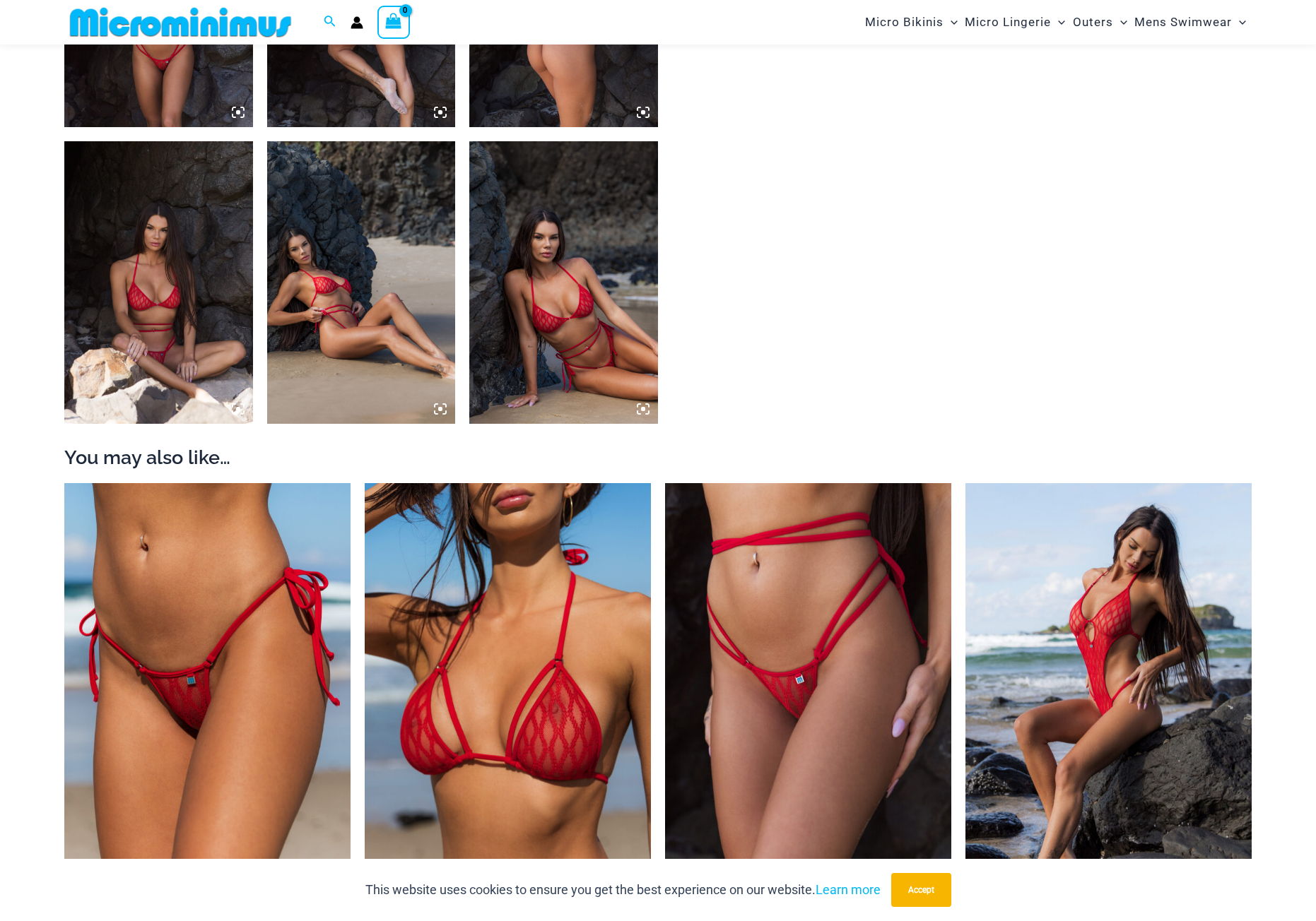
scroll to position [1471, 0]
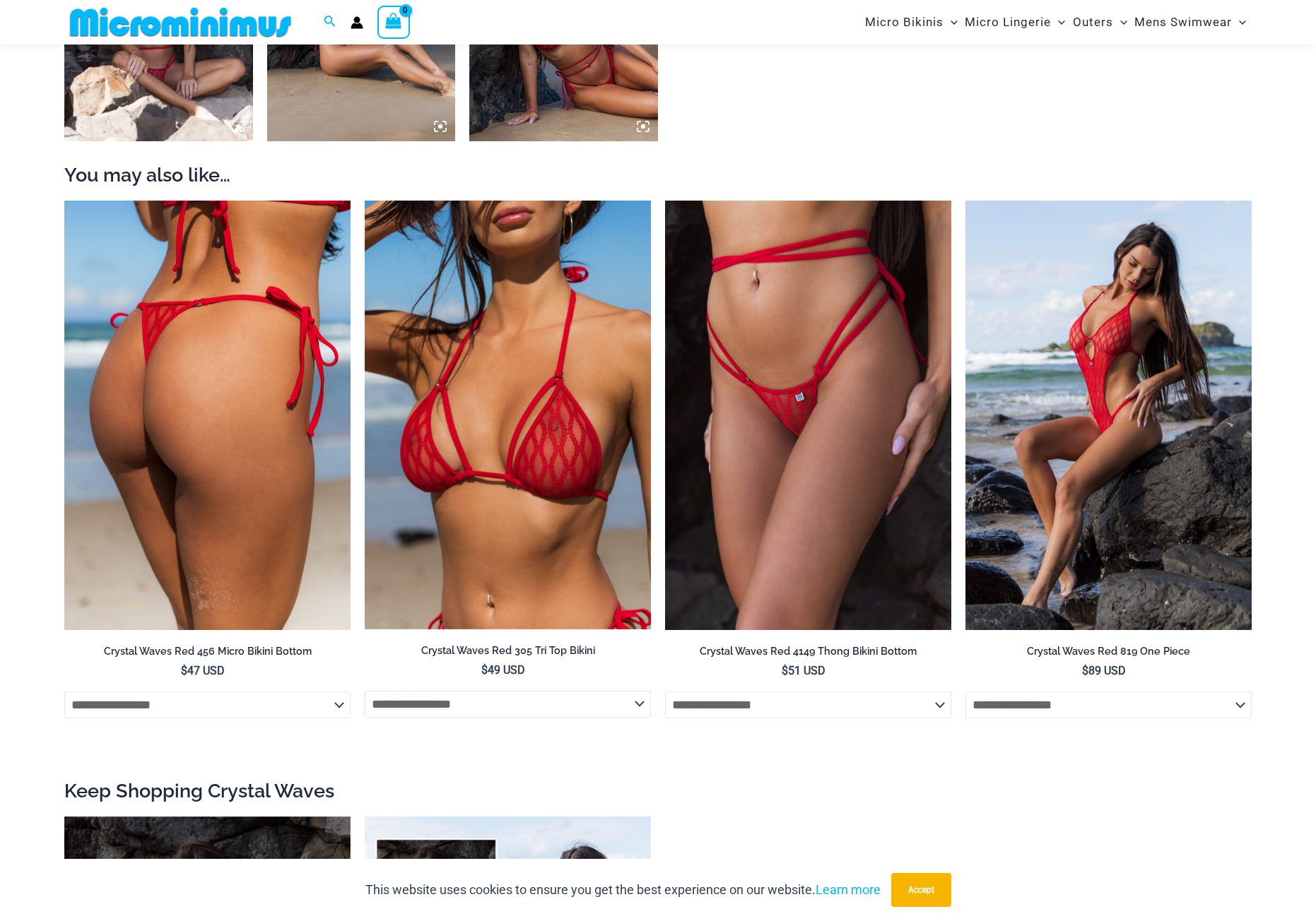
click at [204, 446] on img at bounding box center [207, 415] width 286 height 430
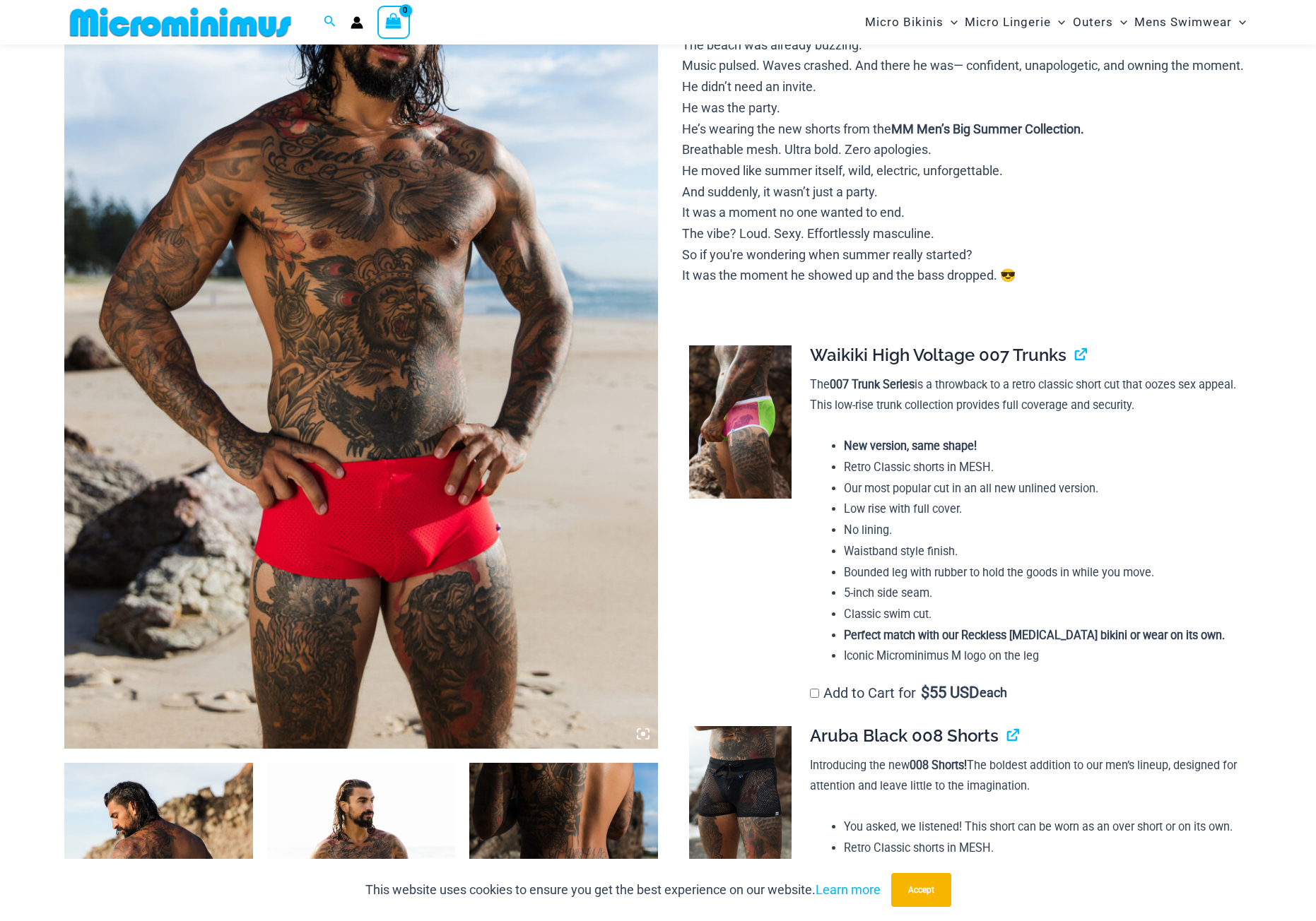
scroll to position [482, 0]
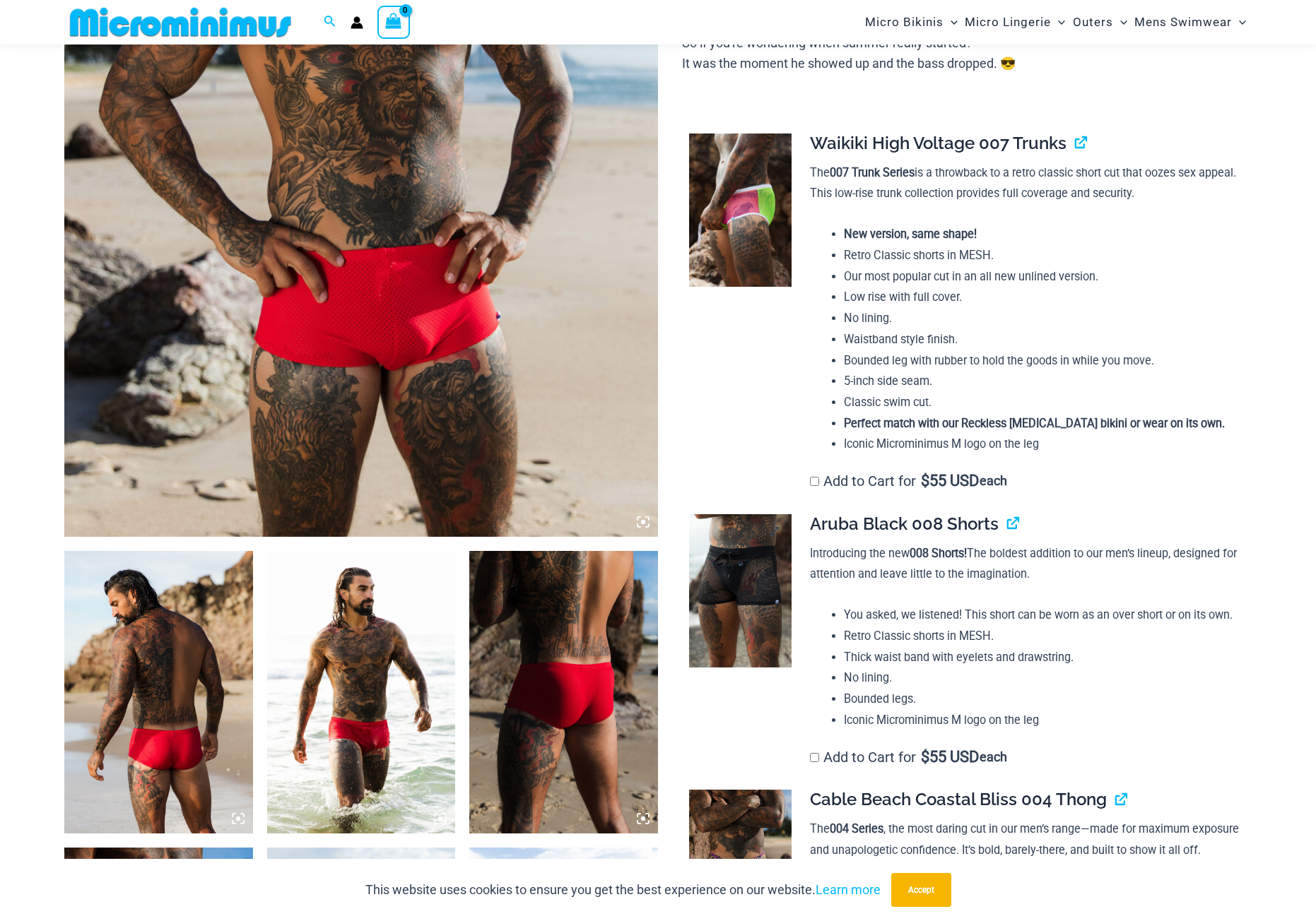
click at [775, 599] on img at bounding box center [741, 591] width 103 height 154
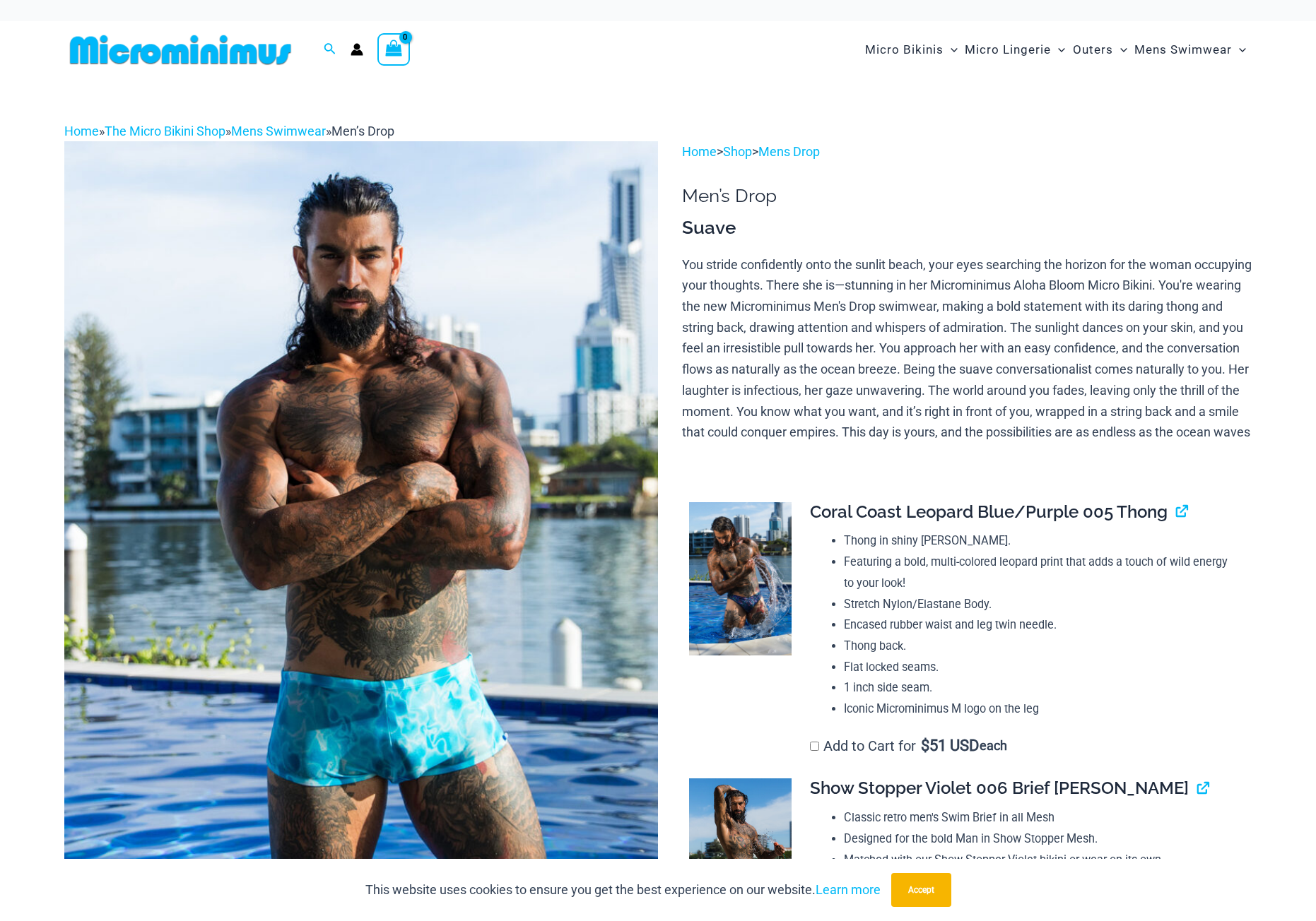
click at [396, 764] on img at bounding box center [360, 586] width 593 height 890
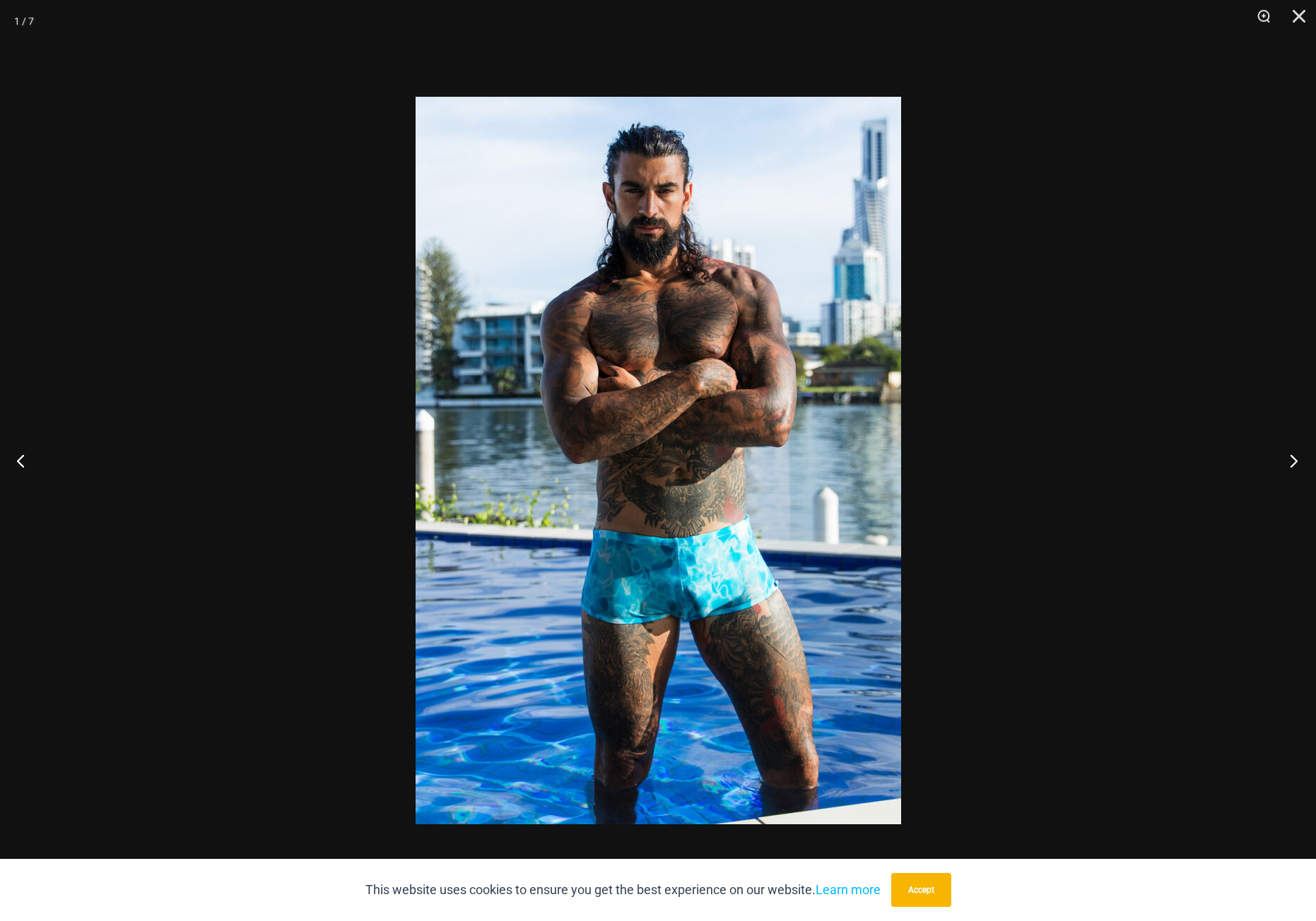
click at [1286, 446] on button "Next" at bounding box center [1289, 460] width 53 height 71
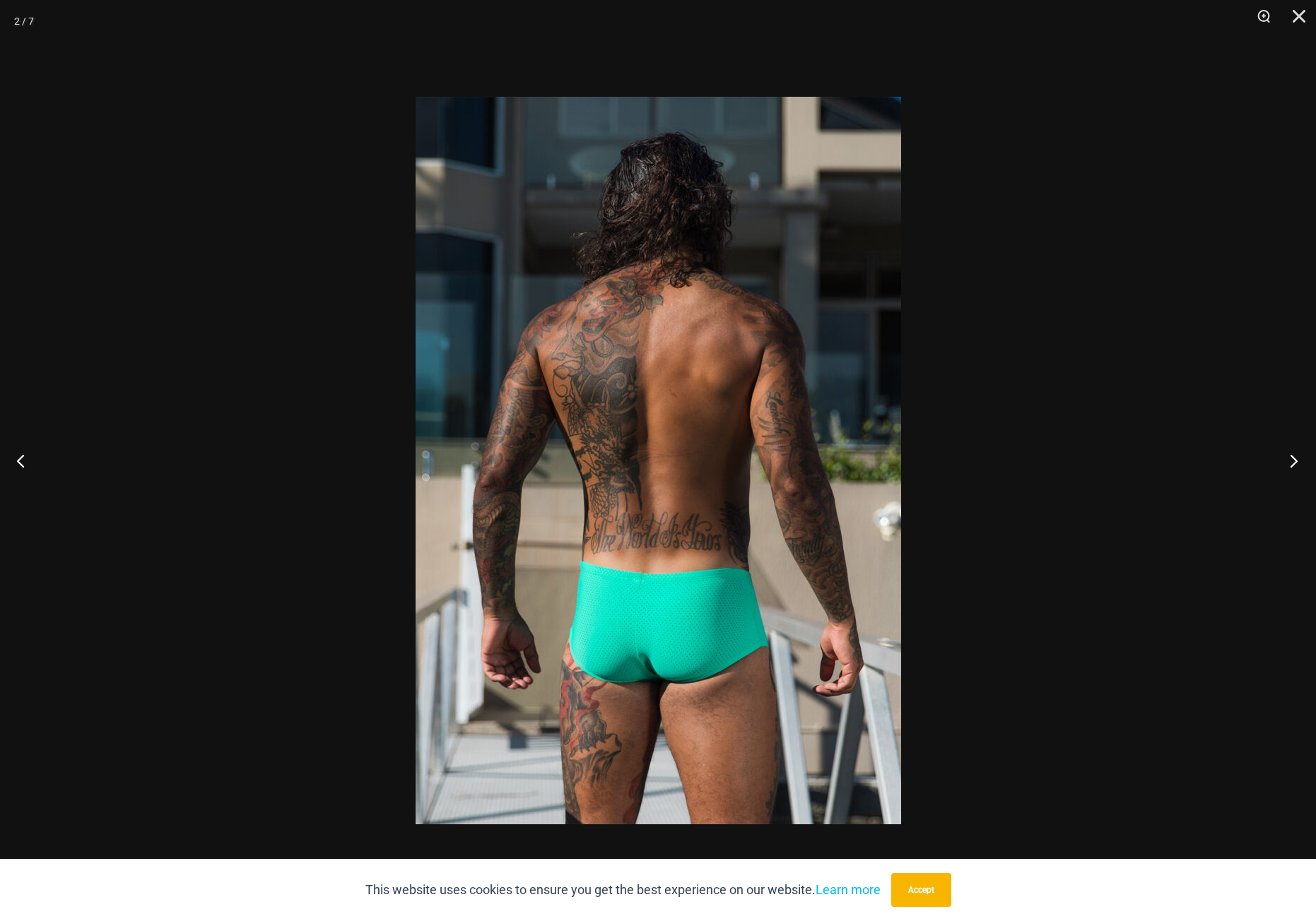
click at [1286, 446] on button "Next" at bounding box center [1289, 460] width 53 height 71
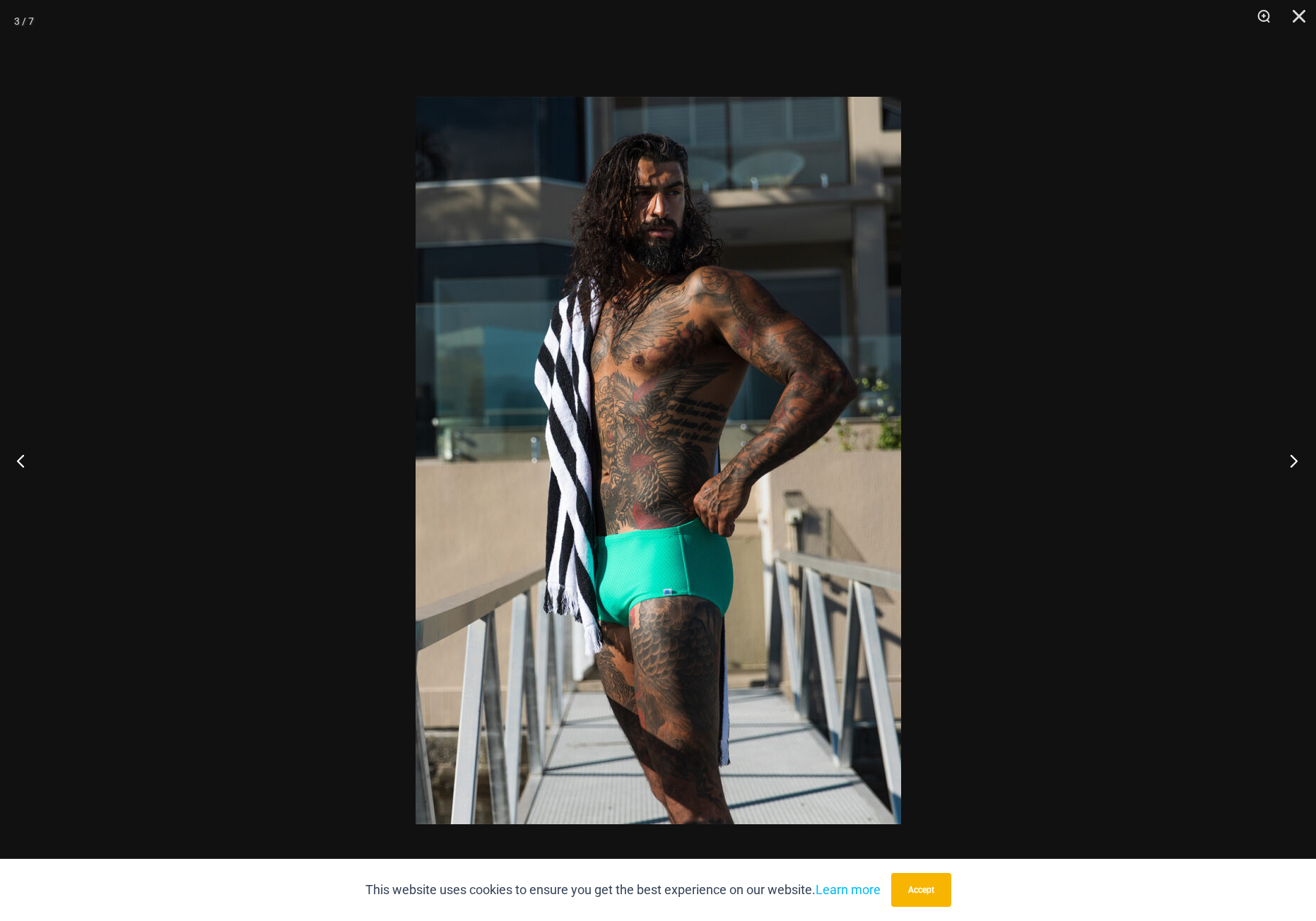
click at [1286, 446] on button "Next" at bounding box center [1289, 460] width 53 height 71
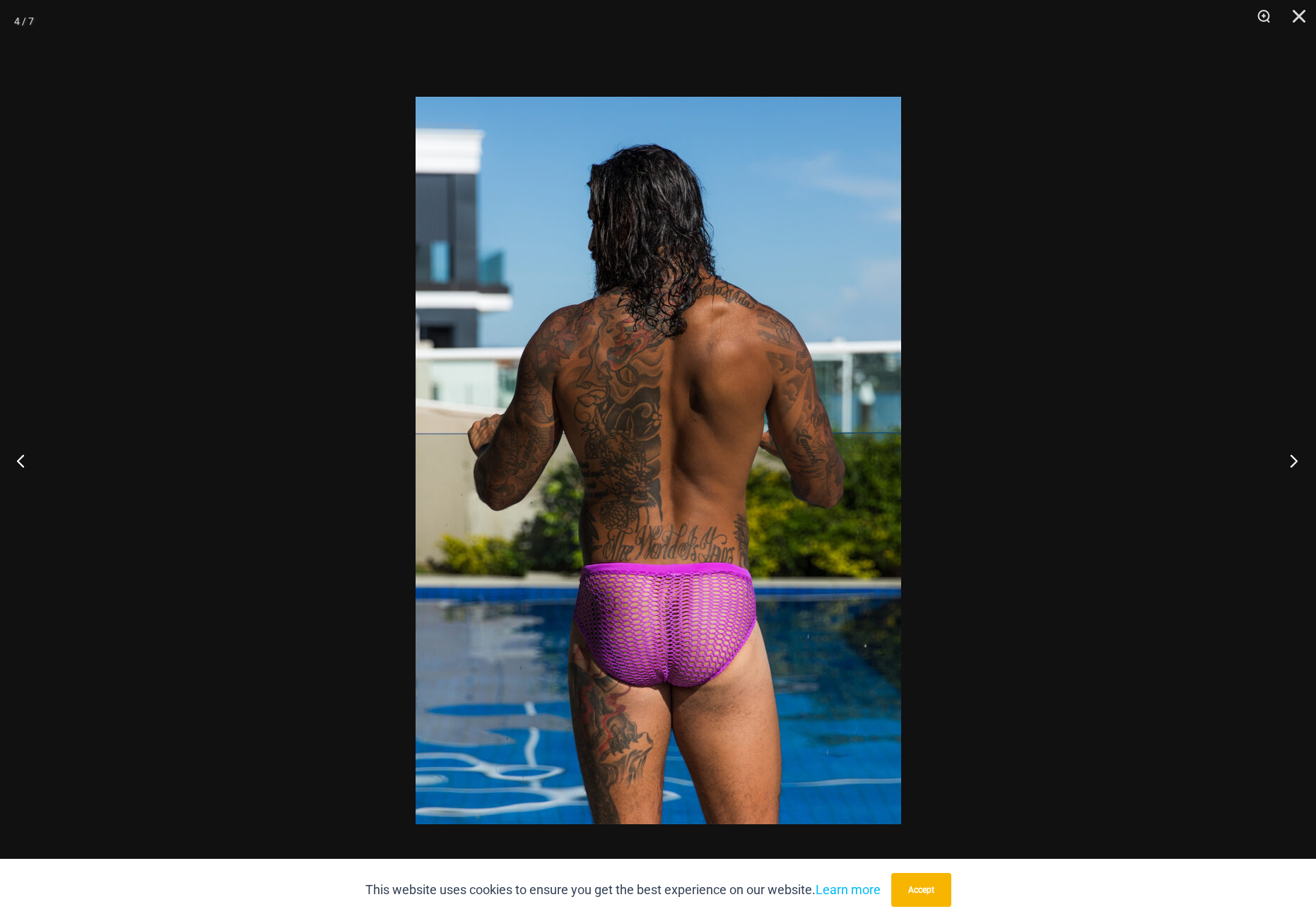
click at [1286, 446] on button "Next" at bounding box center [1289, 460] width 53 height 71
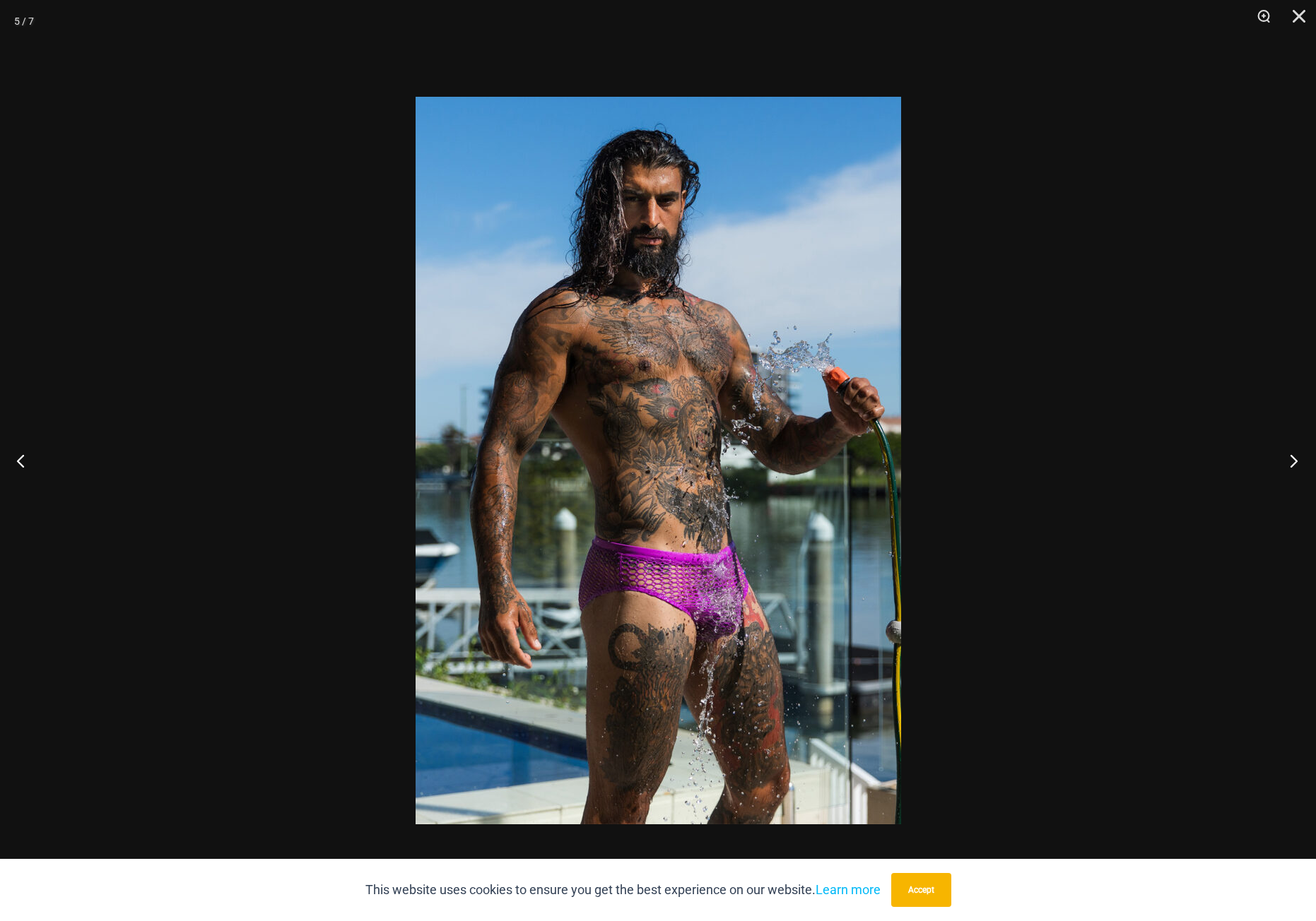
click at [1286, 446] on button "Next" at bounding box center [1289, 460] width 53 height 71
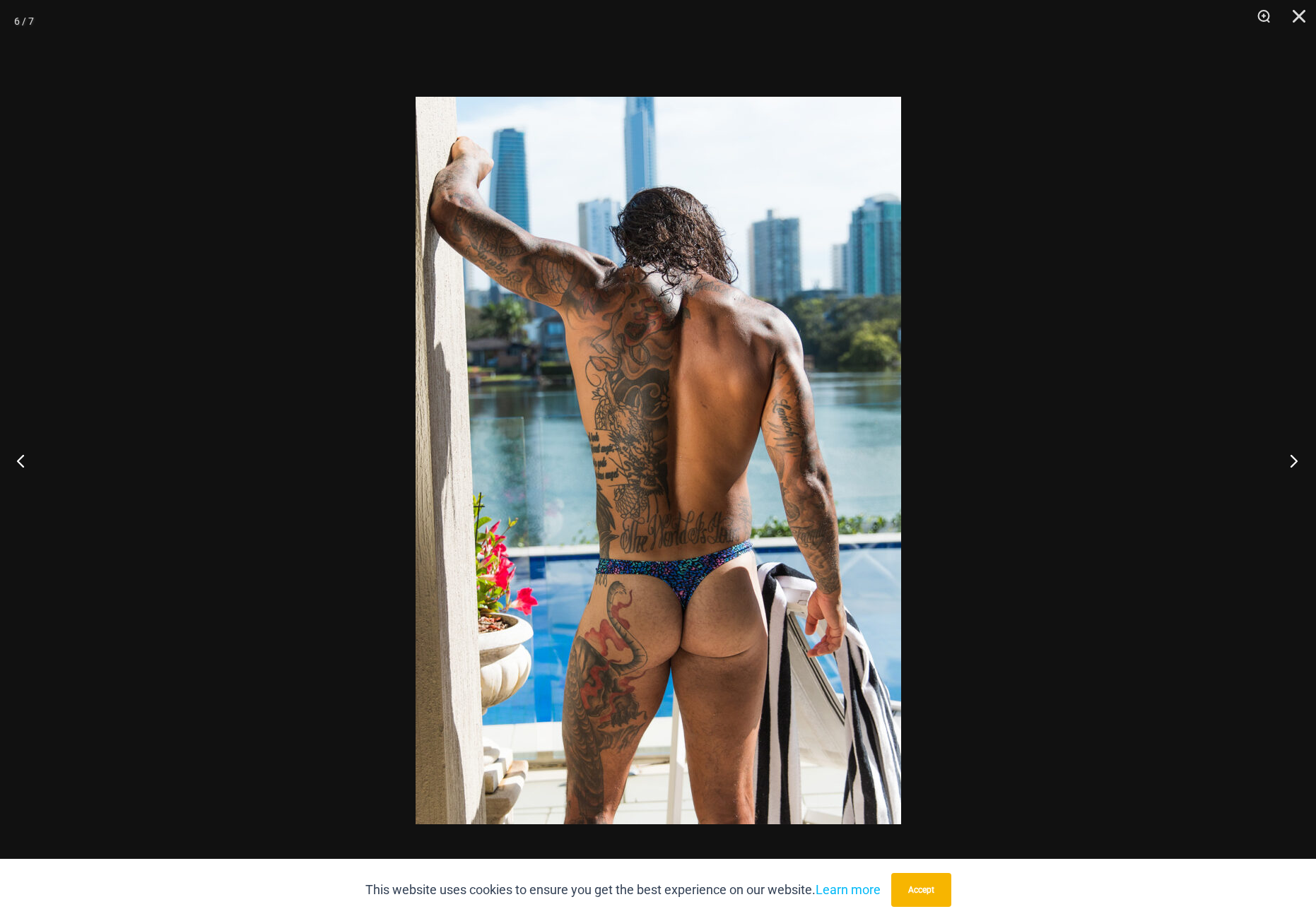
click at [1286, 455] on button "Next" at bounding box center [1289, 460] width 53 height 71
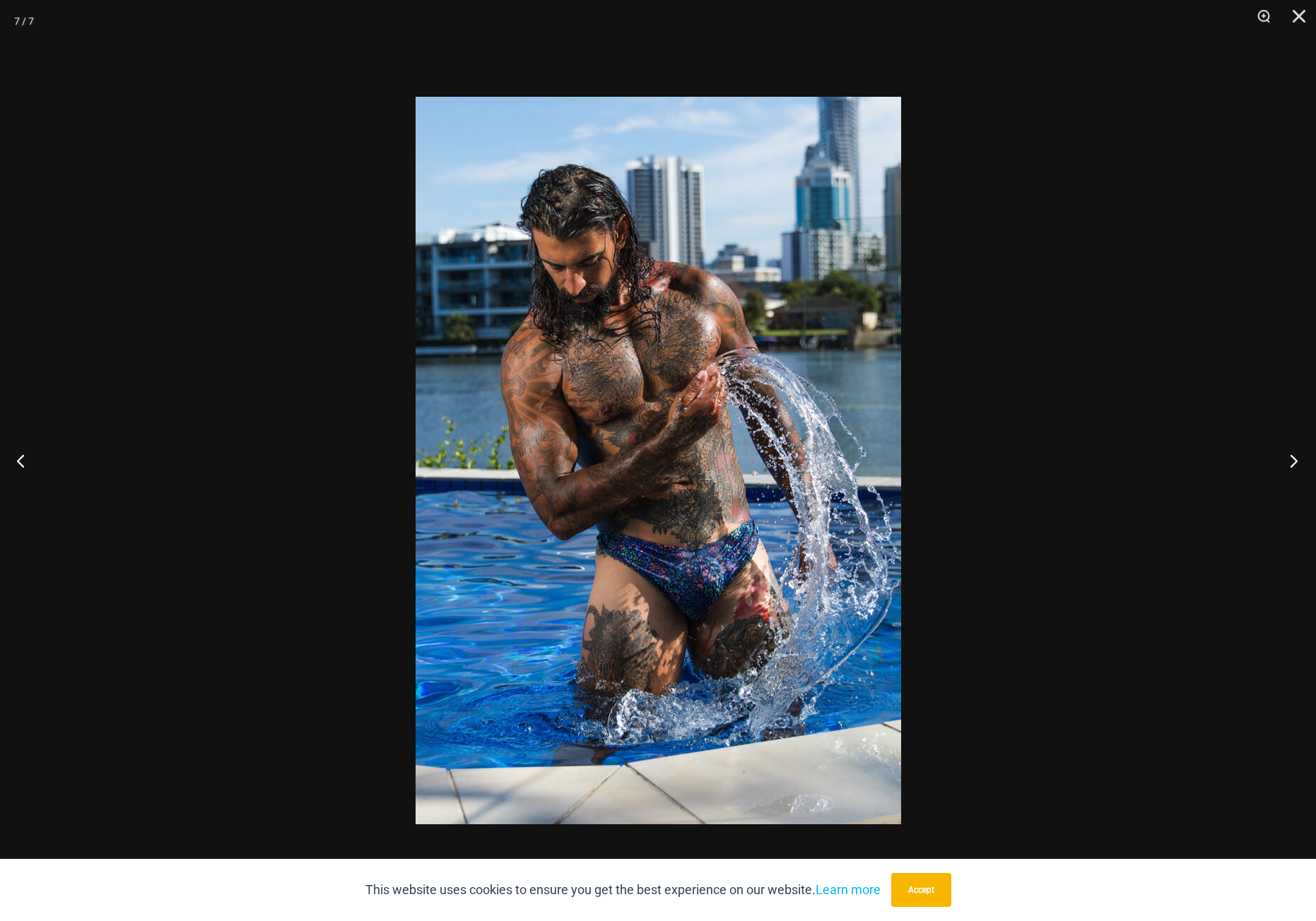
click at [1286, 455] on button "Next" at bounding box center [1289, 460] width 53 height 71
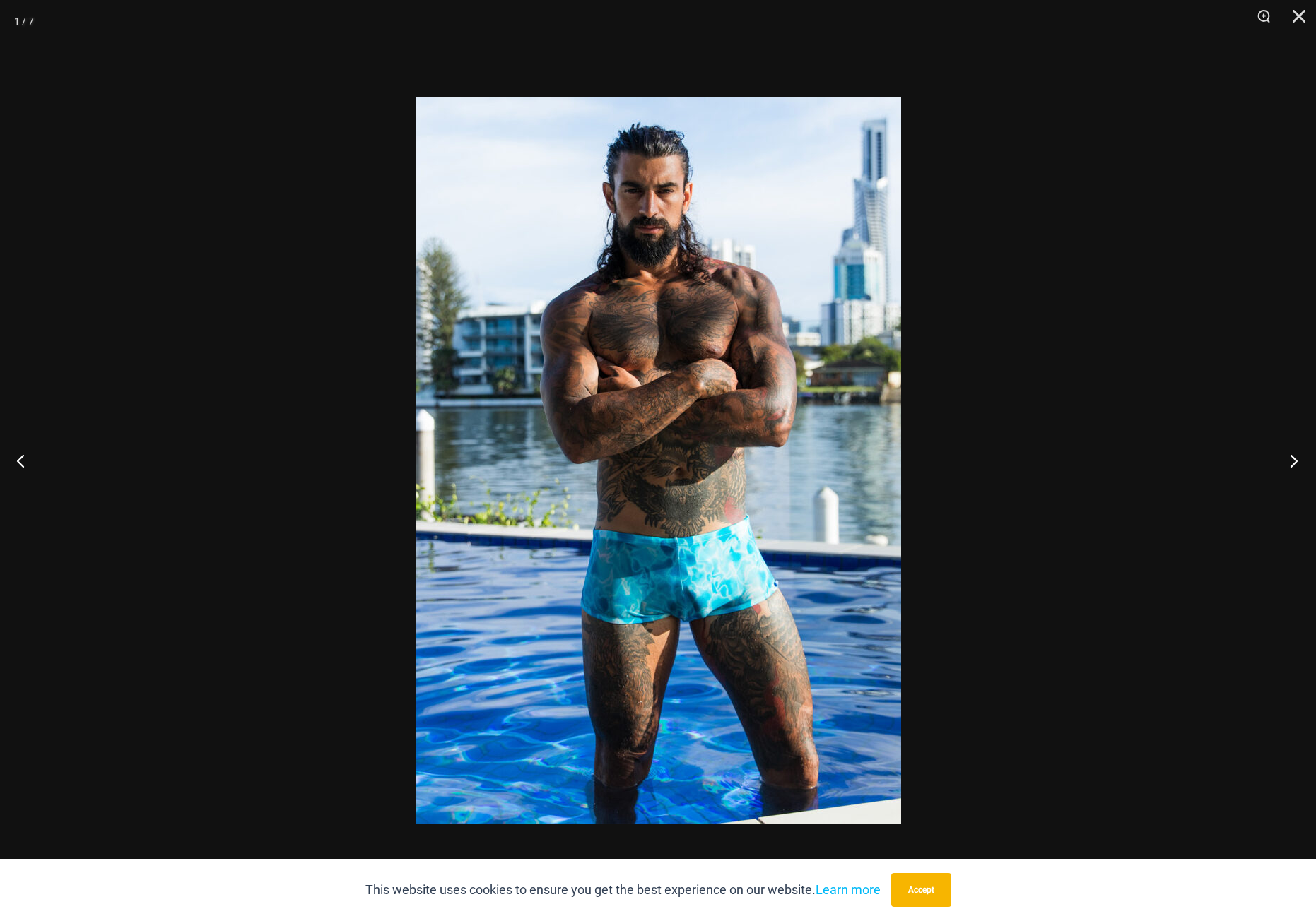
click at [1286, 455] on button "Next" at bounding box center [1289, 460] width 53 height 71
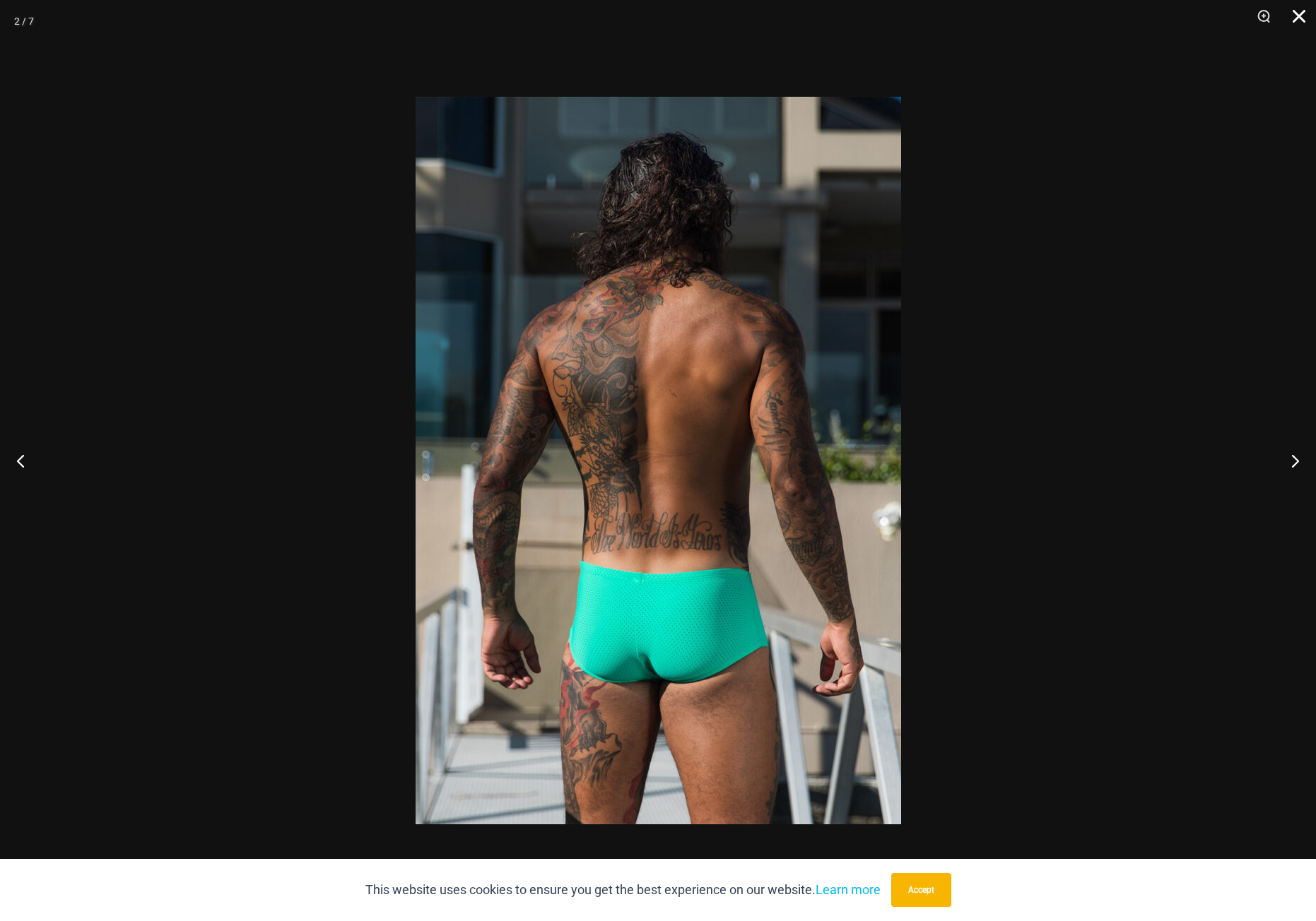
click at [1302, 15] on button "Close" at bounding box center [1294, 21] width 35 height 43
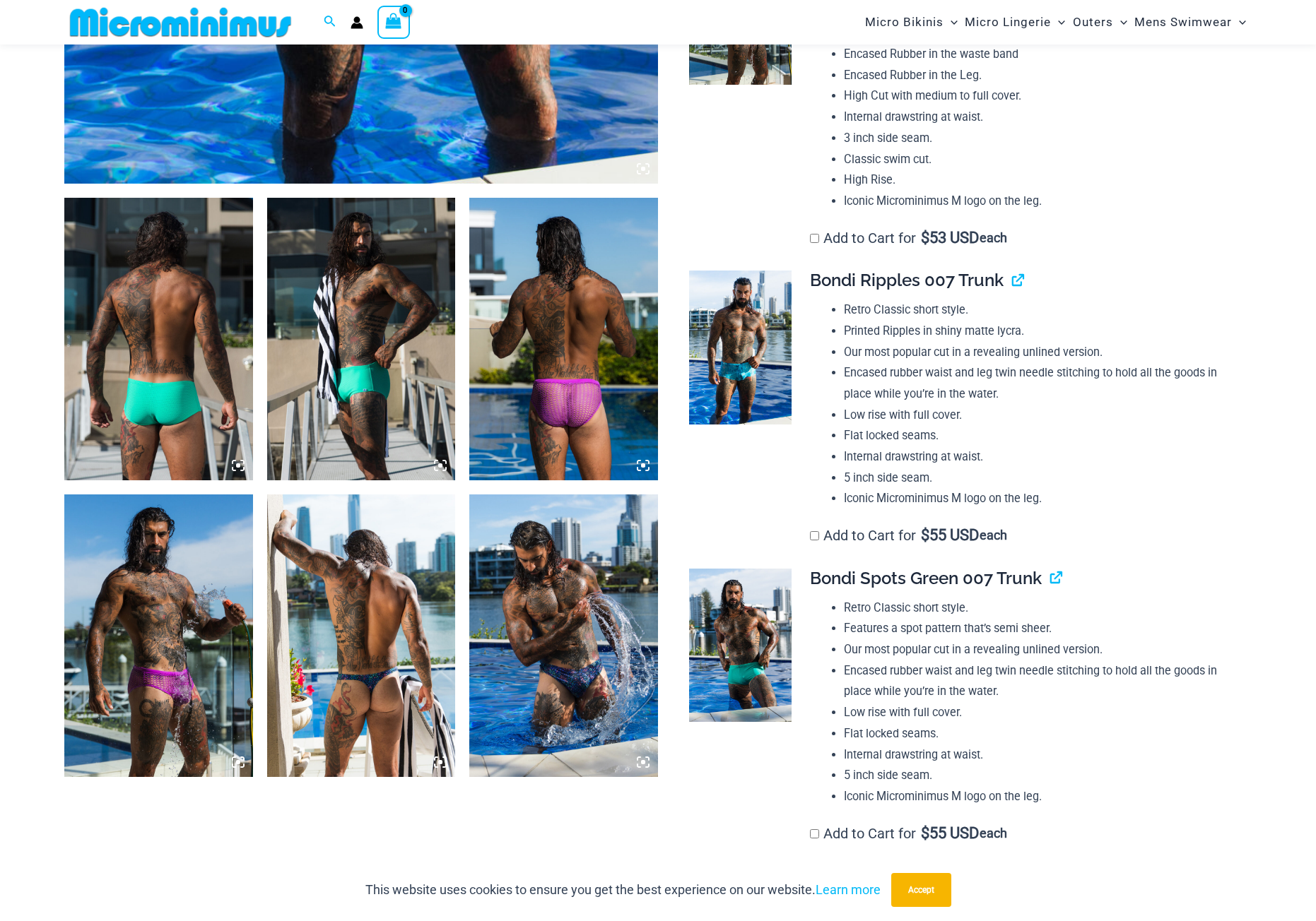
scroll to position [1118, 0]
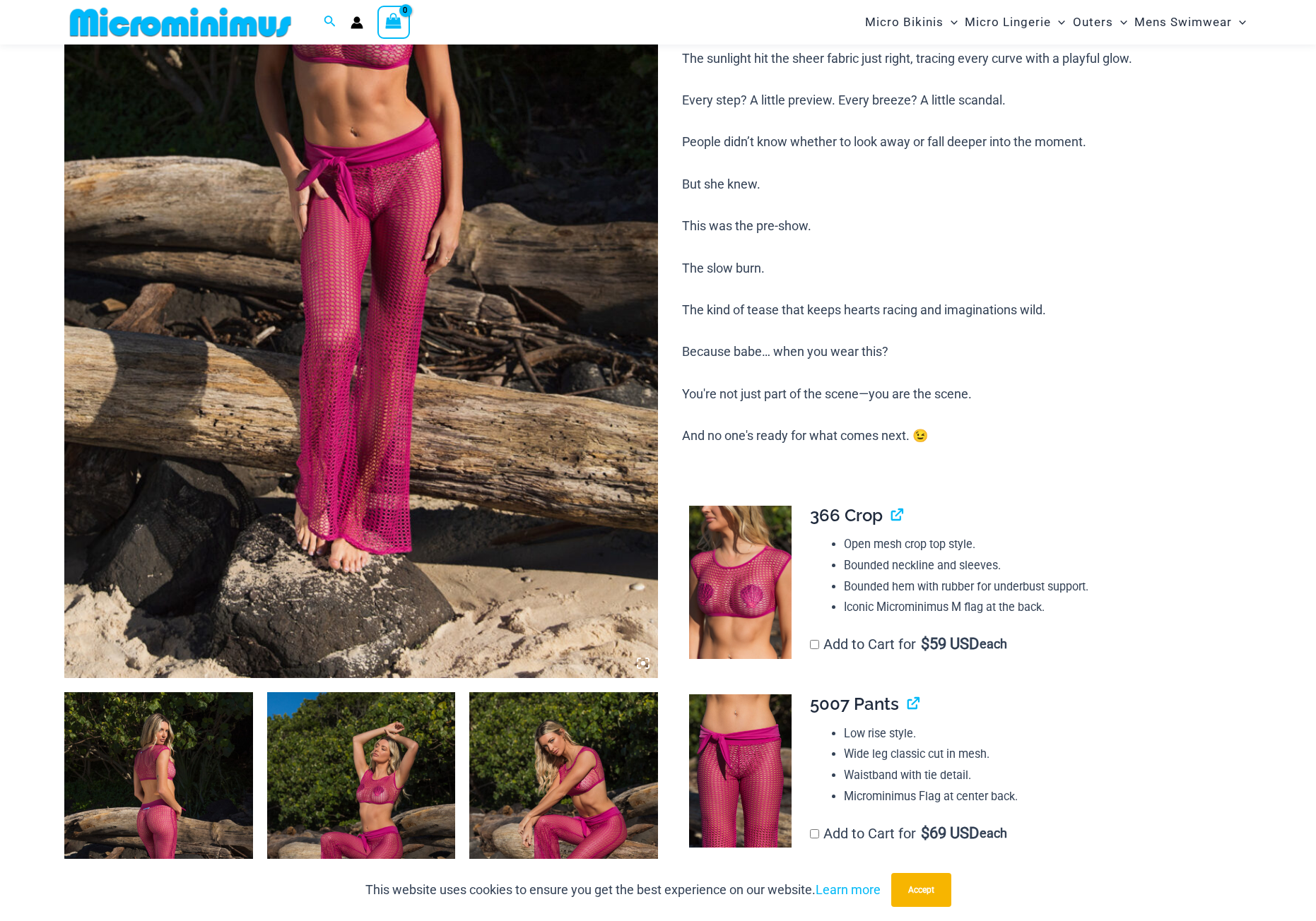
scroll to position [623, 0]
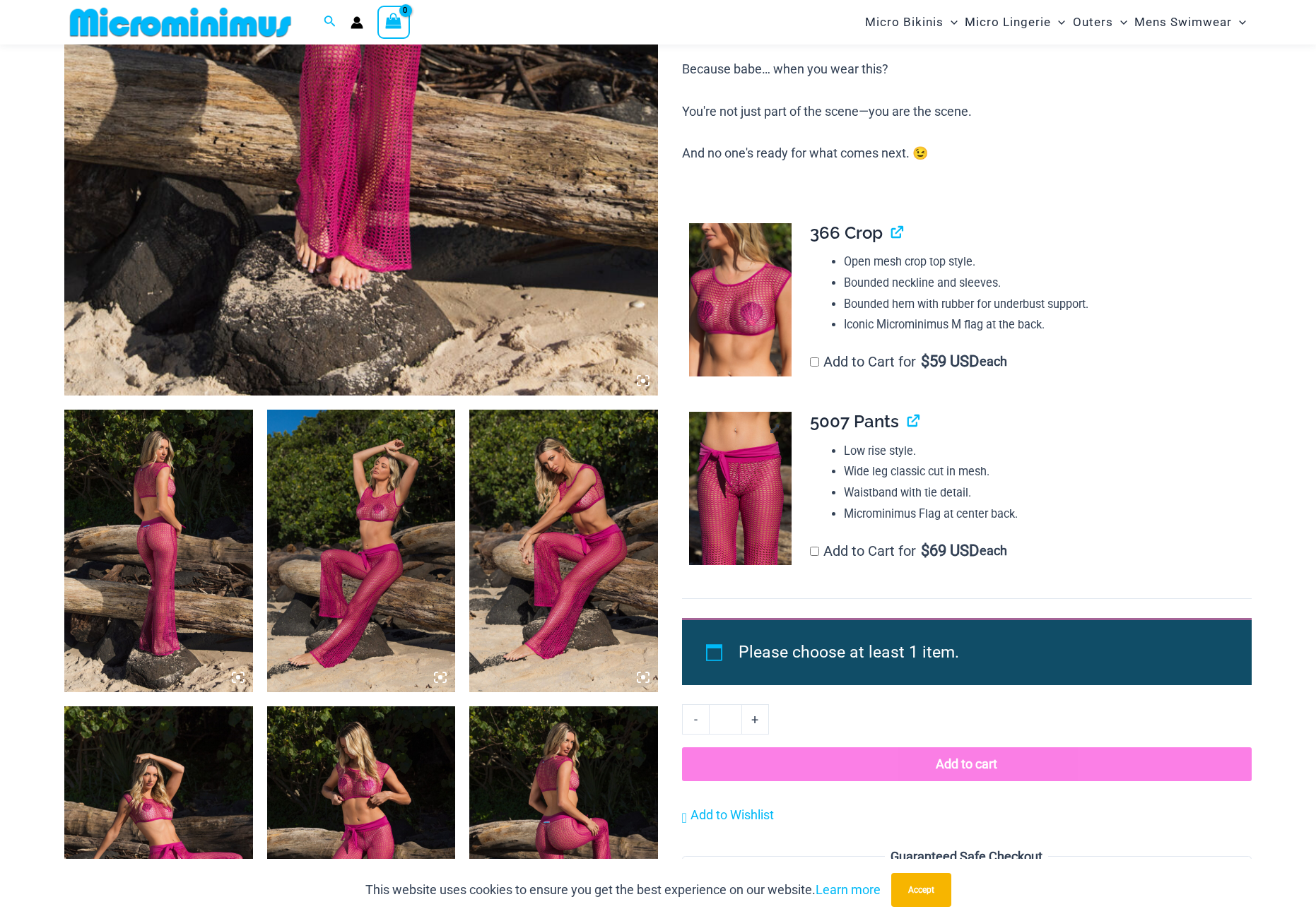
click at [762, 500] on img at bounding box center [741, 489] width 103 height 154
